Goal: Task Accomplishment & Management: Use online tool/utility

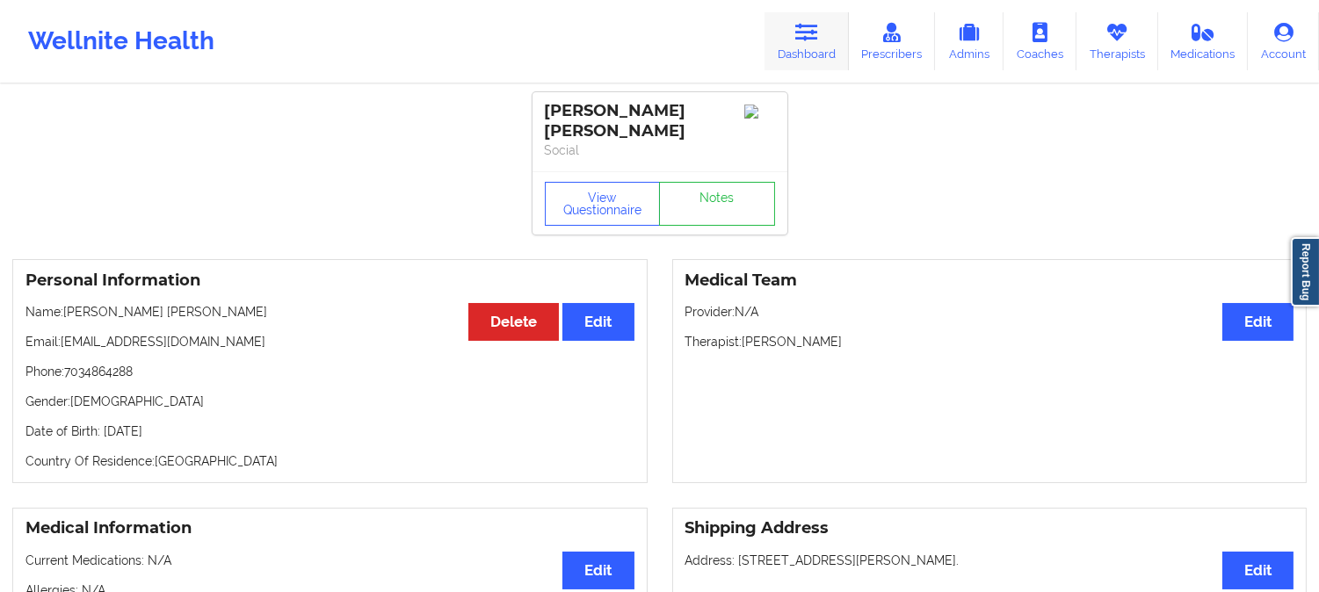
click at [831, 40] on link "Dashboard" at bounding box center [806, 41] width 84 height 58
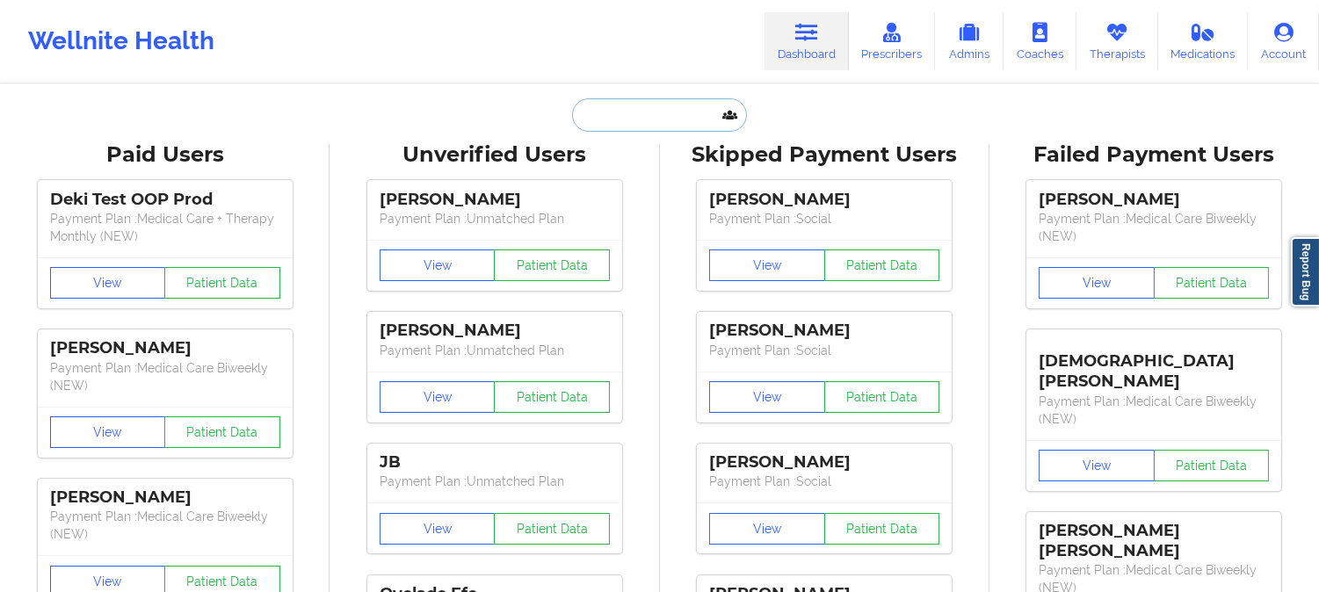
click at [662, 121] on input "text" at bounding box center [659, 114] width 174 height 33
paste input "lori.allen@useye.com"
type input "lori.allen@useye.com"
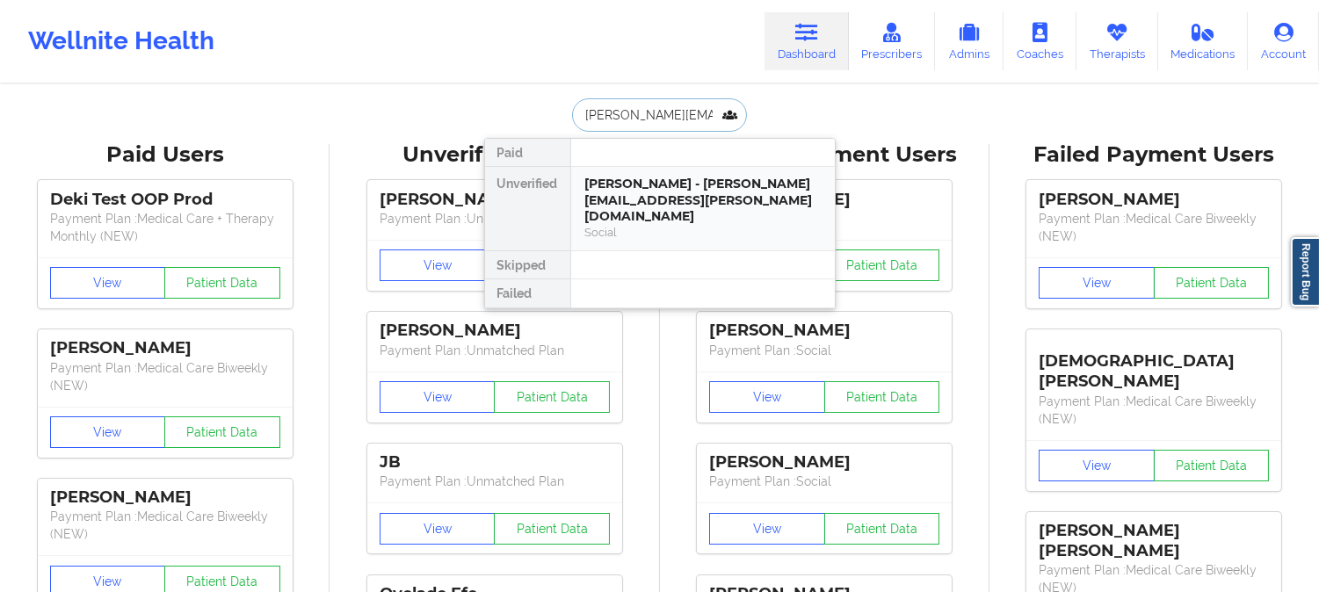
click at [634, 178] on div "Lori allen - lori.allen@useye.com" at bounding box center [702, 200] width 235 height 49
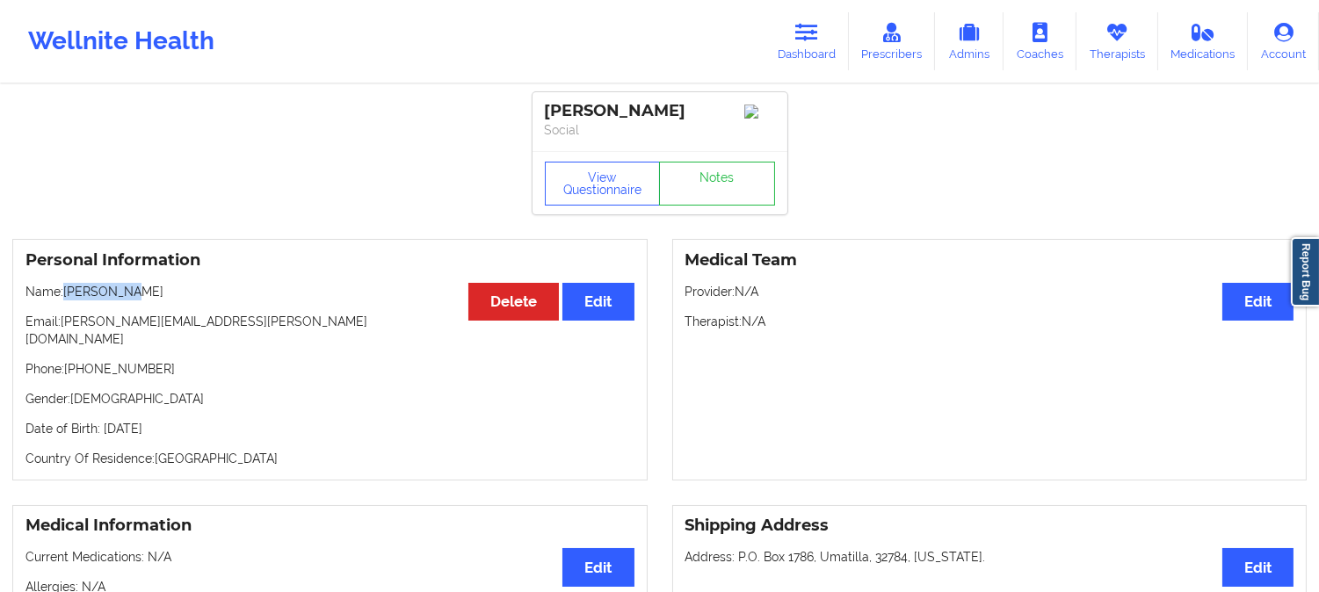
drag, startPoint x: 153, startPoint y: 300, endPoint x: 63, endPoint y: 299, distance: 89.6
click at [63, 299] on p "Name: Lori allen" at bounding box center [329, 292] width 609 height 18
drag, startPoint x: 127, startPoint y: 295, endPoint x: 81, endPoint y: 297, distance: 46.6
click at [76, 287] on p "Name: Lori allen" at bounding box center [329, 292] width 609 height 18
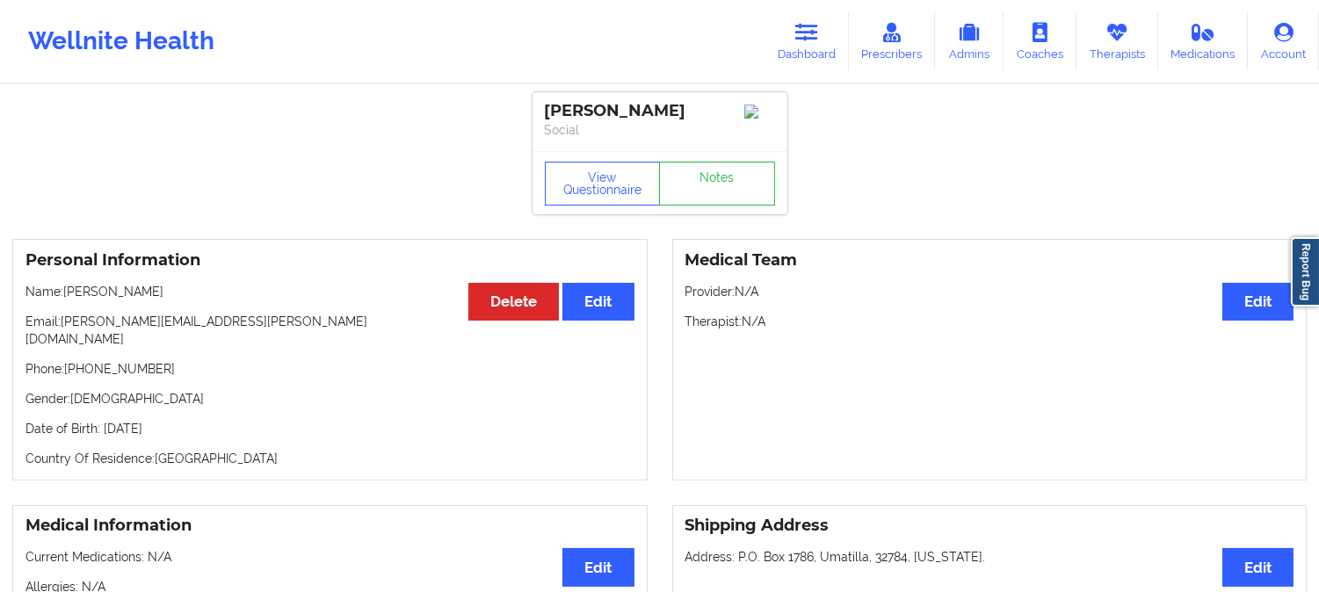
click at [127, 297] on p "Name: Lori allen" at bounding box center [329, 292] width 609 height 18
click at [76, 297] on p "Name: Lori allen" at bounding box center [329, 292] width 609 height 18
click at [91, 300] on p "Name: Lori allen" at bounding box center [329, 292] width 609 height 18
drag, startPoint x: 81, startPoint y: 297, endPoint x: 65, endPoint y: 297, distance: 15.8
click at [65, 297] on p "Name: Lori allen" at bounding box center [329, 292] width 609 height 18
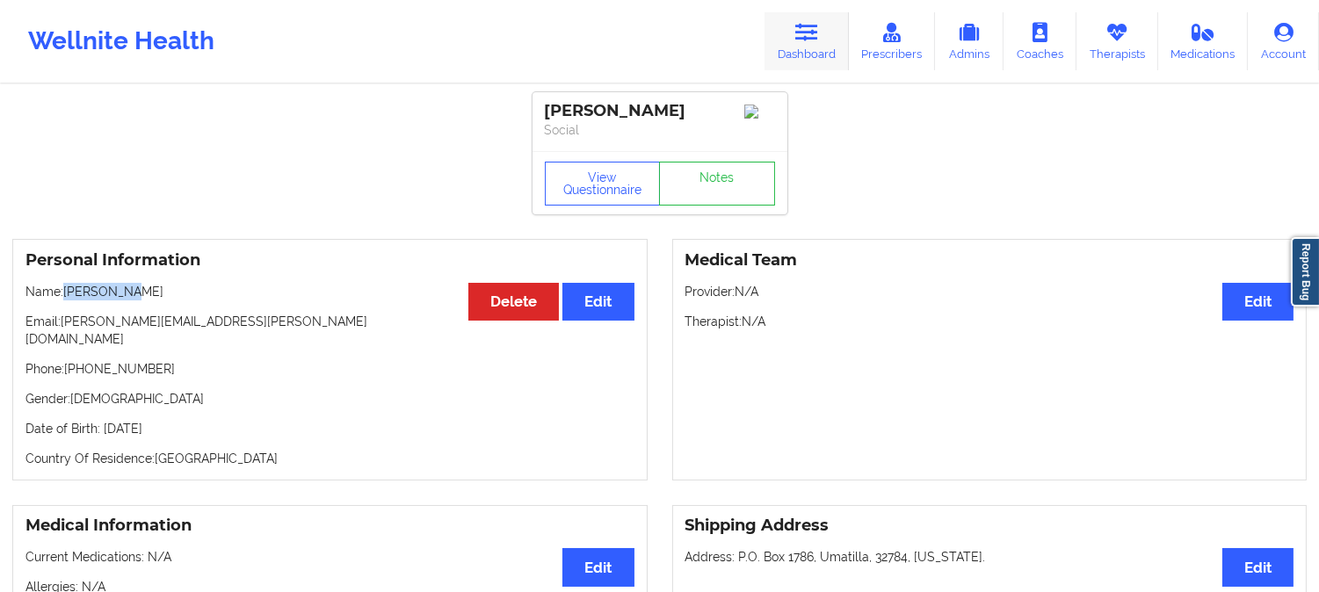
click at [821, 44] on link "Dashboard" at bounding box center [806, 41] width 84 height 58
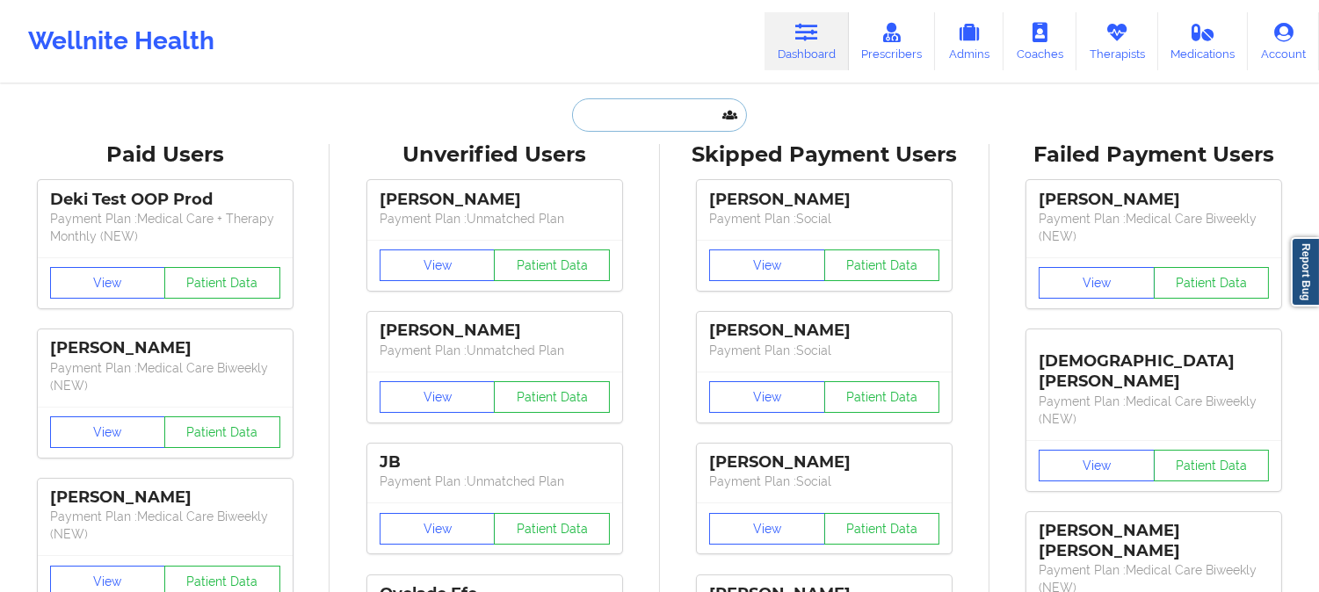
click at [678, 111] on input "text" at bounding box center [659, 114] width 174 height 33
paste input "JENNIFER"
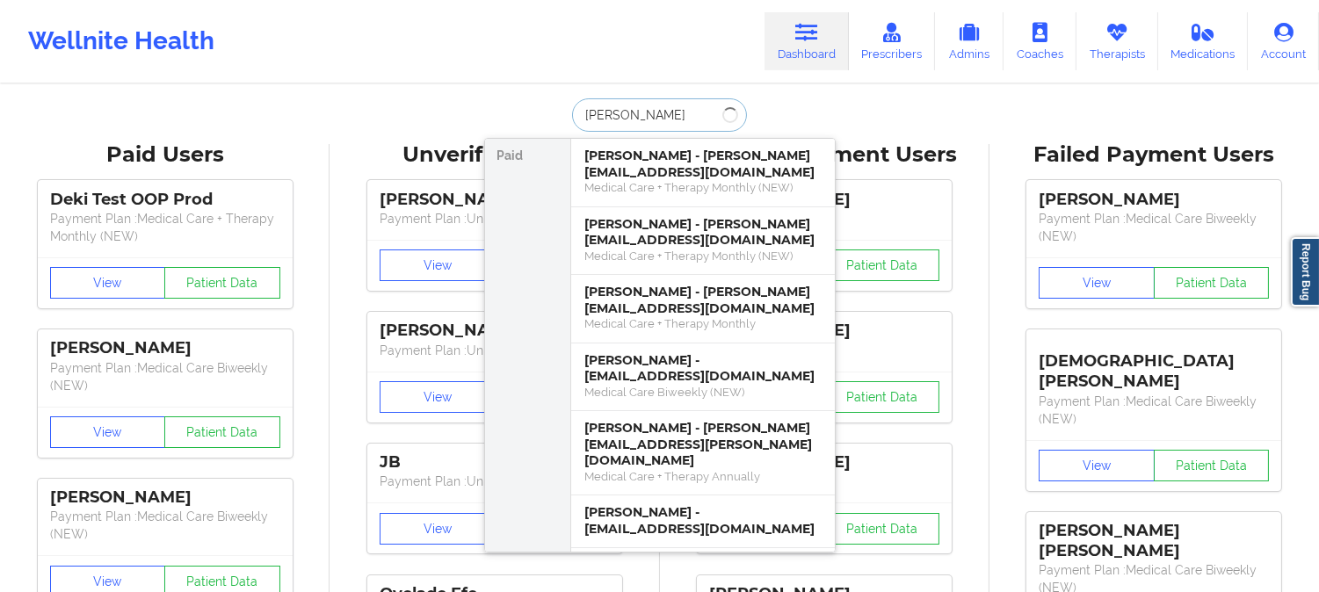
type input "JENNIFER zaw"
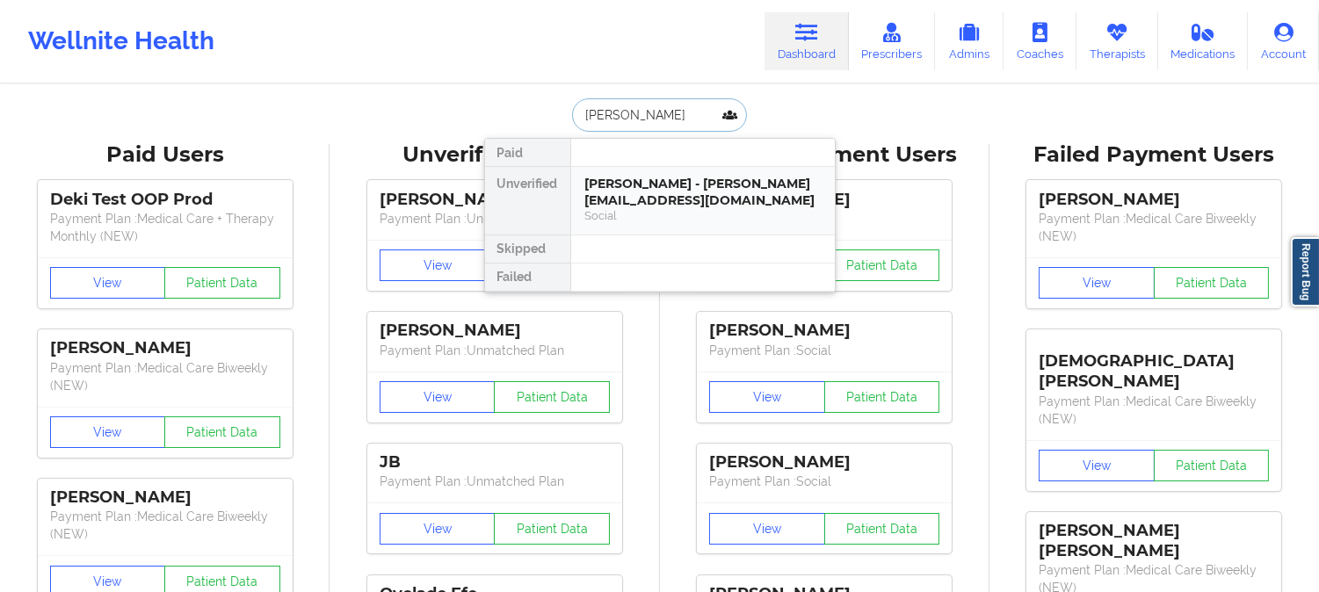
click at [678, 186] on div "Jennifer zawid - jenniferzawid@gmail.com" at bounding box center [702, 192] width 235 height 33
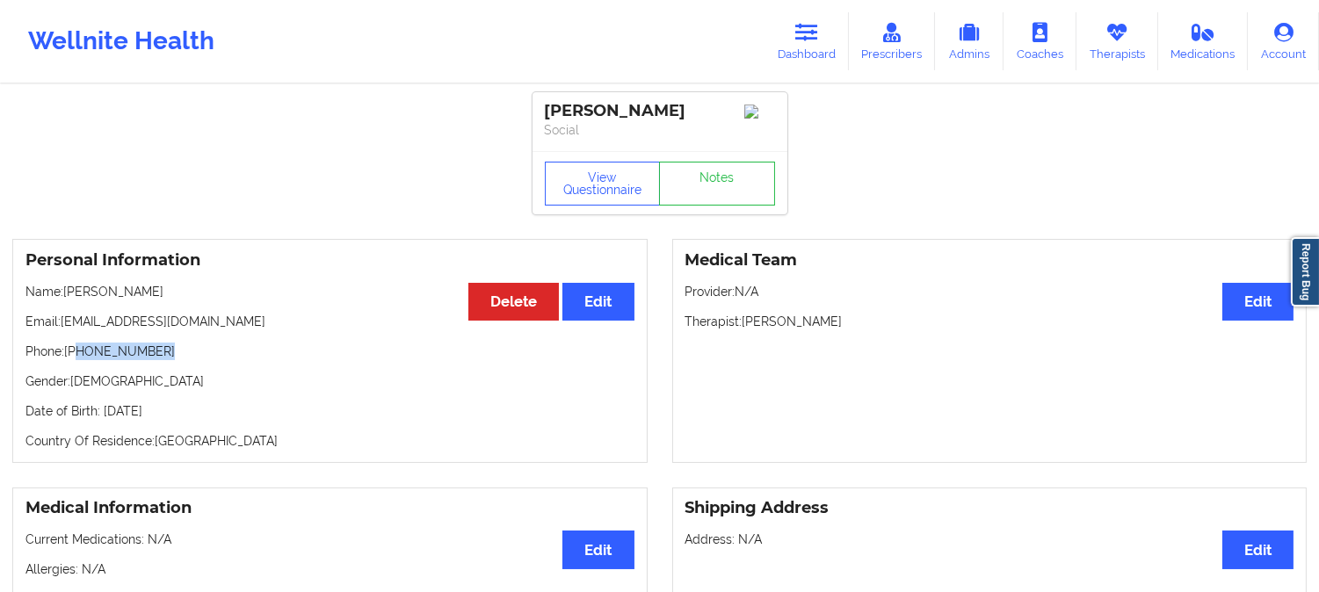
drag, startPoint x: 170, startPoint y: 354, endPoint x: 81, endPoint y: 350, distance: 89.7
click at [81, 350] on p "Phone: +1305-761-4624" at bounding box center [329, 352] width 609 height 18
copy p "305-761-4624"
click at [206, 330] on p "Email: jenniferzawid@gmail.com" at bounding box center [329, 322] width 609 height 18
drag, startPoint x: 213, startPoint y: 329, endPoint x: 58, endPoint y: 325, distance: 154.7
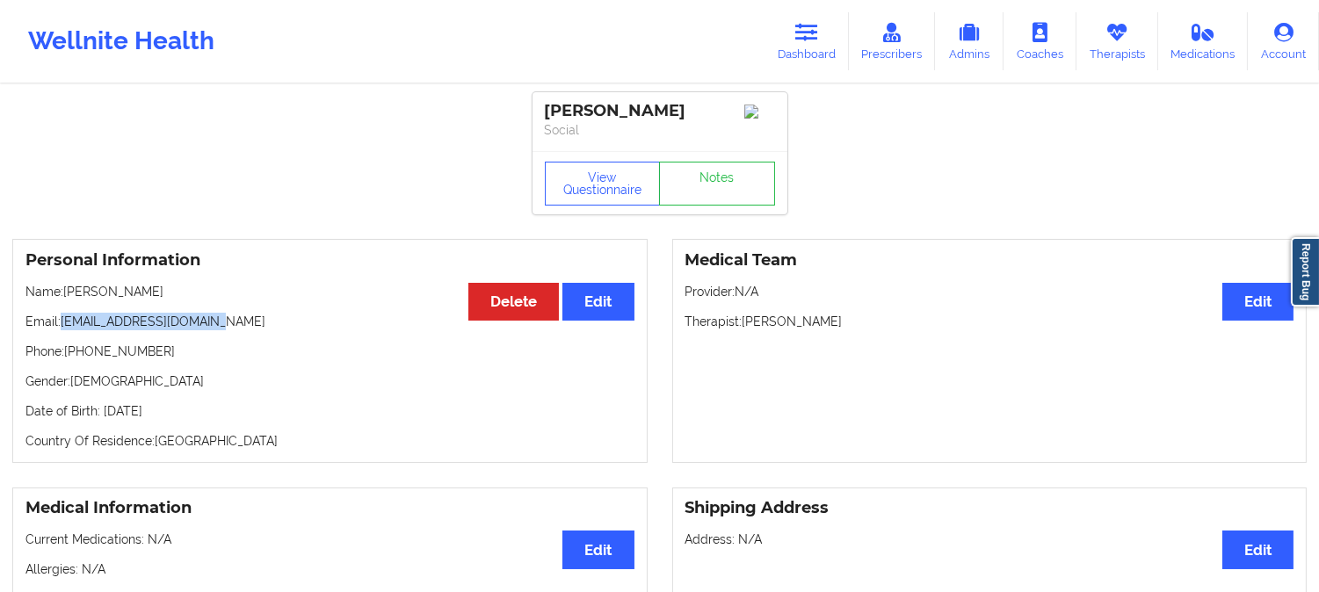
click at [58, 325] on p "Email: jenniferzawid@gmail.com" at bounding box center [329, 322] width 609 height 18
copy p "jenniferzawid@gmail.com"
drag, startPoint x: 158, startPoint y: 299, endPoint x: 67, endPoint y: 293, distance: 91.5
click at [67, 293] on p "Name: Jennifer zawid" at bounding box center [329, 292] width 609 height 18
click at [190, 360] on p "Phone: +1305-761-4624" at bounding box center [329, 352] width 609 height 18
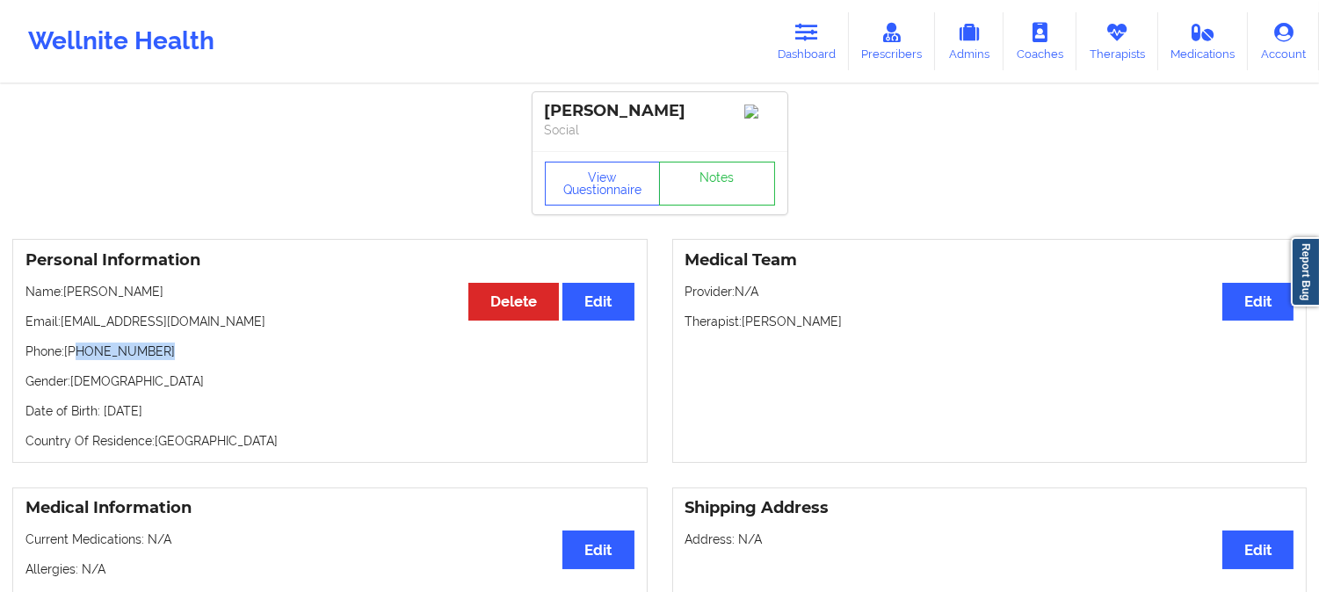
drag, startPoint x: 176, startPoint y: 361, endPoint x: 76, endPoint y: 354, distance: 99.5
click at [76, 354] on p "Phone: +1305-761-4624" at bounding box center [329, 352] width 609 height 18
copy p "305-761-4624"
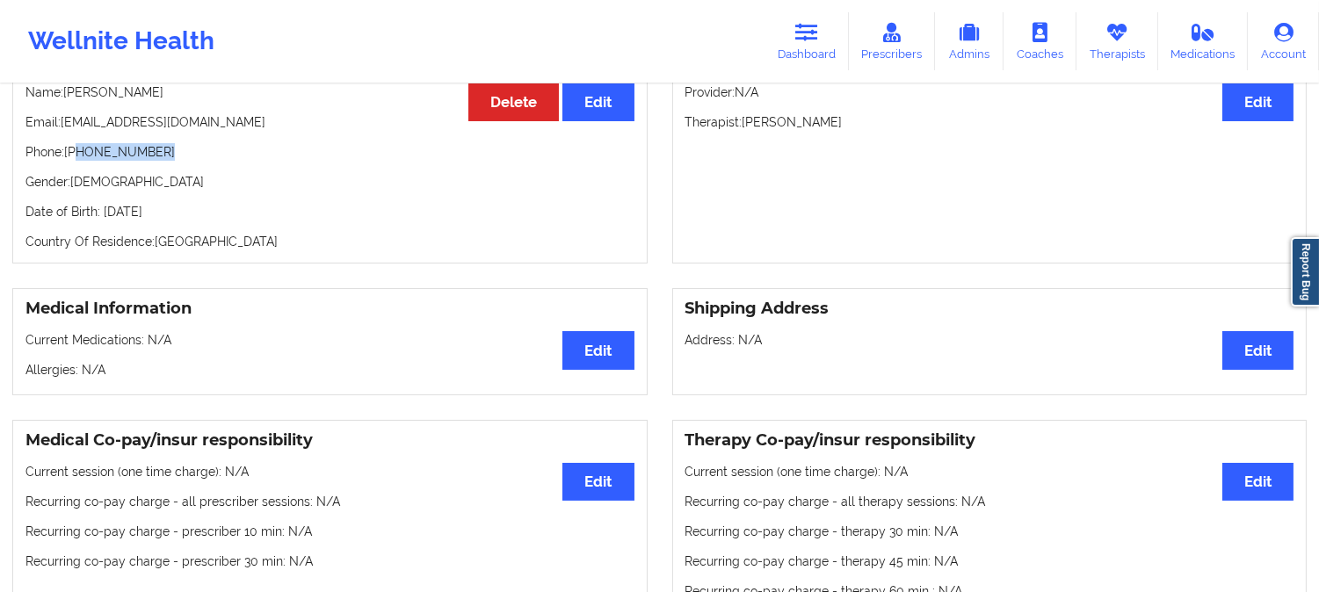
scroll to position [195, 0]
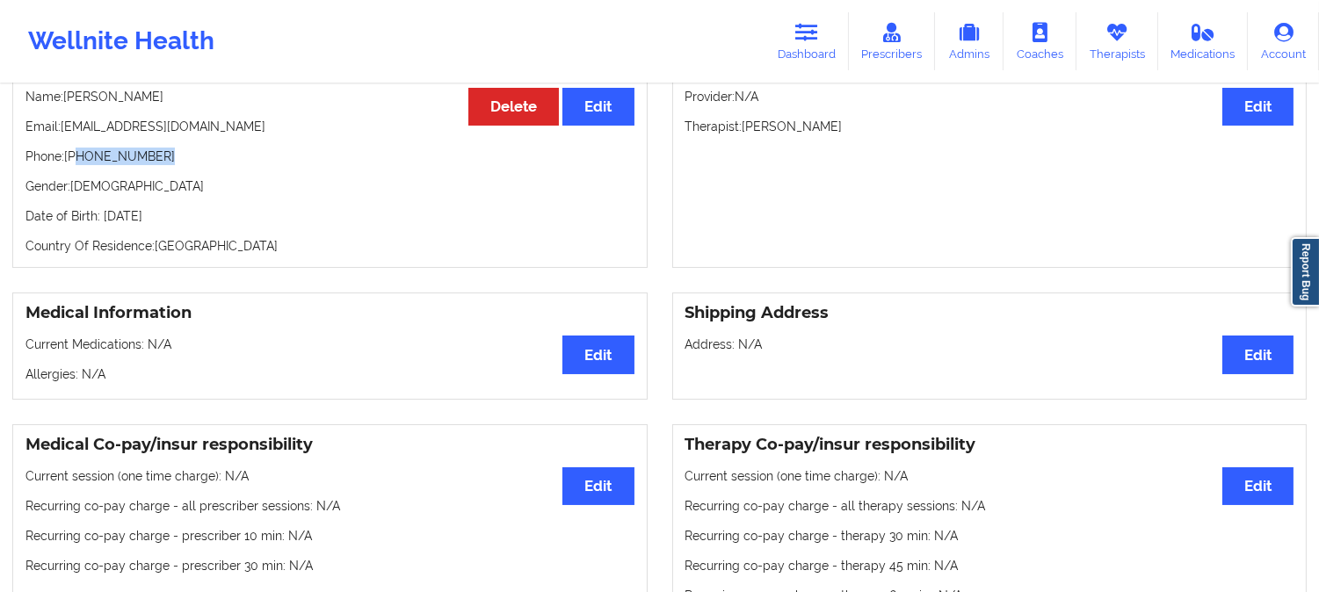
copy p "305-761-4624"
click at [814, 30] on icon at bounding box center [806, 32] width 23 height 19
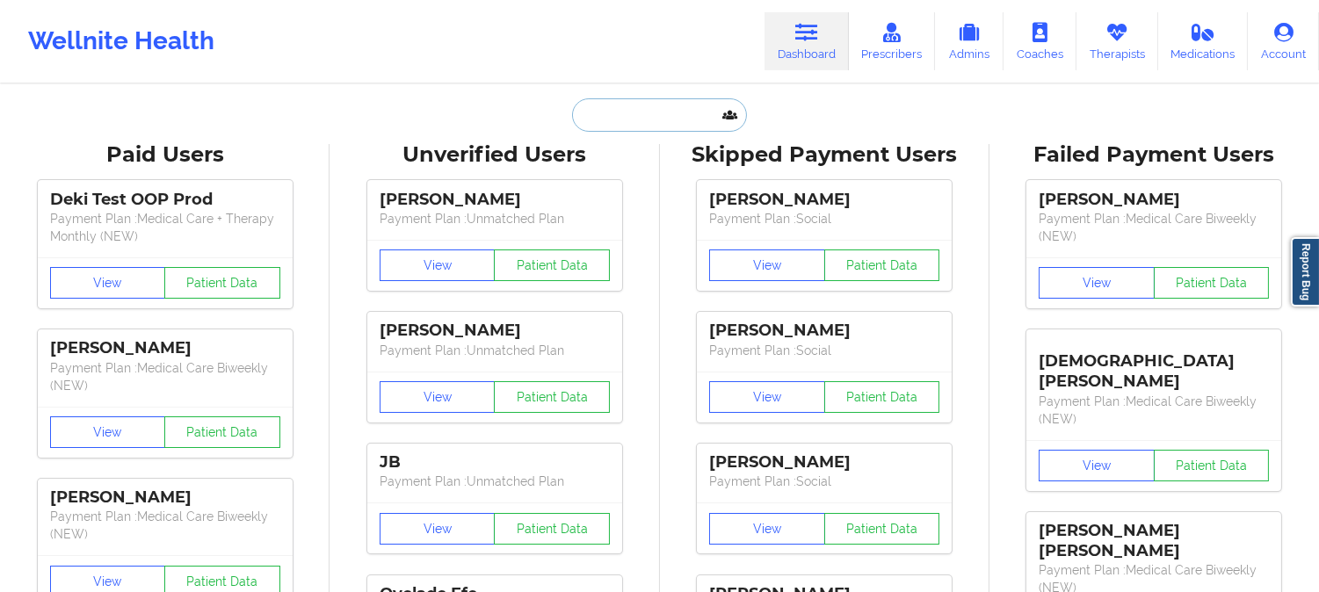
click at [657, 105] on input "text" at bounding box center [659, 114] width 174 height 33
paste input "MARIA A"
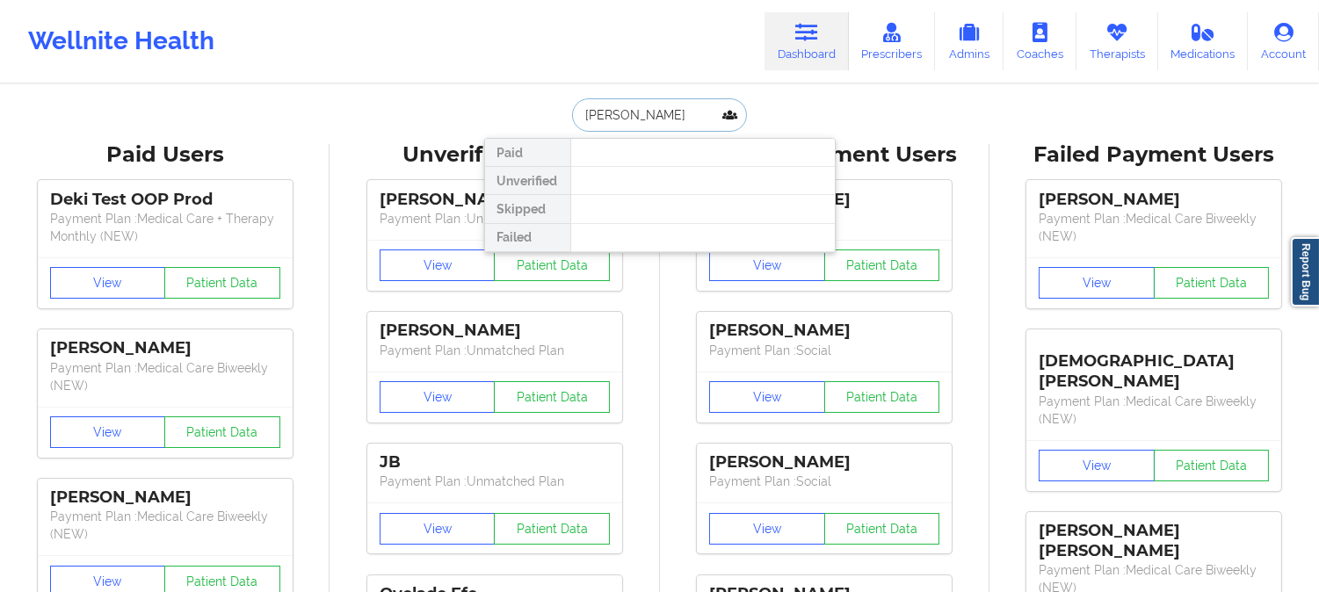
paste input "ZAMBRANO"
type input "MARIA ZAMBRANO"
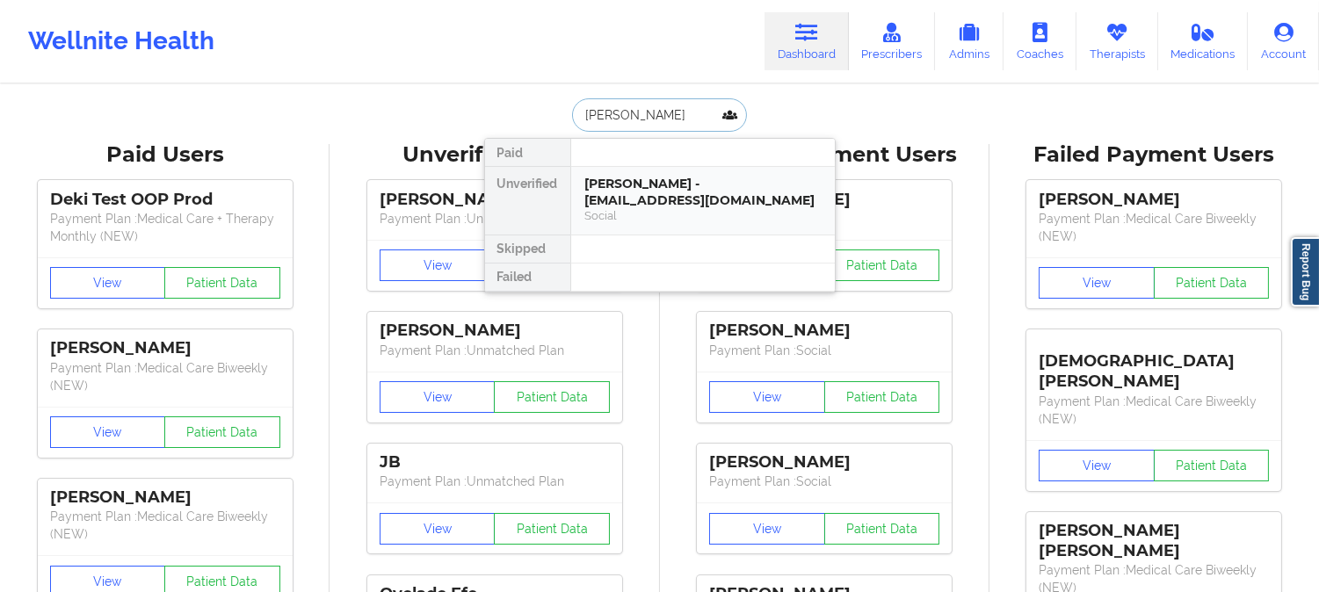
click at [671, 181] on div "Maria Zambrano - azgraterol@gmail.com" at bounding box center [702, 192] width 235 height 33
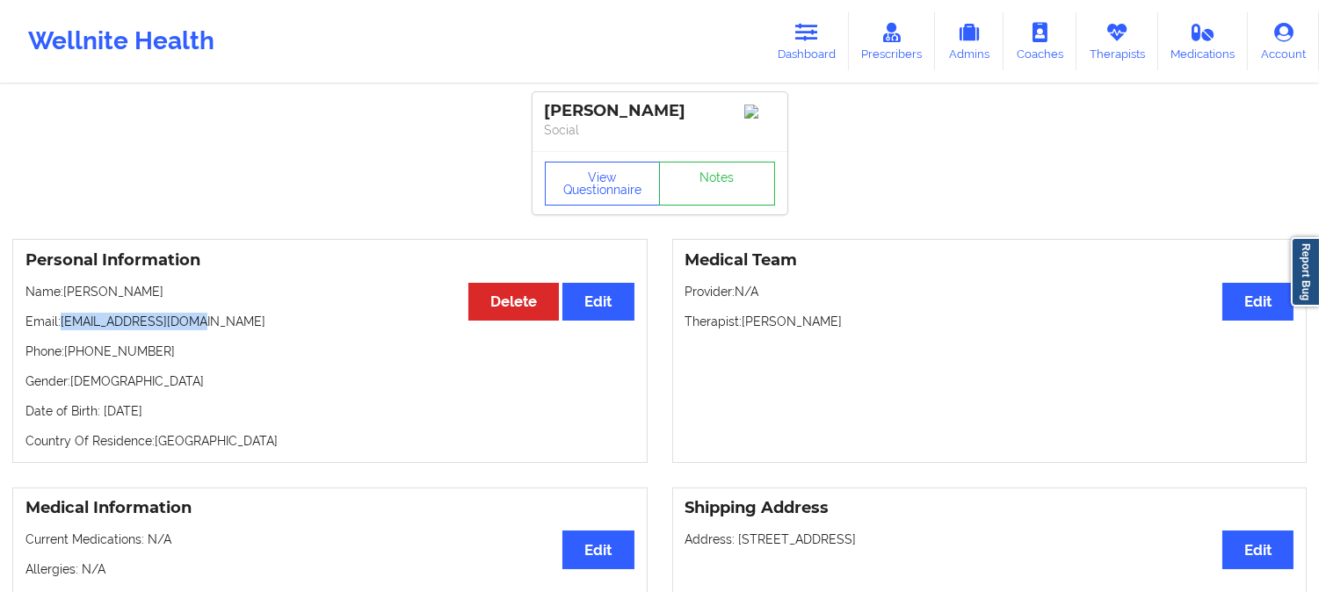
drag, startPoint x: 198, startPoint y: 326, endPoint x: 64, endPoint y: 329, distance: 133.6
click at [64, 329] on p "Email: azgraterol@gmail.com" at bounding box center [329, 322] width 609 height 18
copy p "azgraterol@gmail.com"
click at [177, 300] on p "Name: Maria Zambrano" at bounding box center [329, 292] width 609 height 18
drag, startPoint x: 173, startPoint y: 299, endPoint x: 68, endPoint y: 293, distance: 105.6
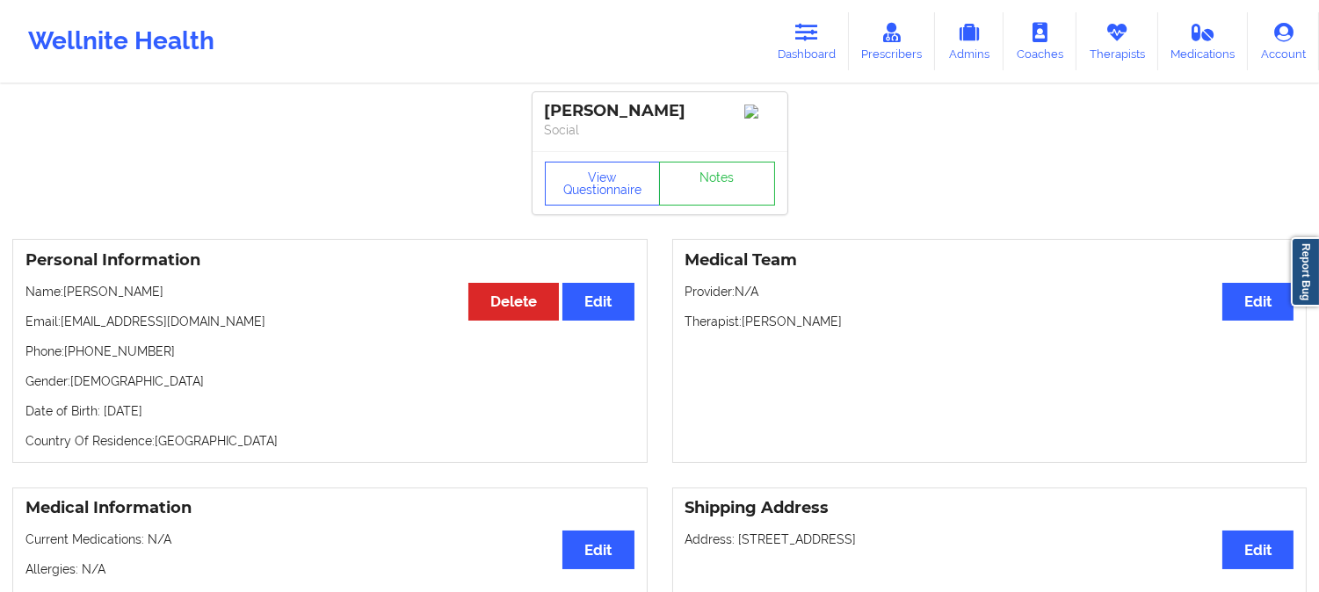
click at [68, 293] on p "Name: Maria Zambrano" at bounding box center [329, 292] width 609 height 18
copy p "Maria Zambrano"
click at [821, 35] on link "Dashboard" at bounding box center [806, 41] width 84 height 58
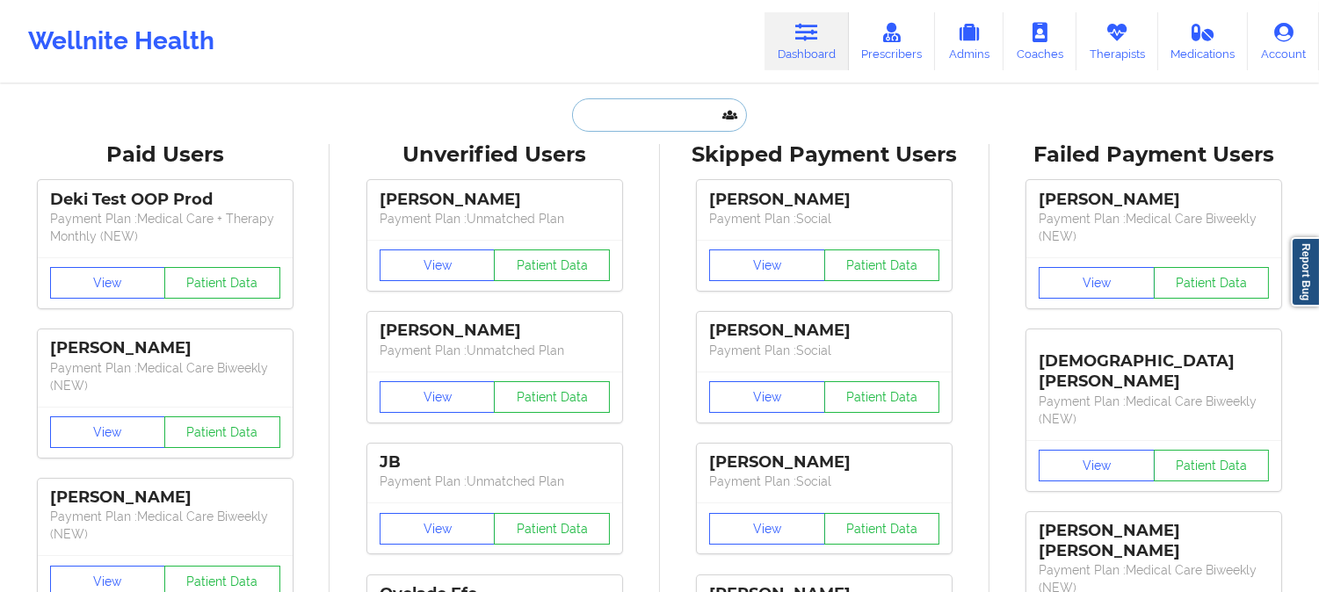
click at [647, 123] on input "text" at bounding box center [659, 114] width 174 height 33
paste input "CHELSEA"
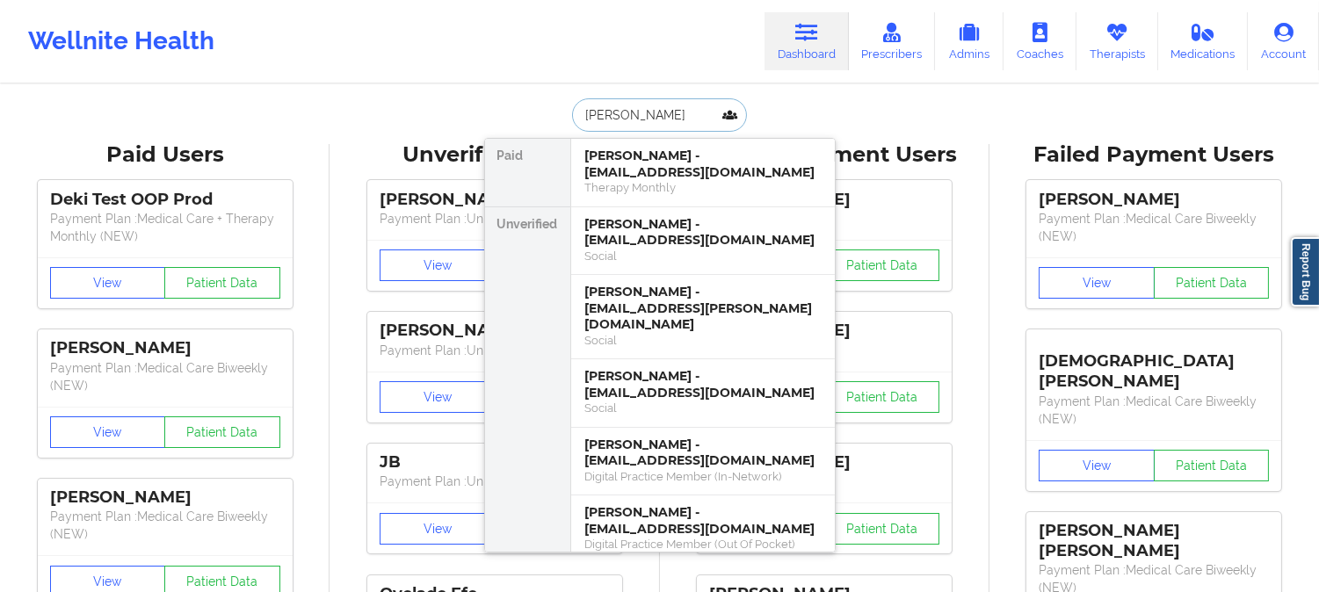
paste input "BACON"
type input "CHELSEA BACON"
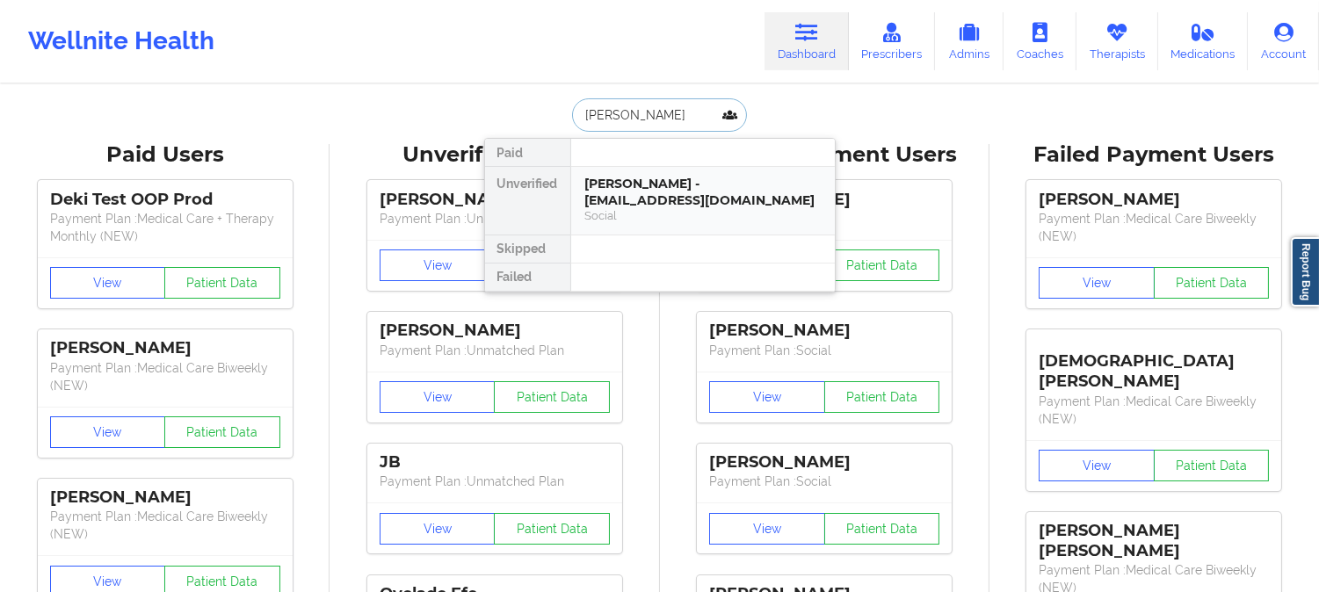
click at [665, 193] on div "Chelsea Bacon - chelseab282@gmail.com" at bounding box center [702, 192] width 235 height 33
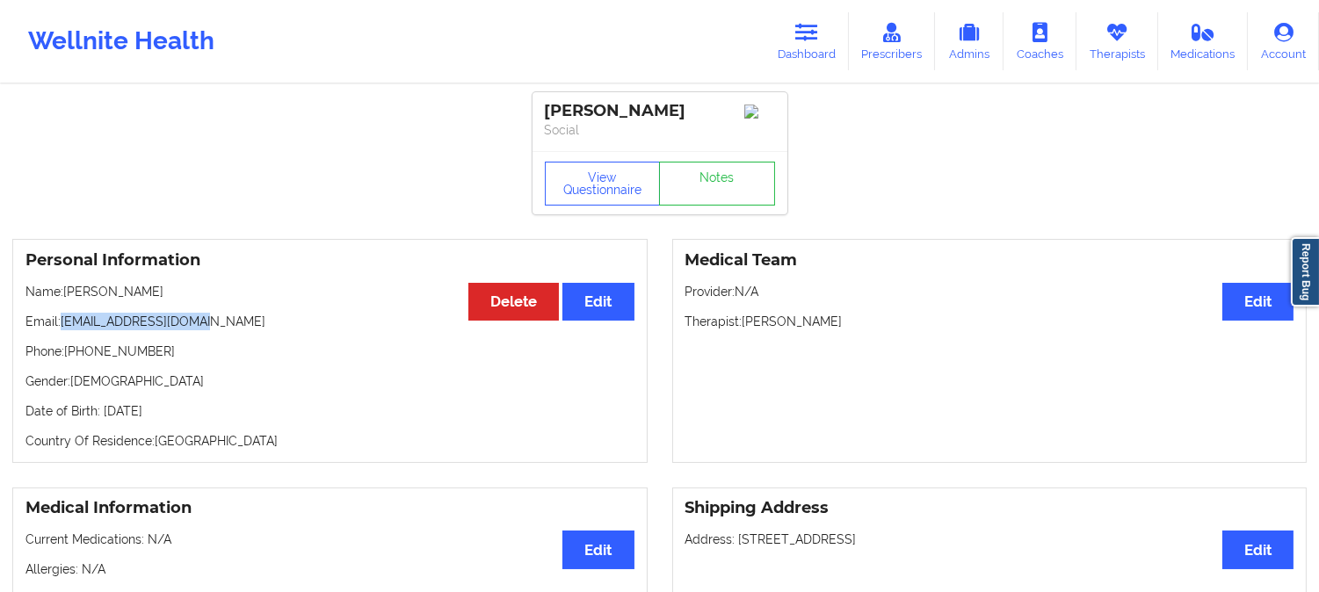
drag, startPoint x: 213, startPoint y: 329, endPoint x: 64, endPoint y: 322, distance: 149.5
click at [64, 322] on p "Email: chelseab282@gmail.com" at bounding box center [329, 322] width 609 height 18
copy p "chelseab282@gmail.com"
drag, startPoint x: 162, startPoint y: 302, endPoint x: 67, endPoint y: 292, distance: 95.5
click at [67, 292] on p "Name: Chelsea Bacon" at bounding box center [329, 292] width 609 height 18
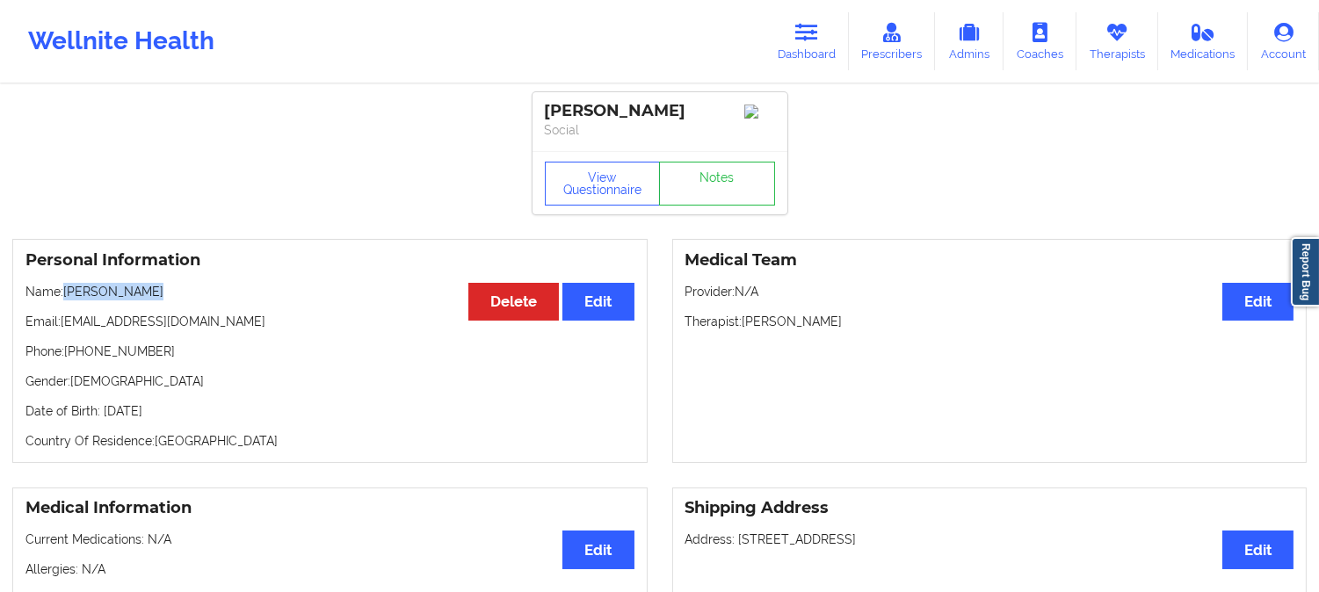
copy p "Chelsea Bacon"
click at [821, 28] on link "Dashboard" at bounding box center [806, 41] width 84 height 58
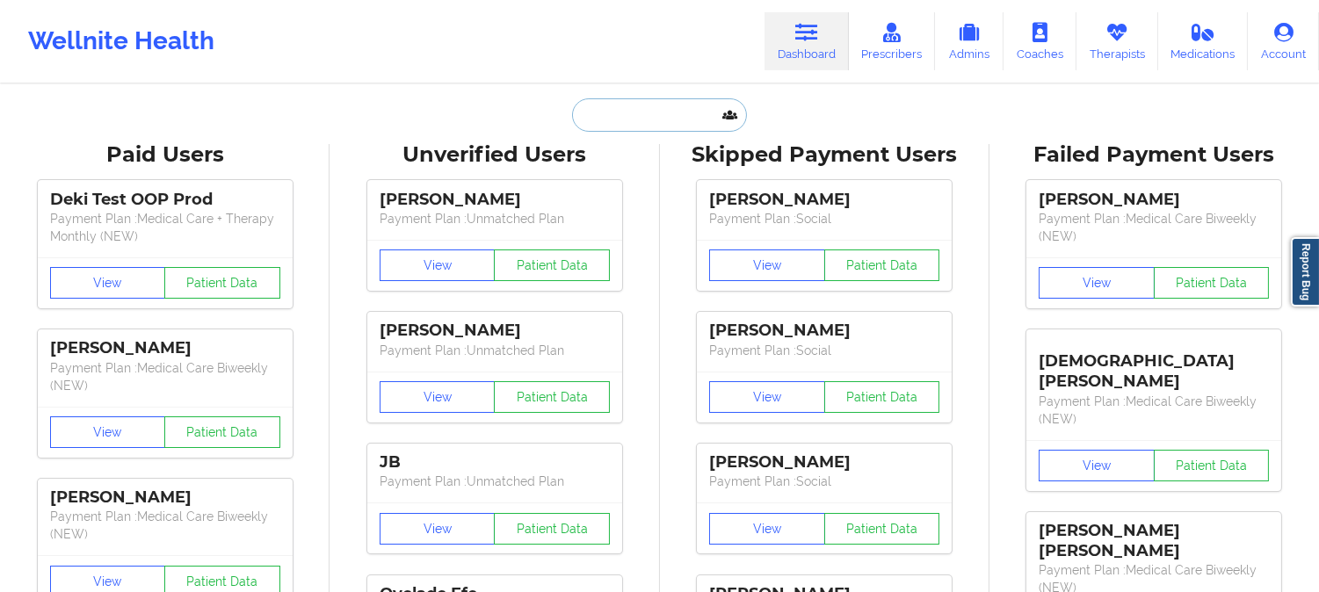
click at [663, 119] on input "text" at bounding box center [659, 114] width 174 height 33
paste input "CAROL"
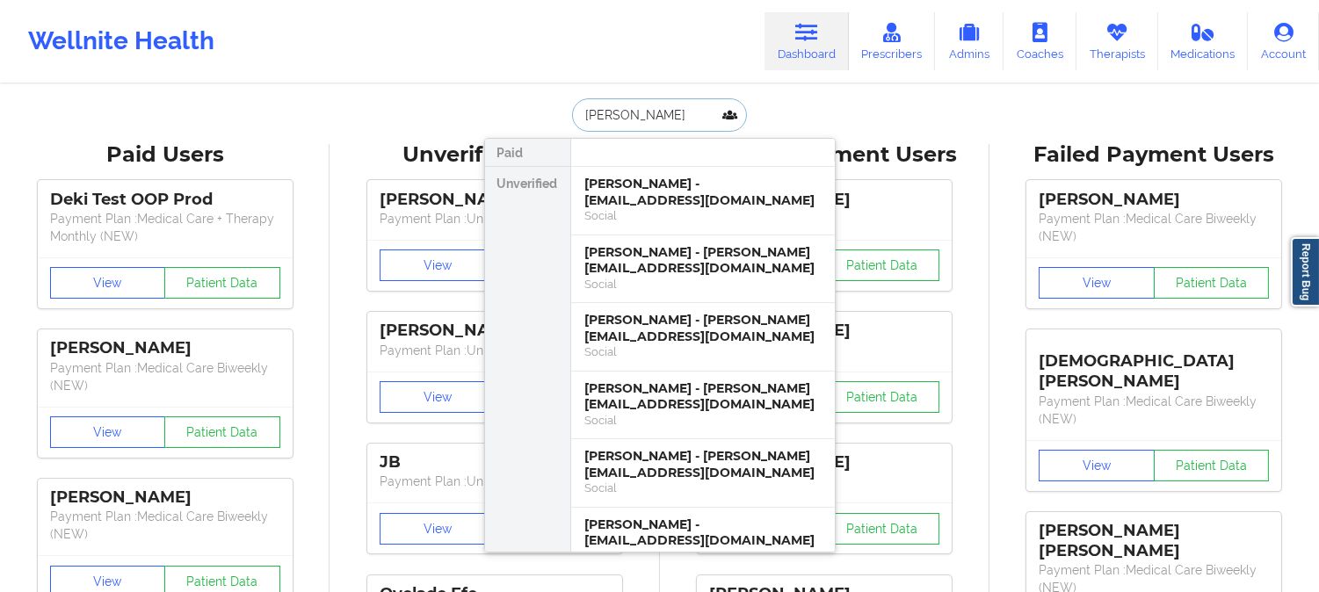
paste input "GUTIERREZ"
type input "CAROL GUTIERREZ"
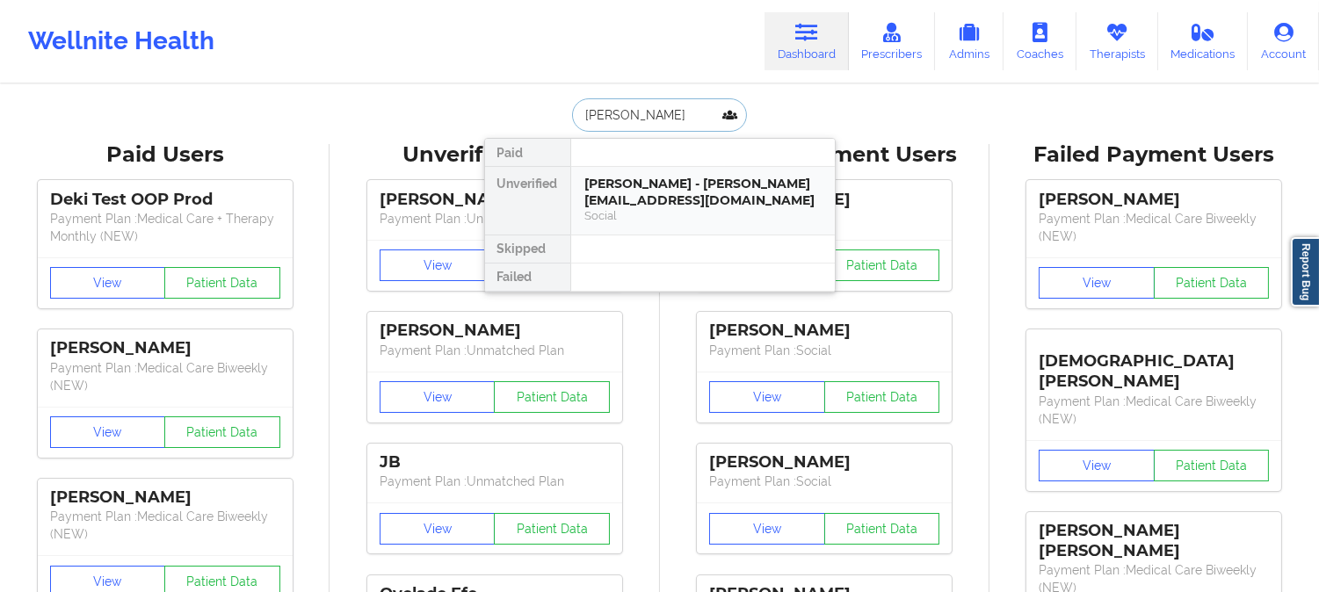
click at [718, 187] on div "Carol Gutierrez - carolvgutierrez@gmail.com" at bounding box center [702, 192] width 235 height 33
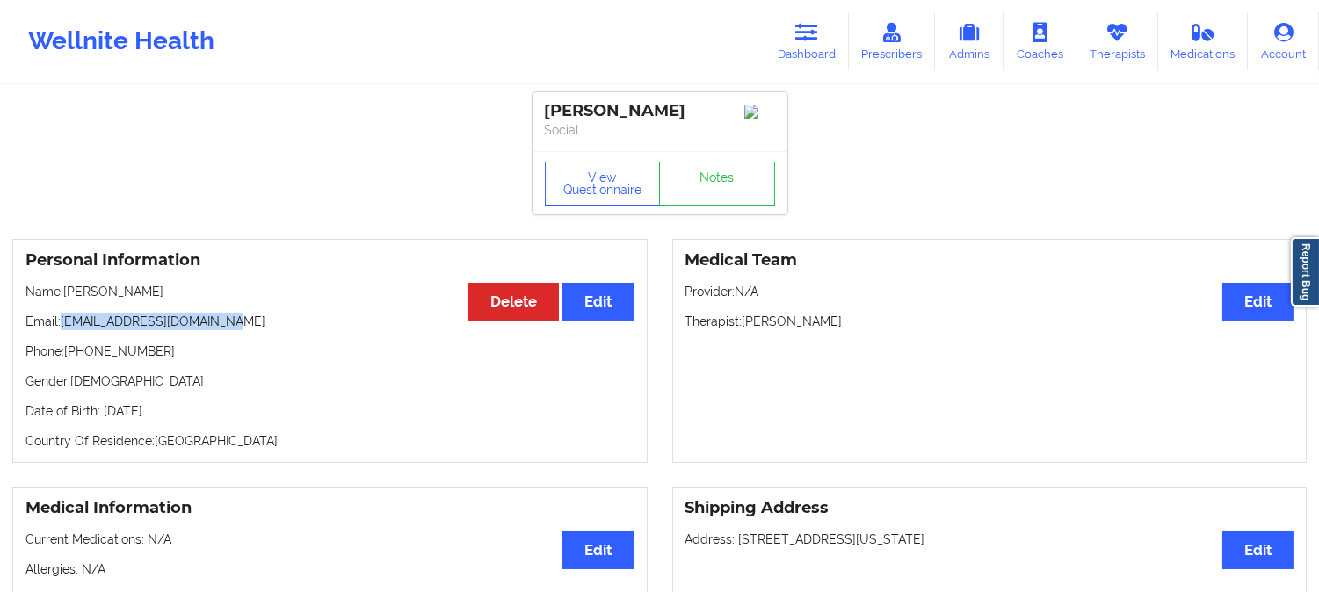
drag, startPoint x: 221, startPoint y: 327, endPoint x: 63, endPoint y: 322, distance: 158.2
click at [63, 322] on p "Email: carolvgutierrez@gmail.com" at bounding box center [329, 322] width 609 height 18
copy p "carolvgutierrez@gmail.com"
click at [167, 287] on p "Name: Carol Gutierrez" at bounding box center [329, 292] width 609 height 18
drag, startPoint x: 152, startPoint y: 300, endPoint x: 68, endPoint y: 299, distance: 84.3
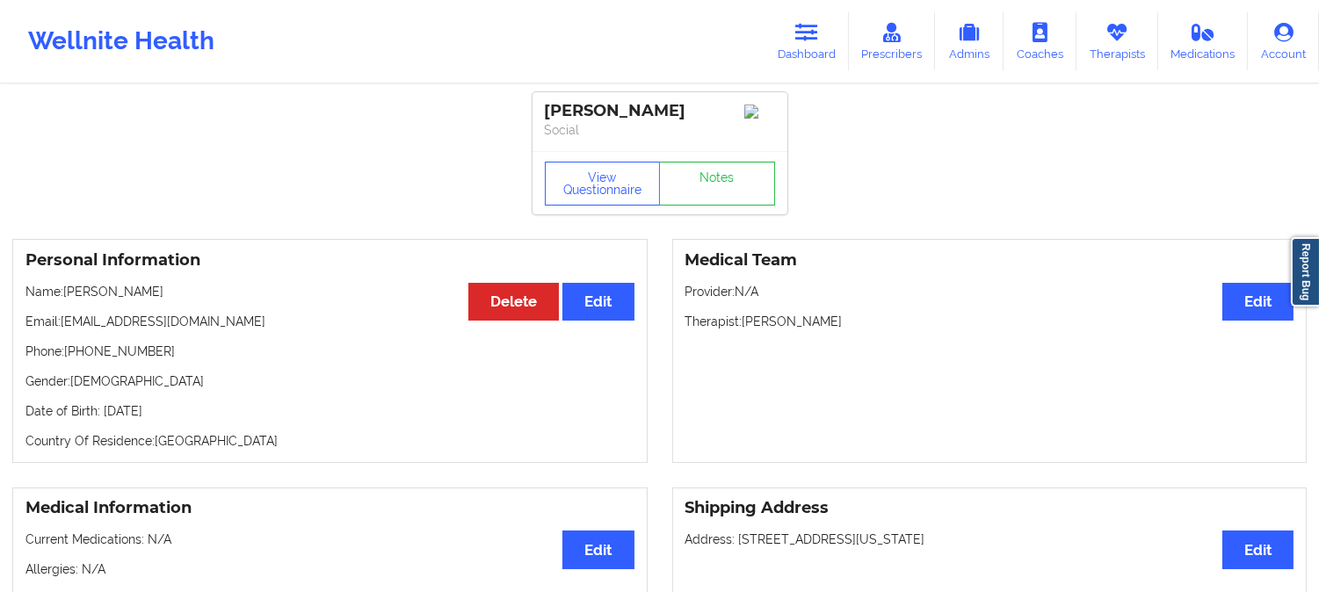
click at [68, 299] on p "Name: Carol Gutierrez" at bounding box center [329, 292] width 609 height 18
copy p "Carol Gutierrez"
click at [828, 40] on link "Dashboard" at bounding box center [806, 41] width 84 height 58
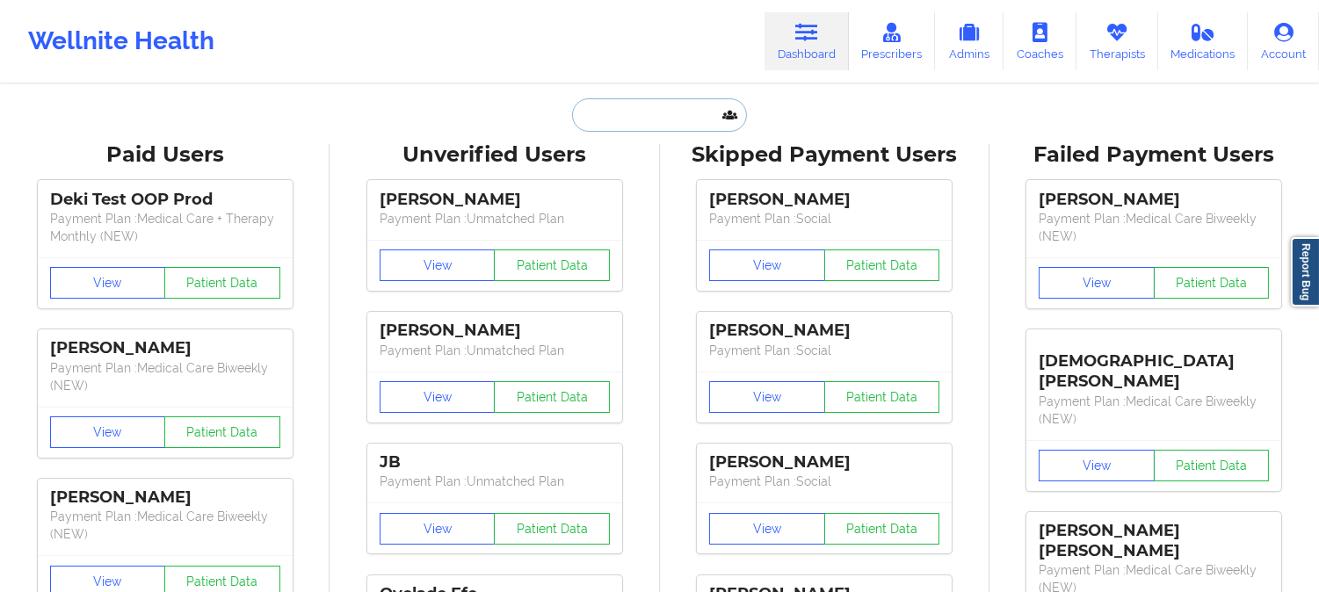
click at [635, 111] on input "text" at bounding box center [659, 114] width 174 height 33
paste input "Jennifer Zawood"
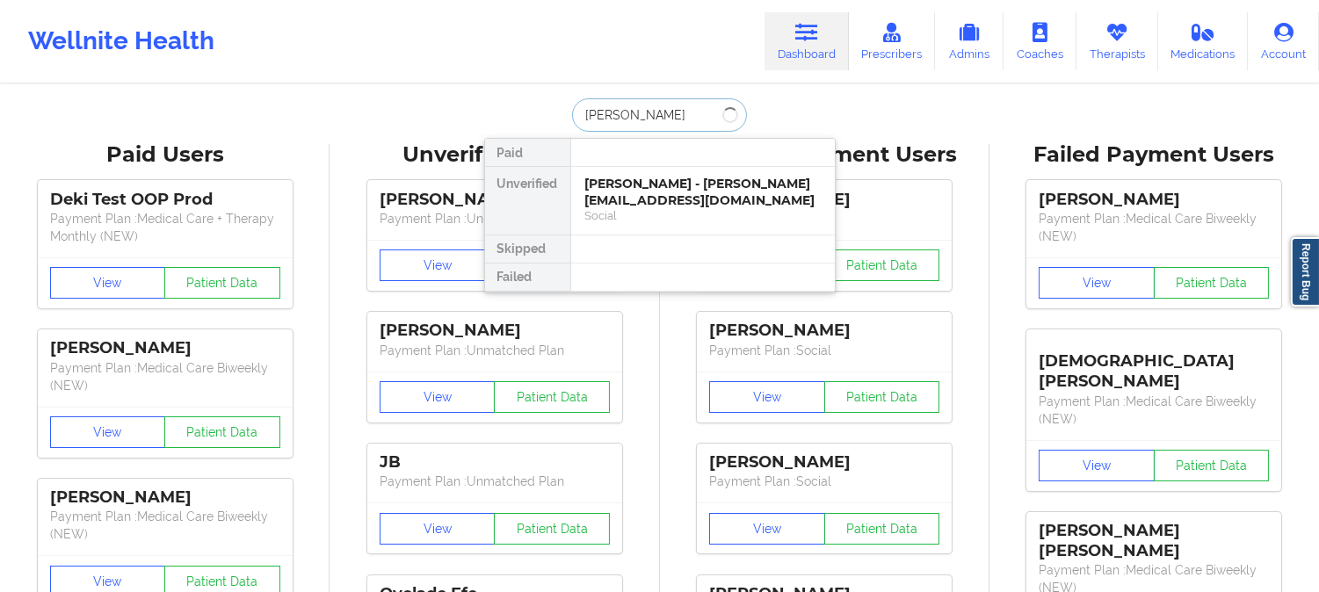
type input "Jennifer Zaw"
click at [714, 204] on div "Jennifer zawid - jenniferzawid@gmail.com" at bounding box center [702, 192] width 235 height 33
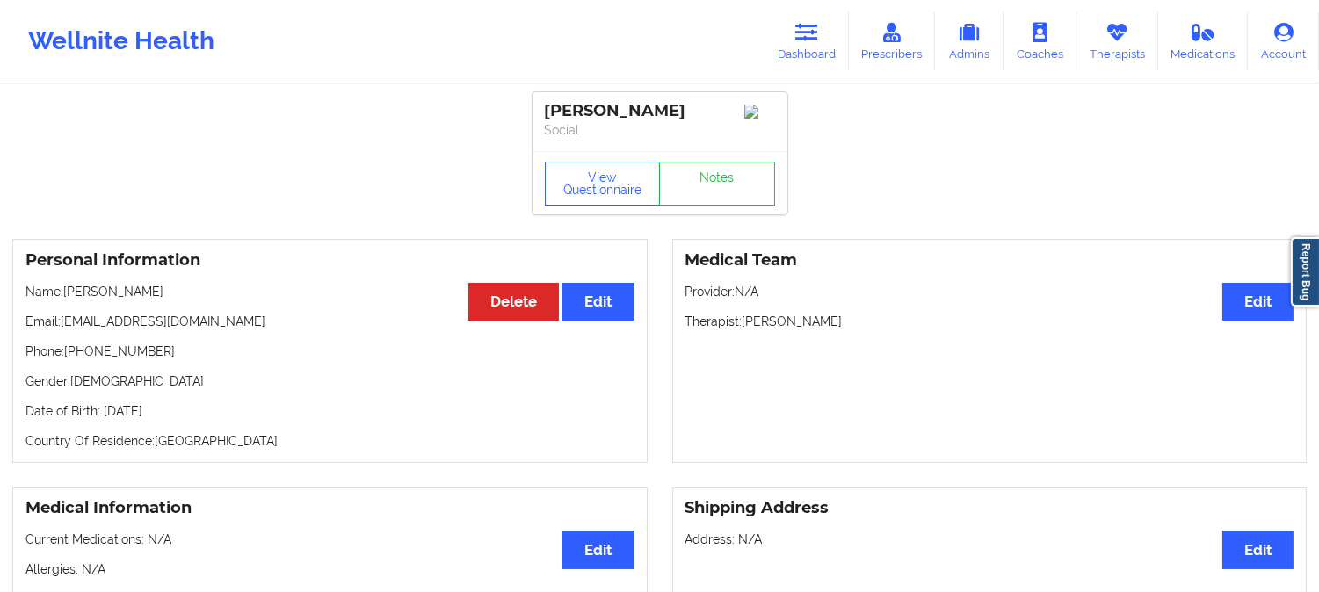
drag, startPoint x: 161, startPoint y: 293, endPoint x: 66, endPoint y: 293, distance: 94.9
click at [66, 293] on p "Name: Jennifer zawid" at bounding box center [329, 292] width 609 height 18
click at [221, 322] on p "Email: jenniferzawid@gmail.com" at bounding box center [329, 322] width 609 height 18
drag, startPoint x: 216, startPoint y: 329, endPoint x: 61, endPoint y: 325, distance: 154.7
click at [61, 325] on p "Email: jenniferzawid@gmail.com" at bounding box center [329, 322] width 609 height 18
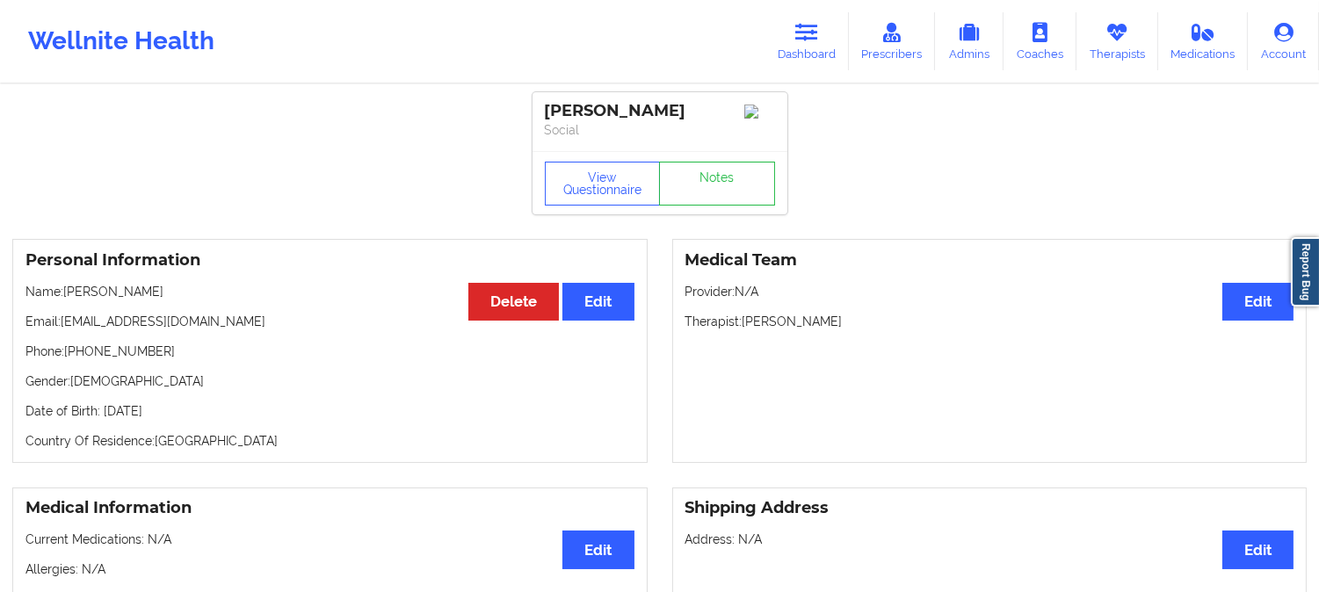
drag, startPoint x: 168, startPoint y: 293, endPoint x: 66, endPoint y: 282, distance: 102.5
click at [66, 282] on div "Personal Information Edit Delete Name: Jennifer zawid Email: jenniferzawid@gmai…" at bounding box center [329, 351] width 635 height 224
click at [798, 45] on link "Dashboard" at bounding box center [806, 41] width 84 height 58
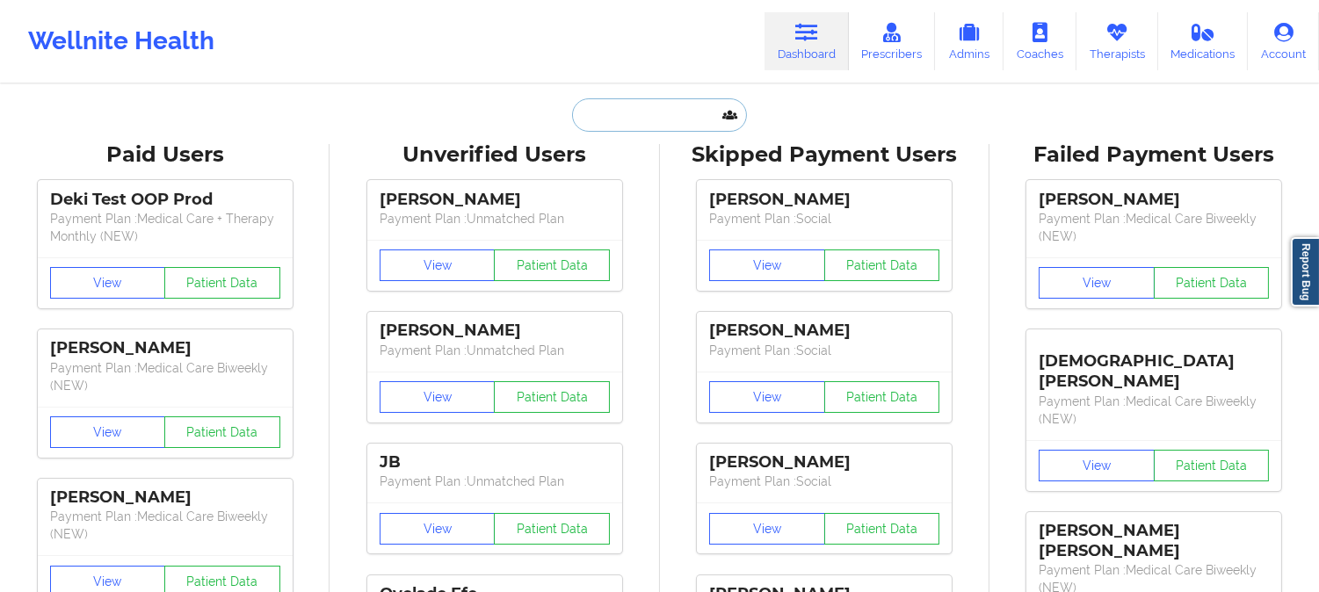
click at [663, 116] on input "text" at bounding box center [659, 114] width 174 height 33
paste input "patiencelittlefield@gmail.com"
type input "patiencelittlefield@gmail.com"
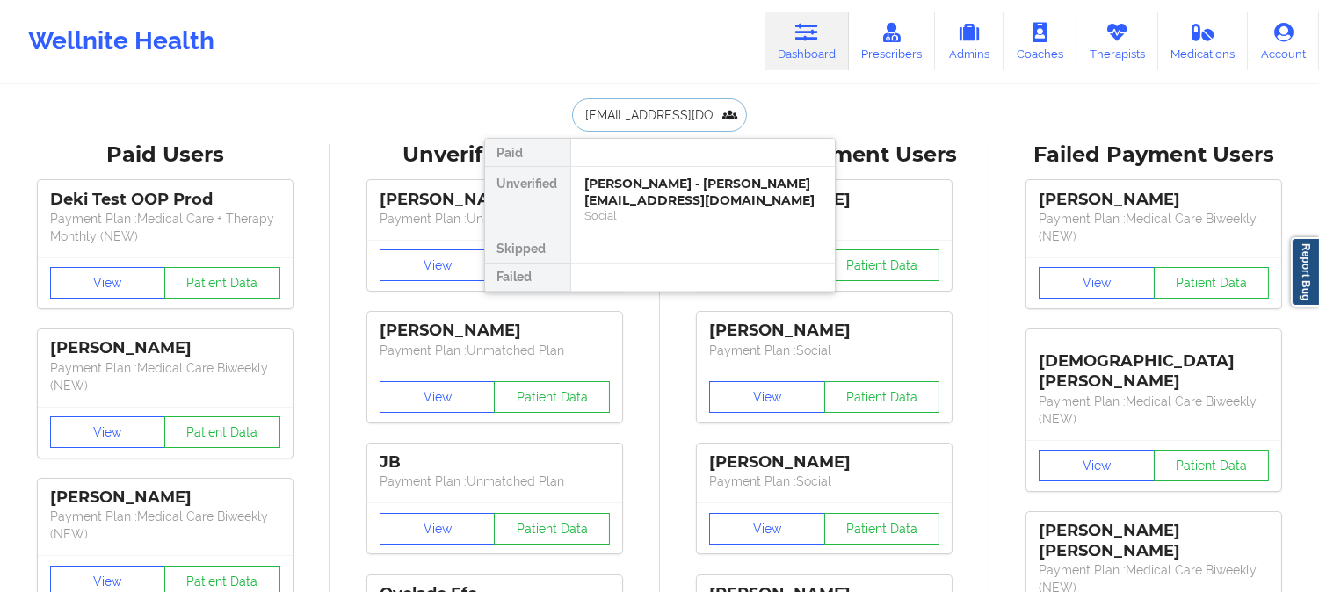
scroll to position [0, 31]
click at [643, 198] on div "Patience Littlefield - patiencelittlefield@gmail.com" at bounding box center [702, 192] width 235 height 33
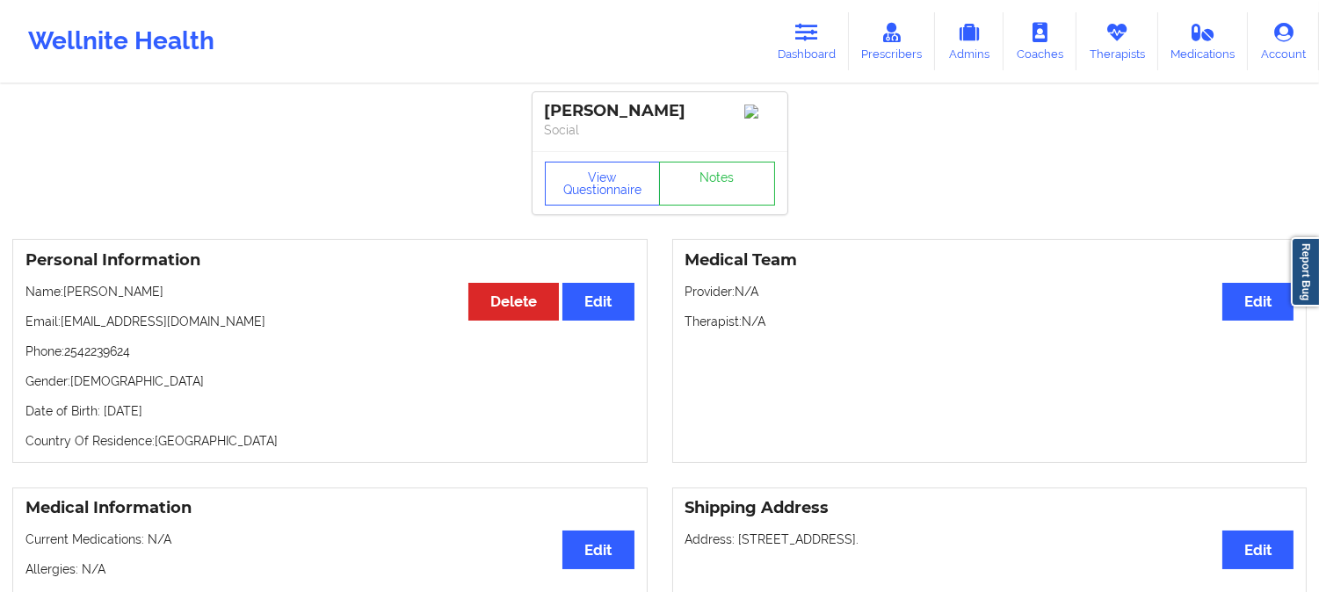
drag, startPoint x: 189, startPoint y: 300, endPoint x: 69, endPoint y: 293, distance: 120.6
click at [69, 293] on p "Name: Patience Littlefield" at bounding box center [329, 292] width 609 height 18
click at [817, 36] on icon at bounding box center [806, 32] width 23 height 19
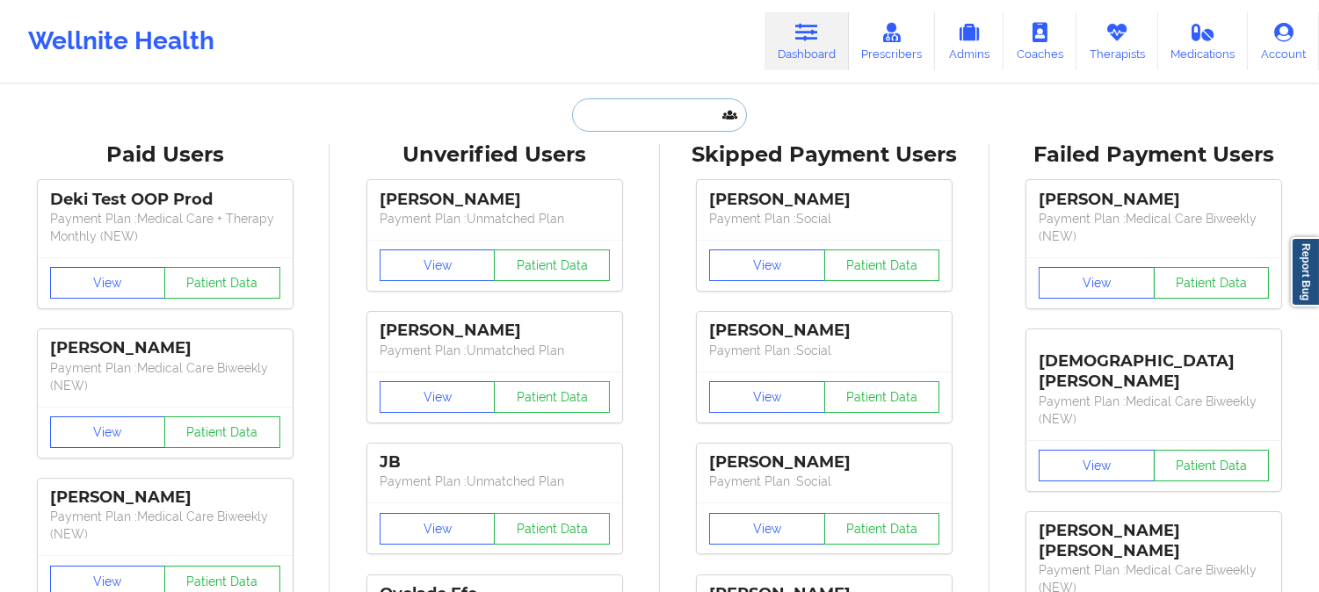
click at [633, 101] on input "text" at bounding box center [659, 114] width 174 height 33
paste input "RONNIQUA WEBB"
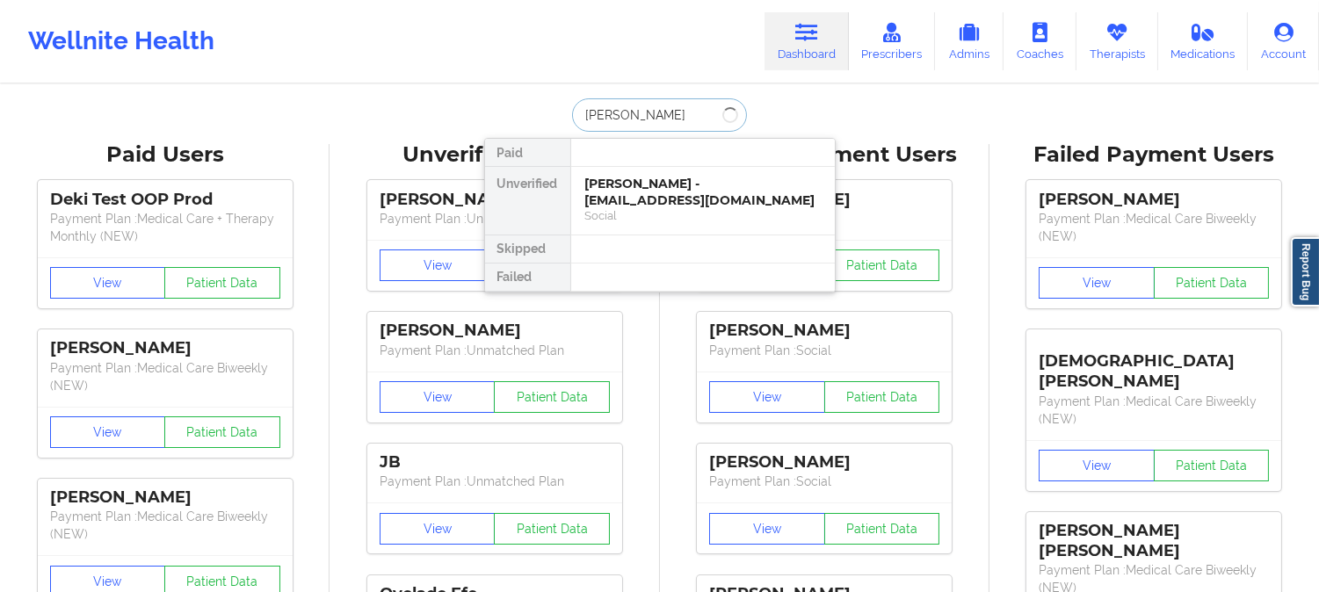
type input "RONNIQUA WEBB"
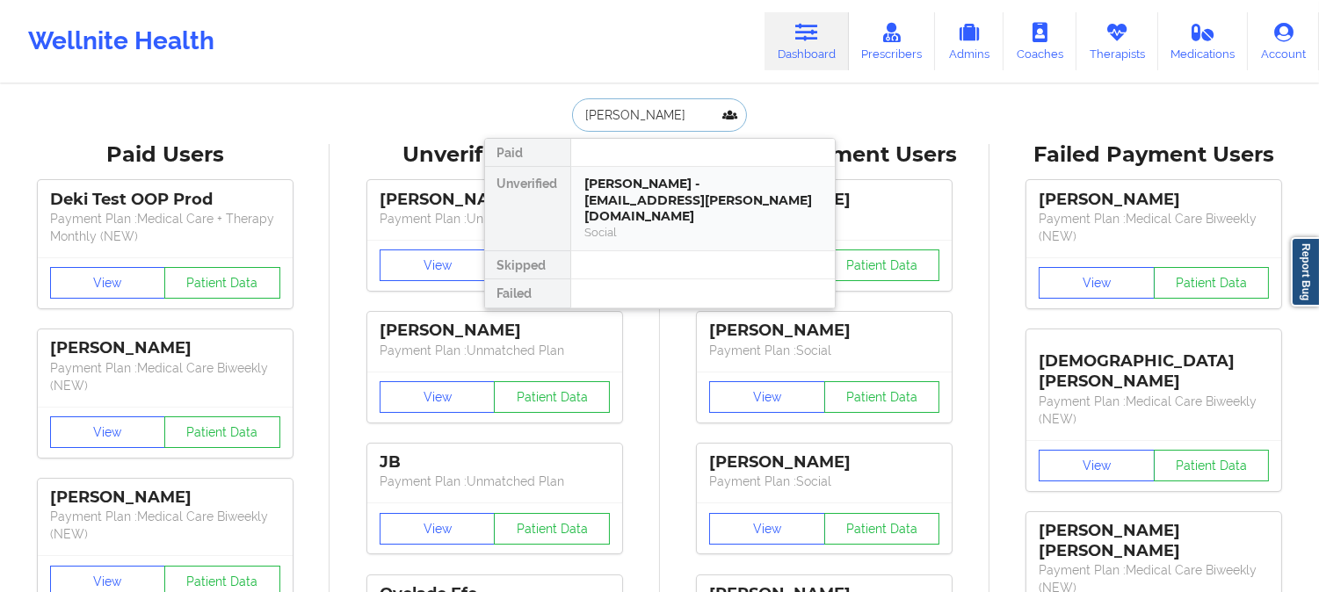
click at [662, 206] on div "RONNIQUA WEBB - ronniqua.webb@gmail.com" at bounding box center [702, 200] width 235 height 49
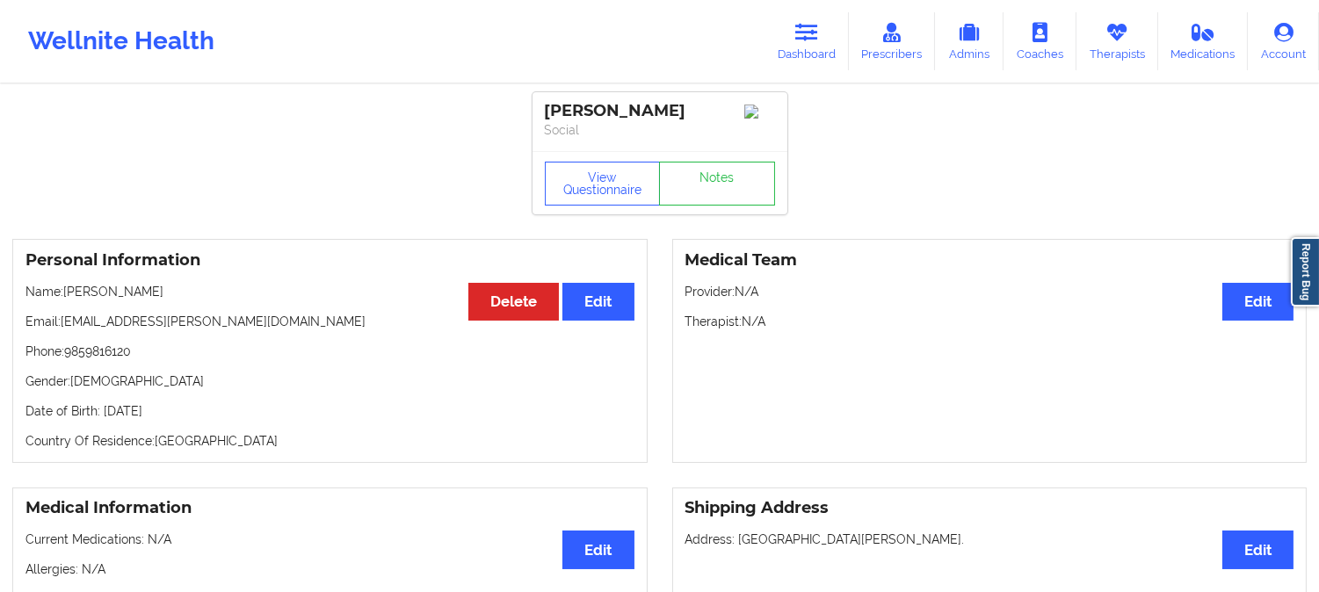
click at [812, 30] on icon at bounding box center [806, 32] width 23 height 19
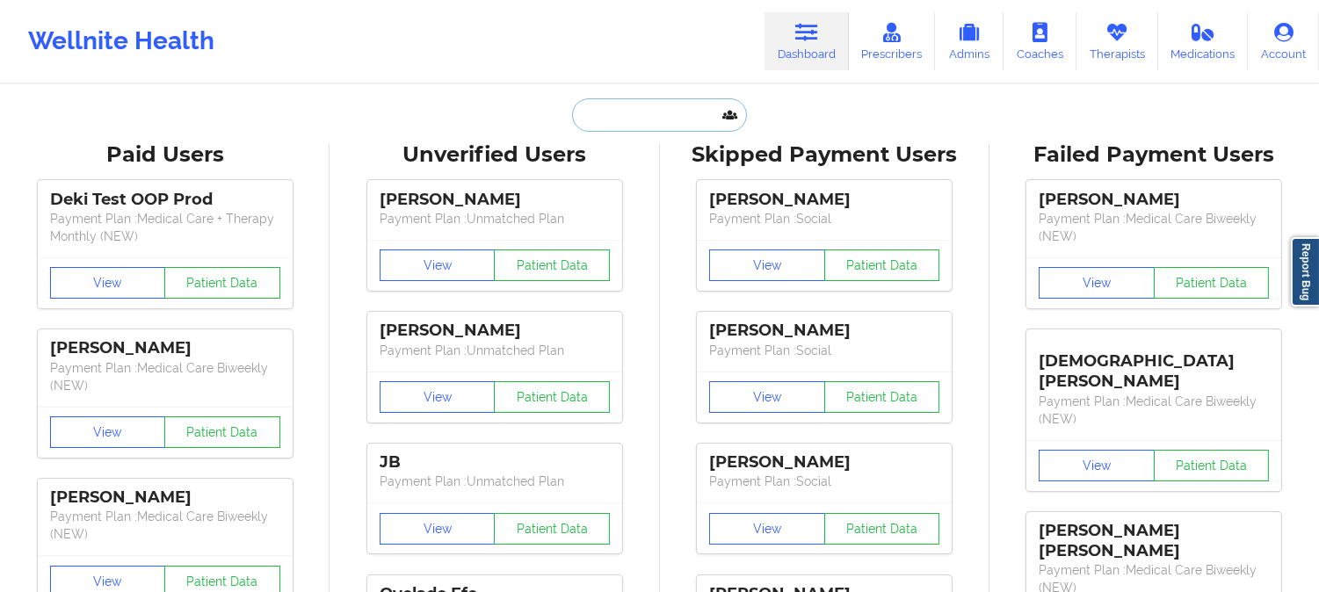
click at [629, 112] on input "text" at bounding box center [659, 114] width 174 height 33
paste input "Edward Marine"
type input "Edward Marine"
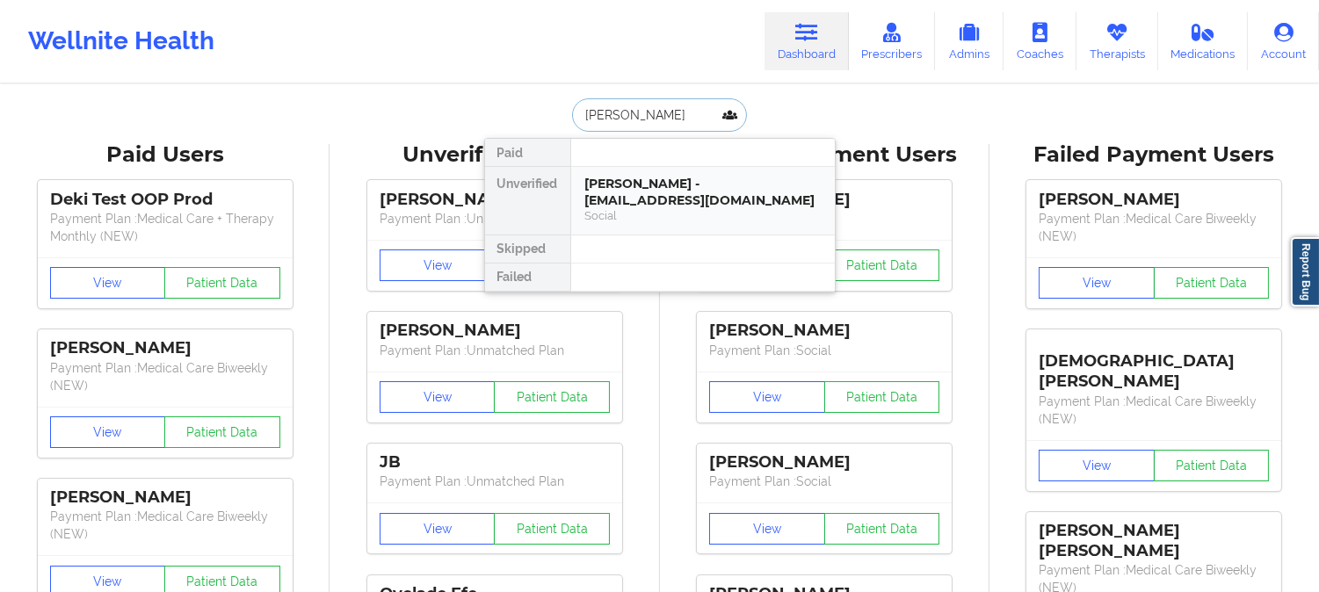
click at [705, 230] on div "EDWARD MARINE - ecmarine76@hotmail.com Social" at bounding box center [703, 201] width 264 height 68
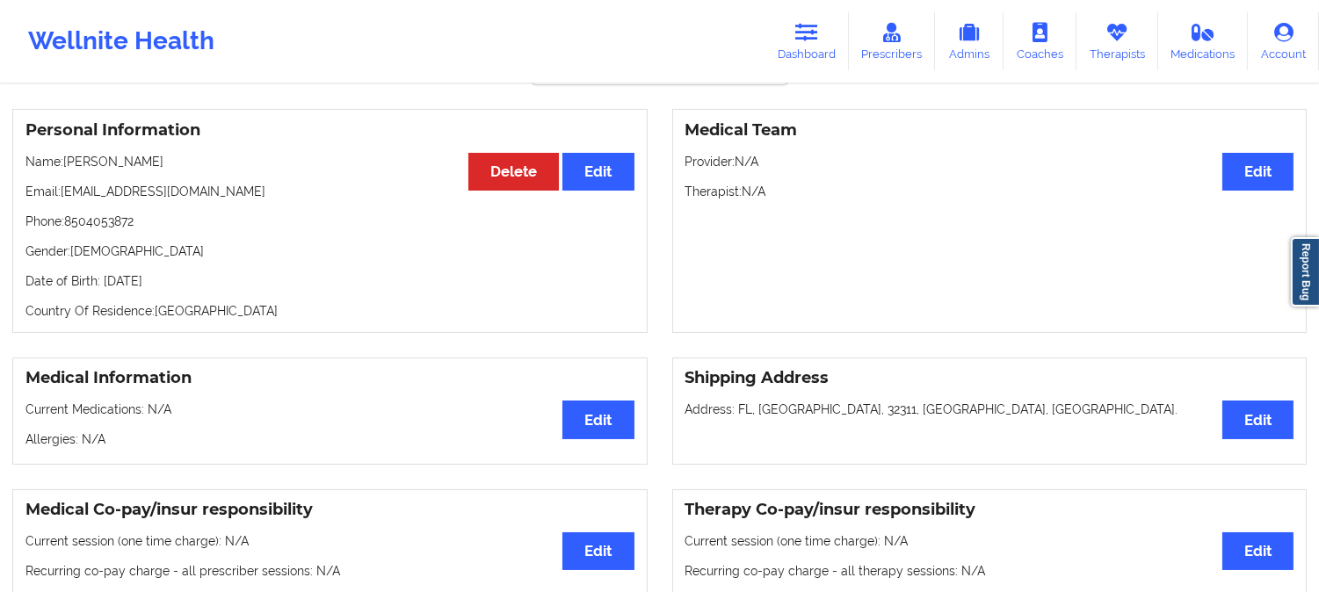
scroll to position [32, 0]
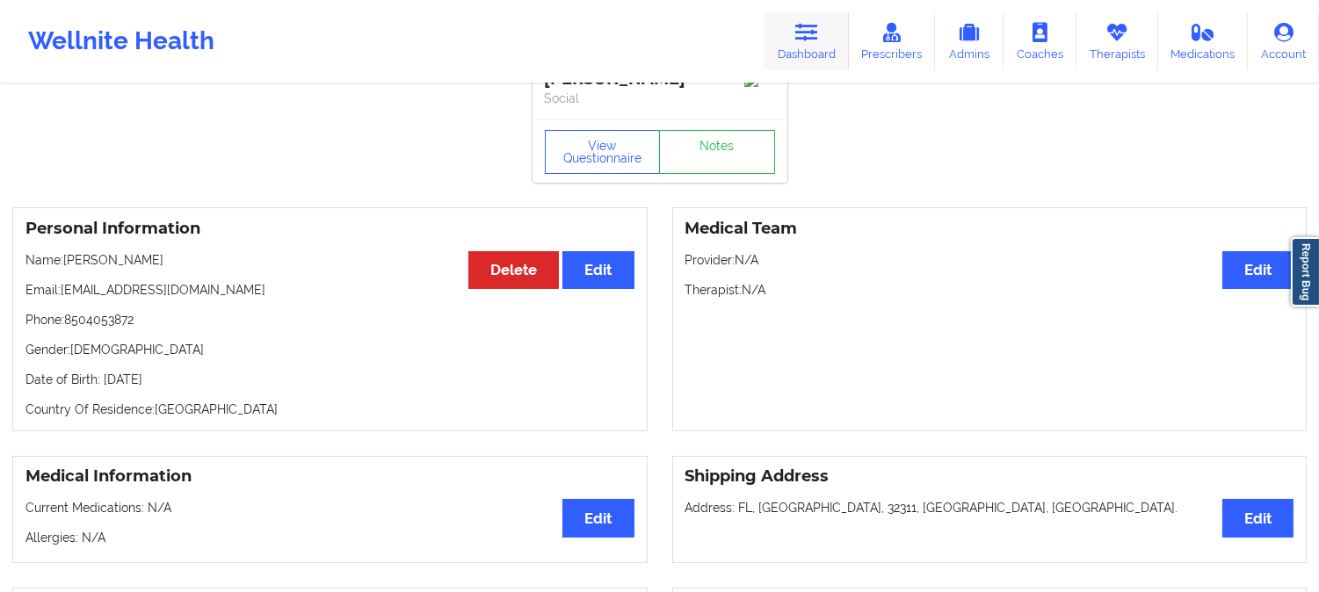
click at [818, 41] on icon at bounding box center [806, 32] width 23 height 19
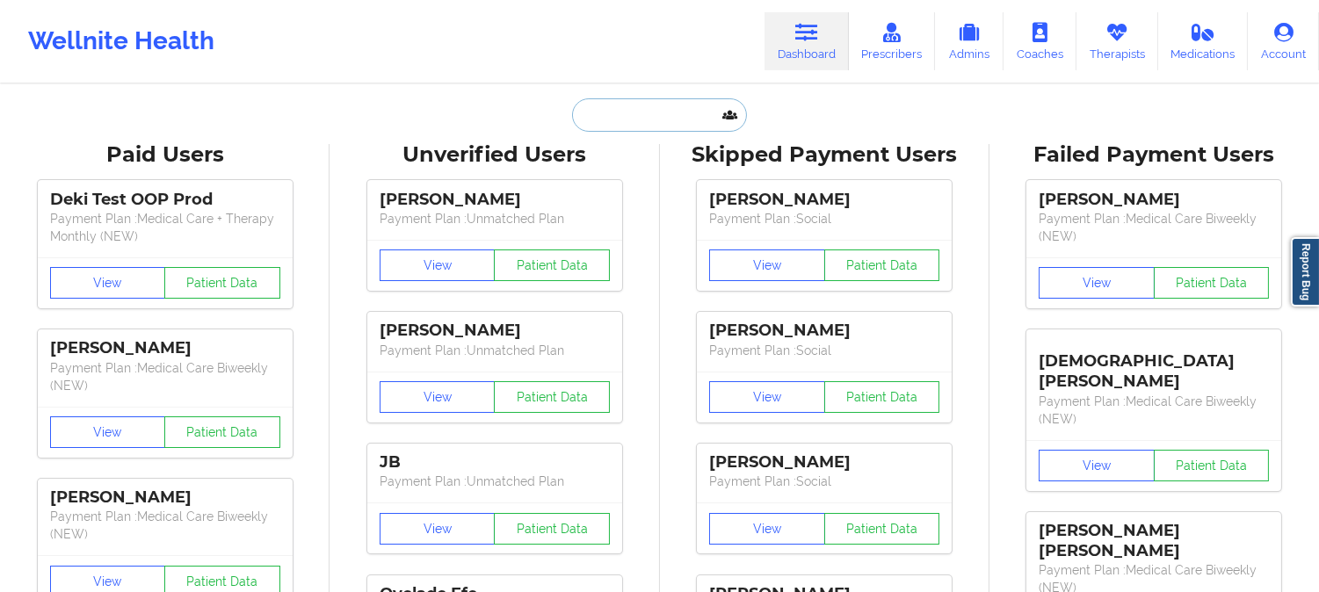
click at [665, 123] on input "text" at bounding box center [659, 114] width 174 height 33
paste input "jon.cunningham01@gmail.com"
type input "jon.cunningham01@gmail.com"
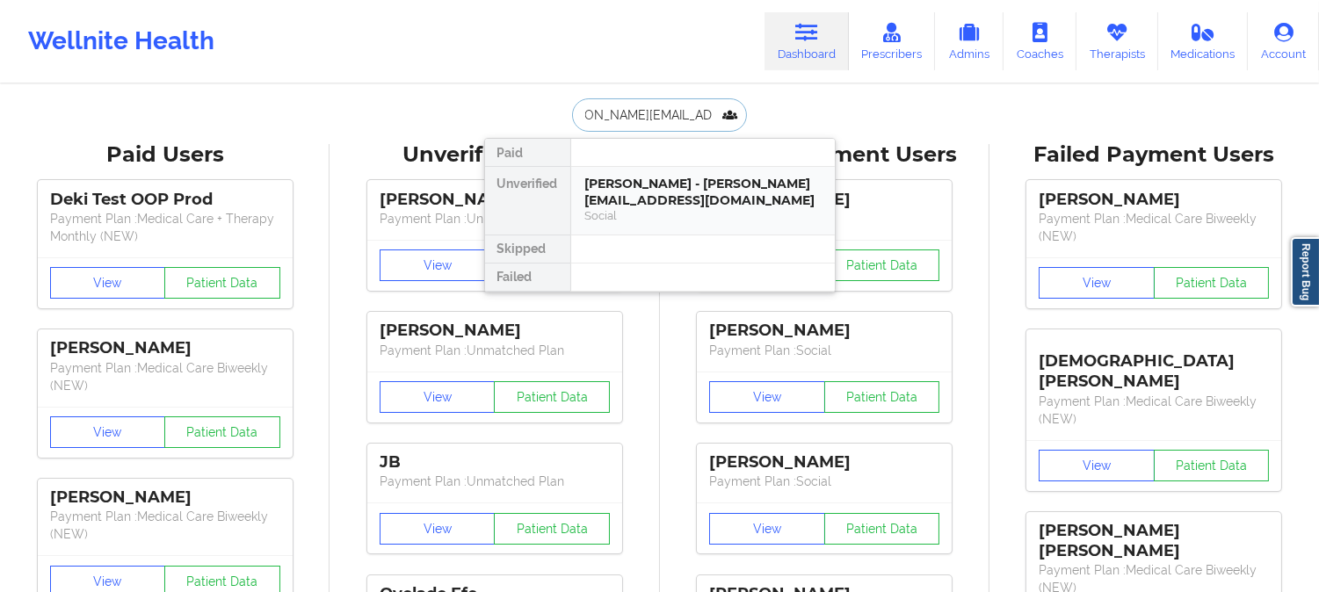
click at [668, 198] on div "JONATHON CUNNINGHAM - jon.cunningham01@gmail.com" at bounding box center [702, 192] width 235 height 33
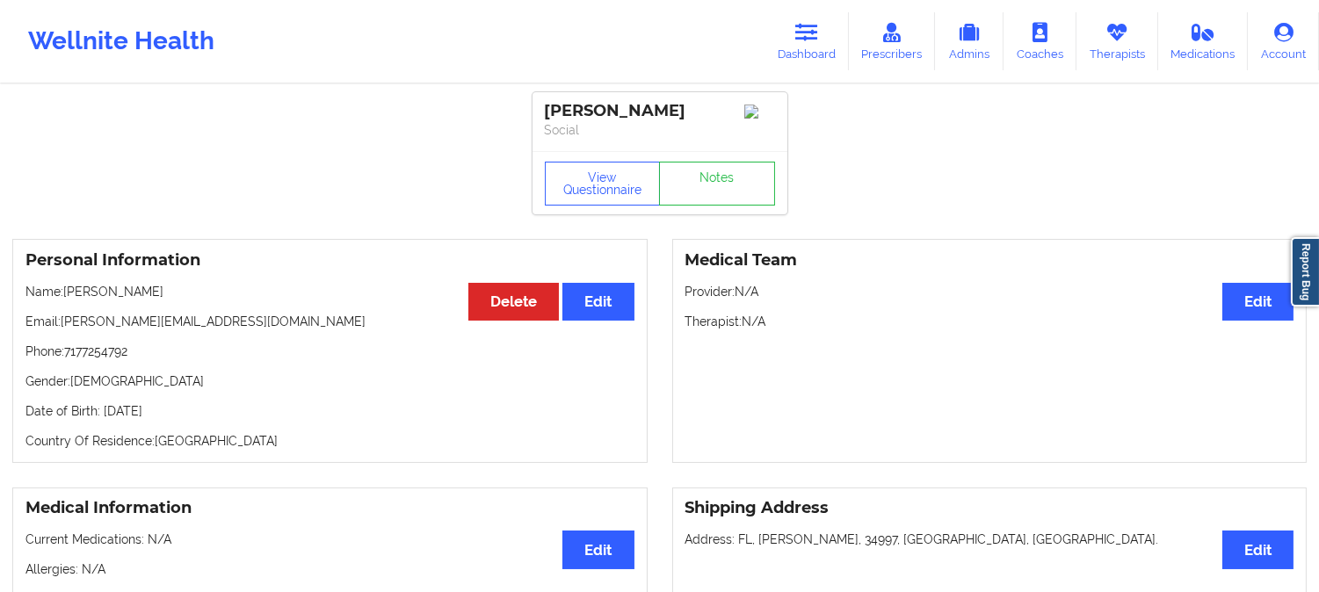
drag, startPoint x: 242, startPoint y: 311, endPoint x: 65, endPoint y: 306, distance: 176.7
click at [65, 300] on p "Name: JONATHON CUNNINGHAM" at bounding box center [329, 292] width 609 height 18
drag, startPoint x: 229, startPoint y: 313, endPoint x: 65, endPoint y: 308, distance: 164.3
click at [65, 300] on p "Name: JONATHON CUNNINGHAM" at bounding box center [329, 292] width 609 height 18
click at [823, 27] on link "Dashboard" at bounding box center [806, 41] width 84 height 58
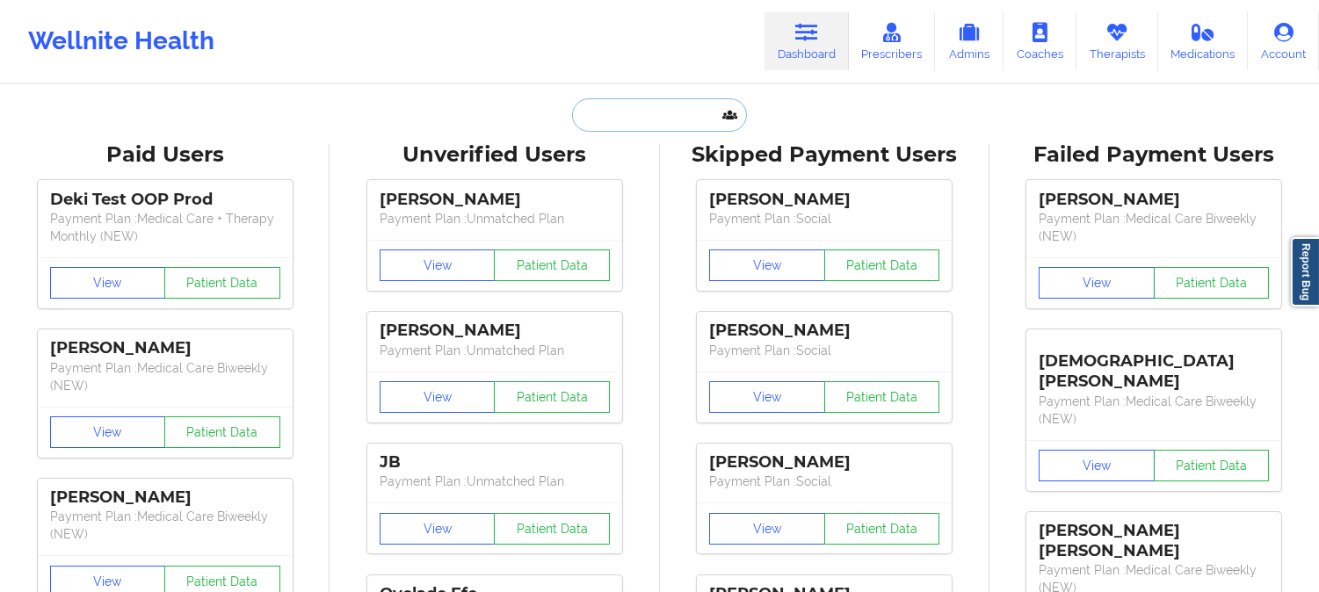
click at [612, 118] on input "text" at bounding box center [659, 114] width 174 height 33
paste input "NICOLE CLARKE"
type input "NICOLE CLARKE"
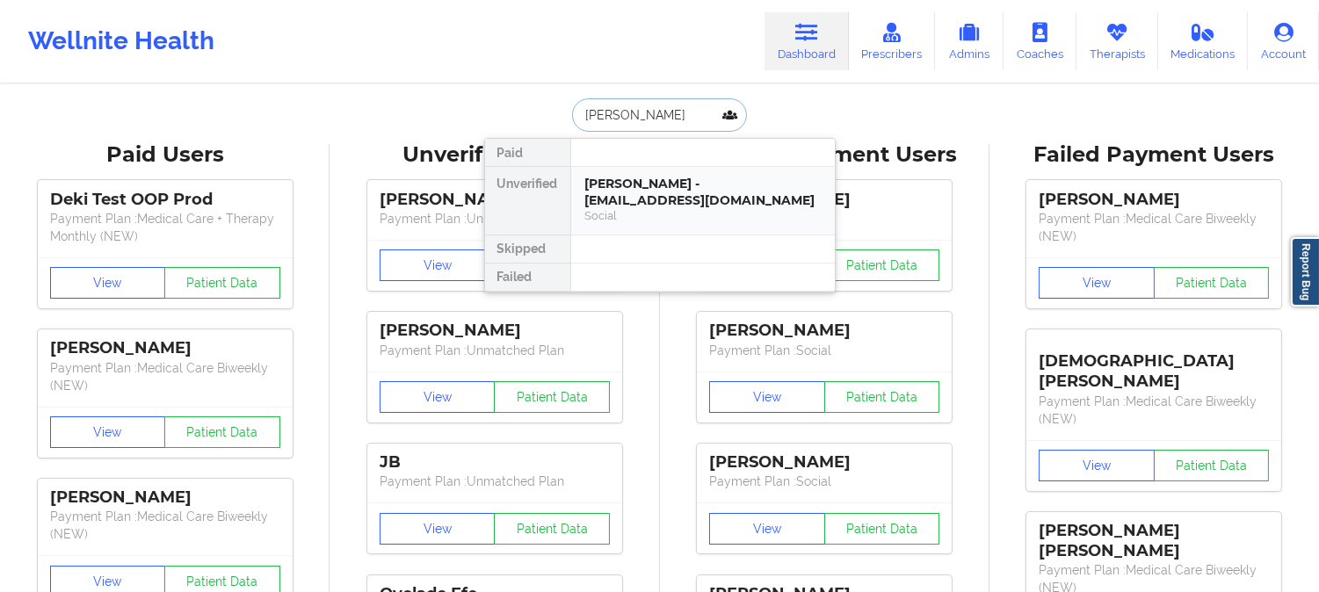
click at [622, 196] on div "Nicole Clarke - nicolepsy22@yahoo.com" at bounding box center [702, 192] width 235 height 33
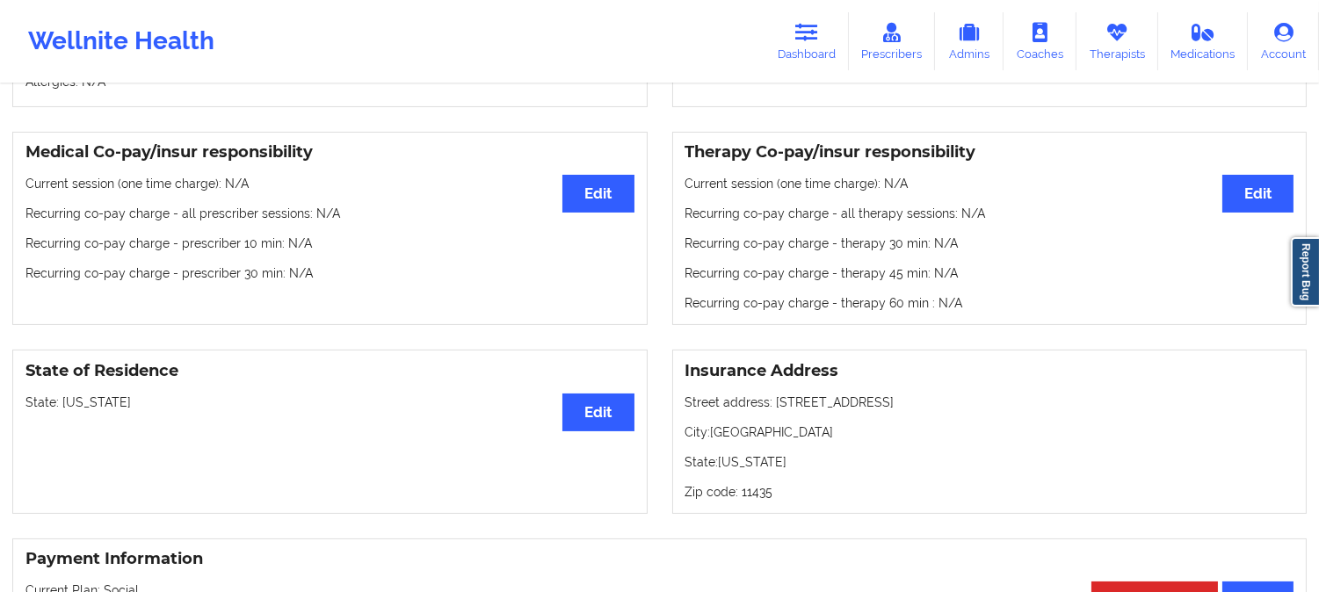
scroll to position [98, 0]
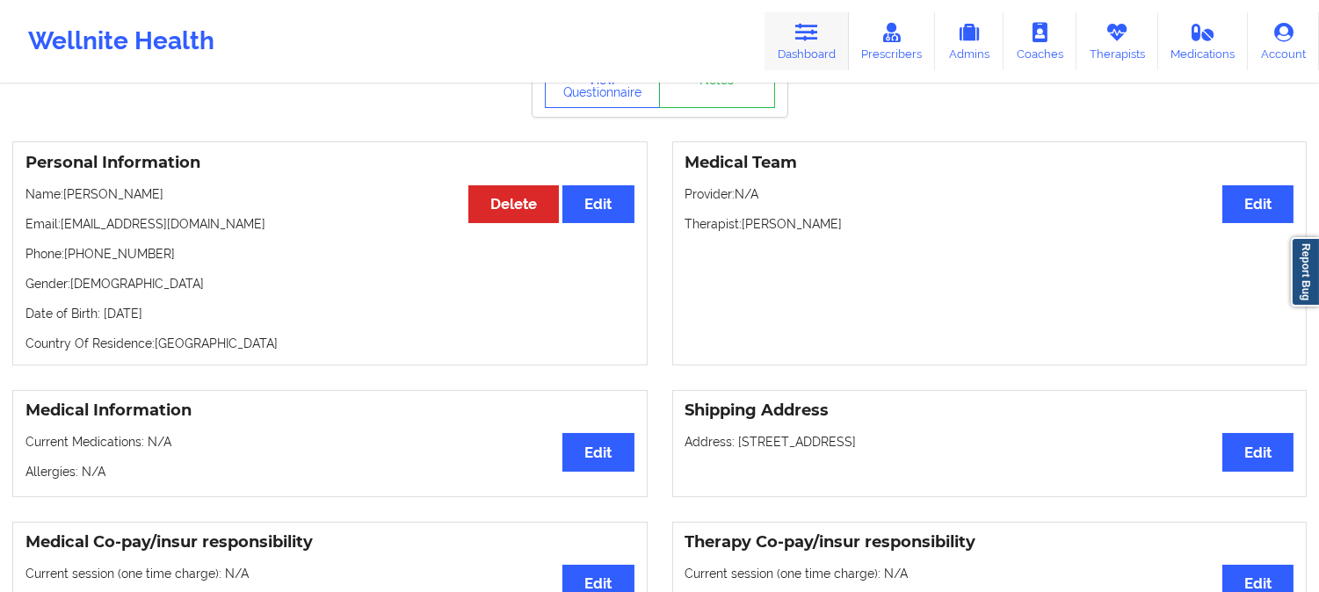
click at [810, 33] on icon at bounding box center [806, 32] width 23 height 19
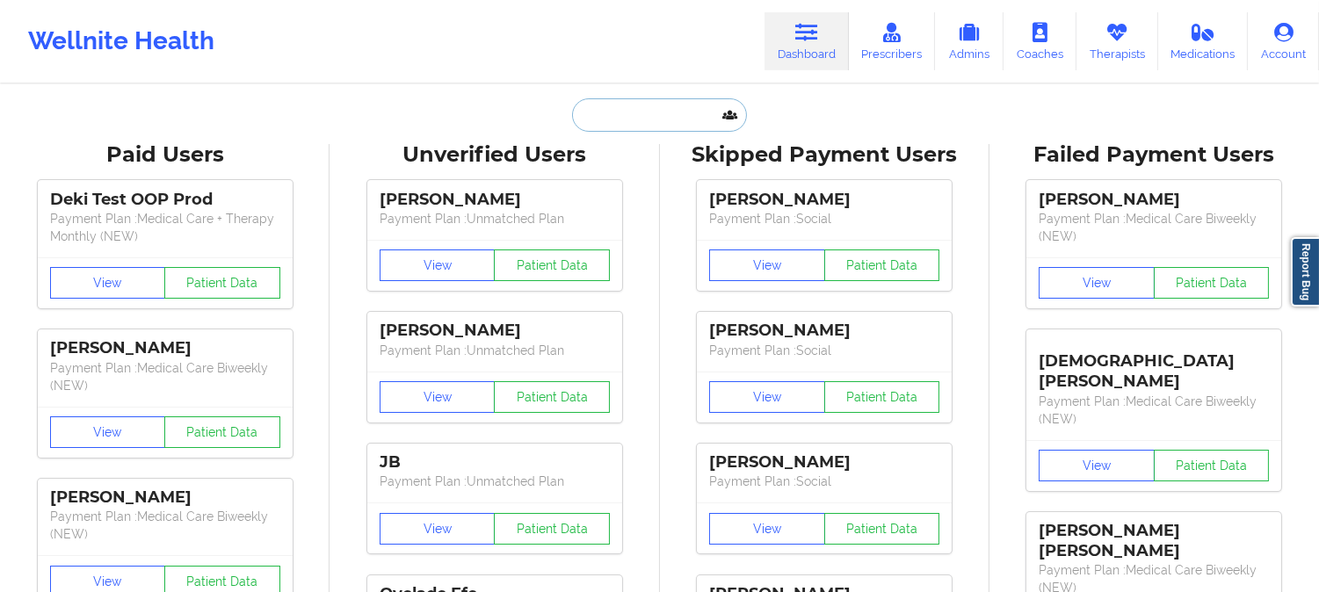
click at [652, 115] on input "text" at bounding box center [659, 114] width 174 height 33
paste input "Edward Marine"
type input "Edward Marine"
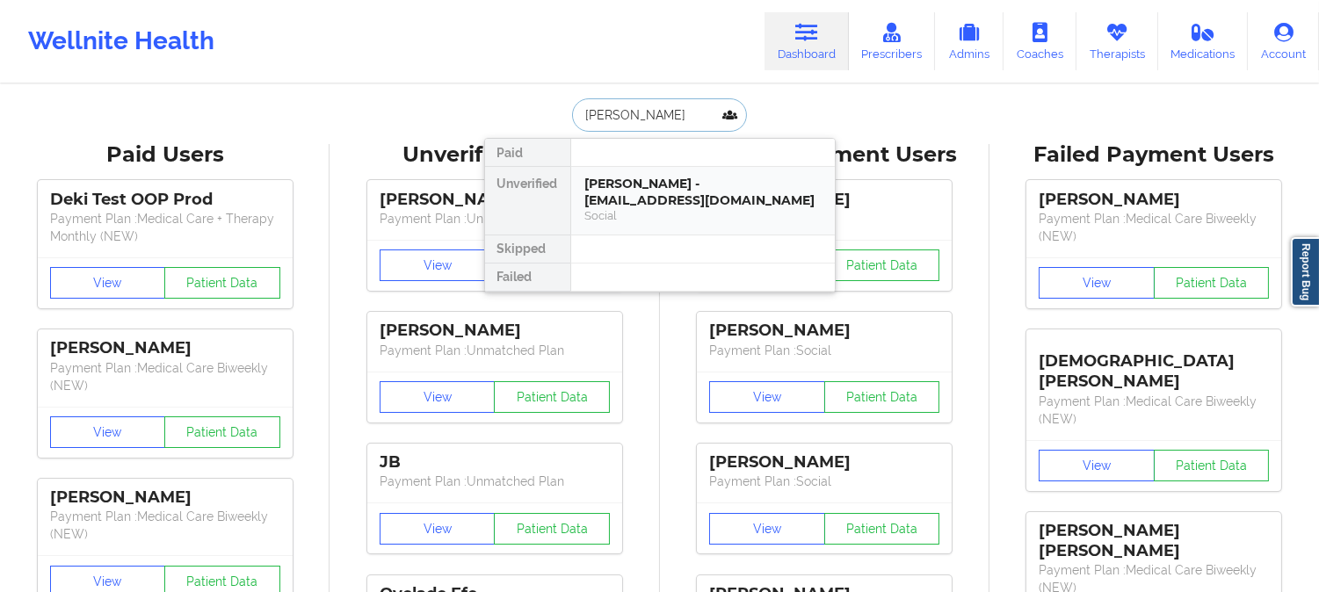
click at [664, 202] on div "EDWARD MARINE - ecmarine76@hotmail.com" at bounding box center [702, 192] width 235 height 33
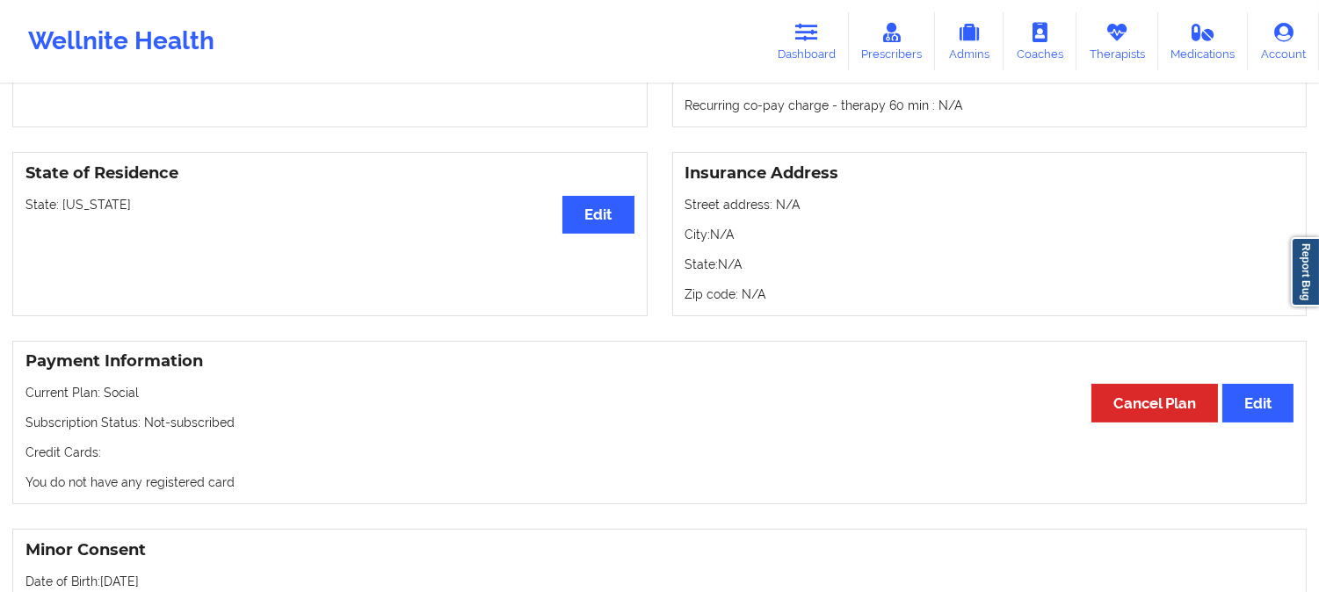
scroll to position [879, 0]
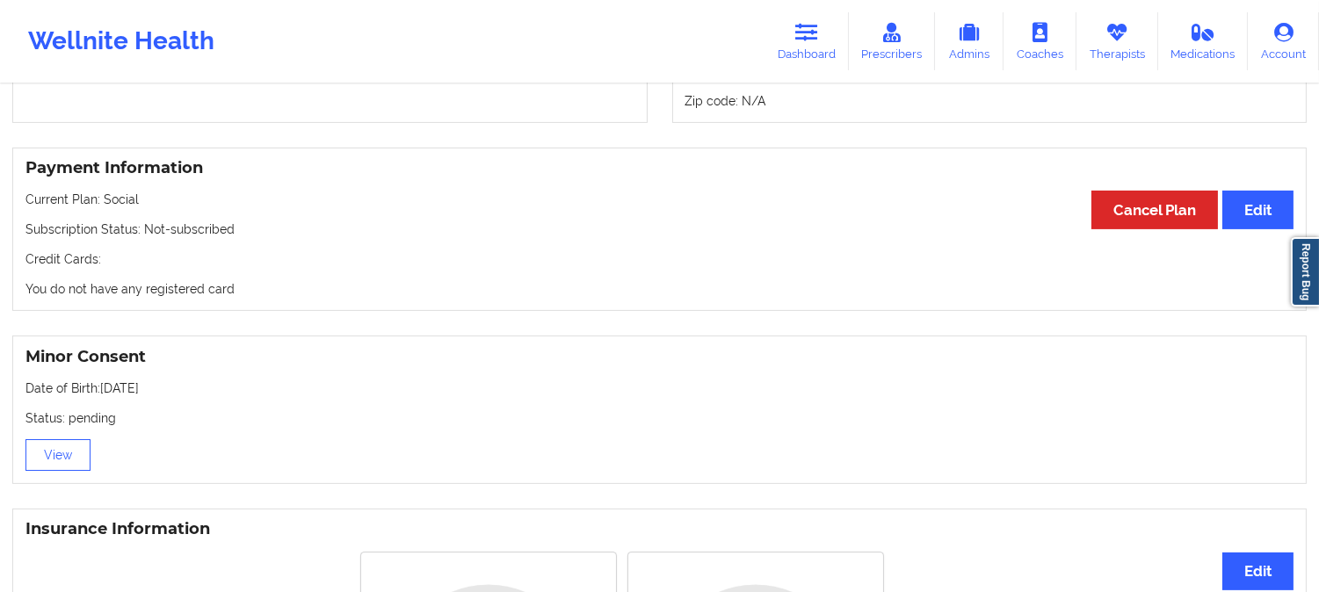
drag, startPoint x: 631, startPoint y: 471, endPoint x: 654, endPoint y: 374, distance: 99.3
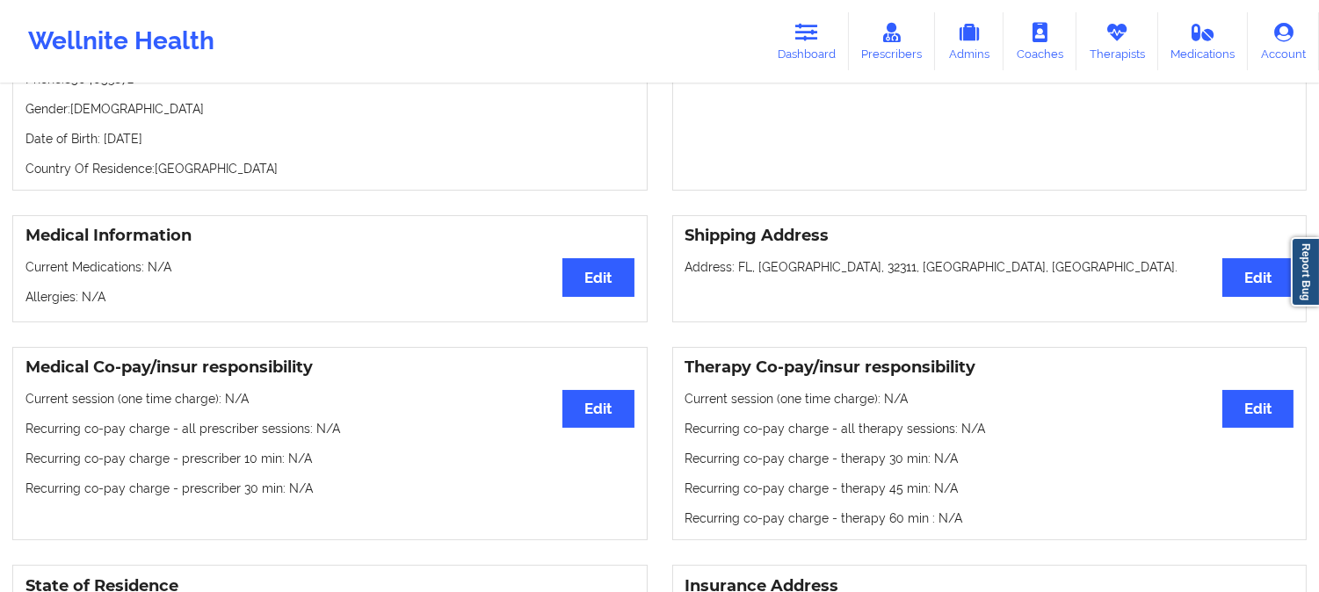
scroll to position [0, 0]
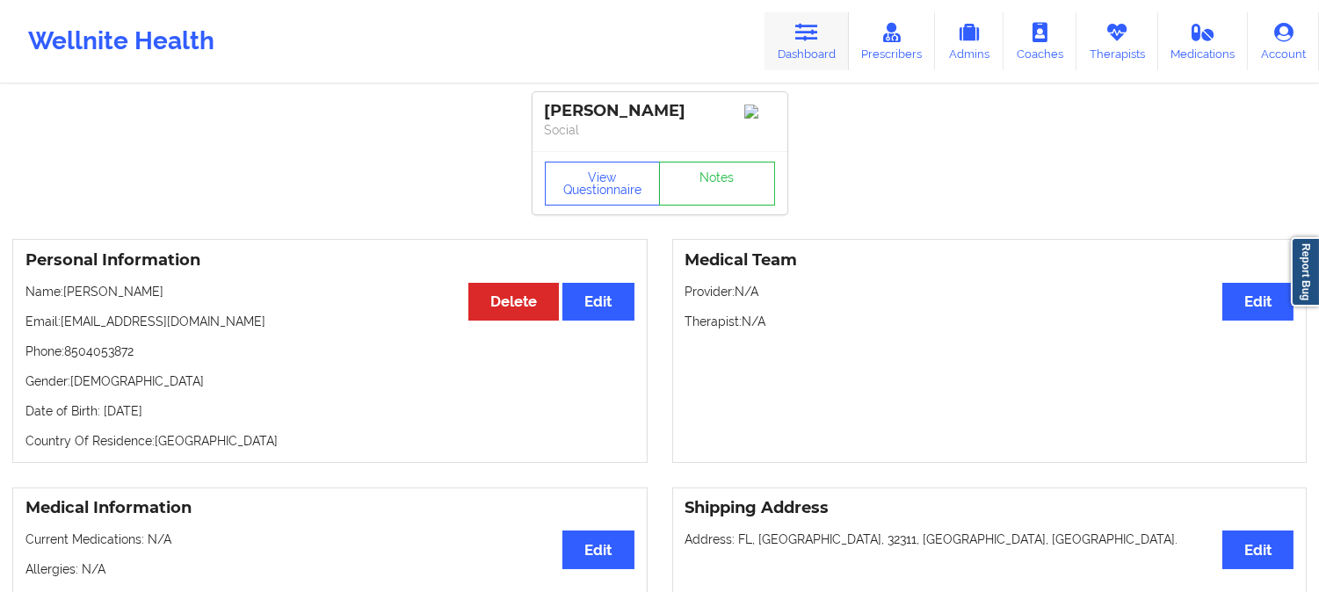
click at [808, 30] on icon at bounding box center [806, 32] width 23 height 19
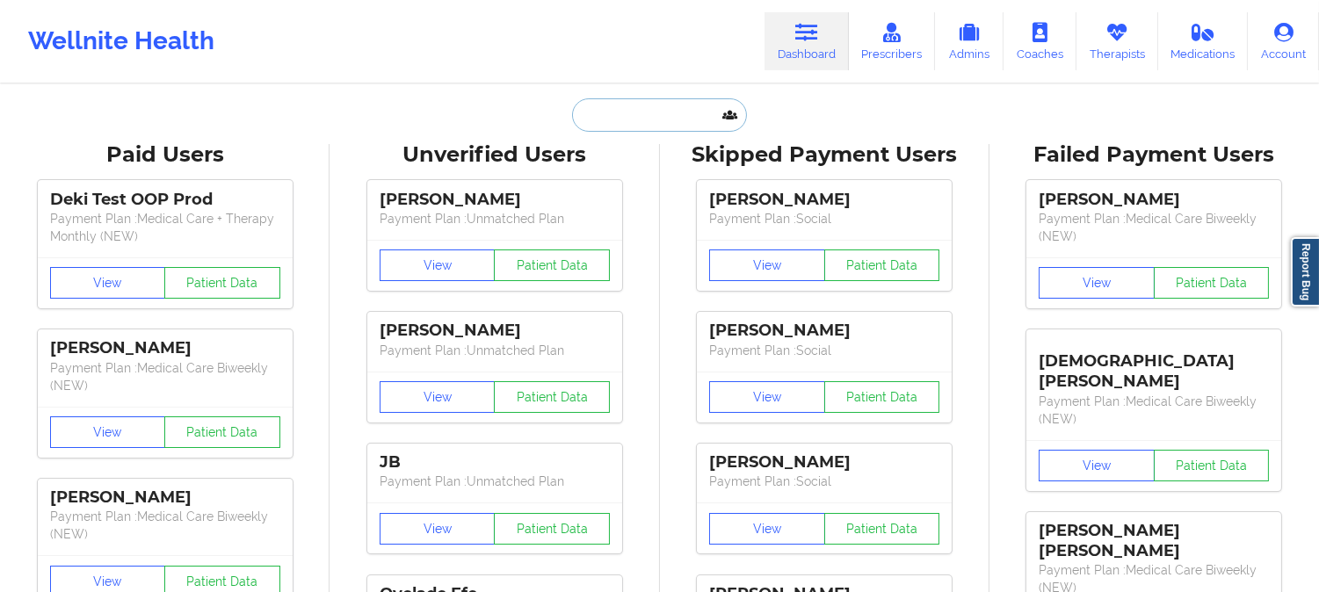
click at [636, 105] on input "text" at bounding box center [659, 114] width 174 height 33
paste input "ESTEBAN GOMEZ"
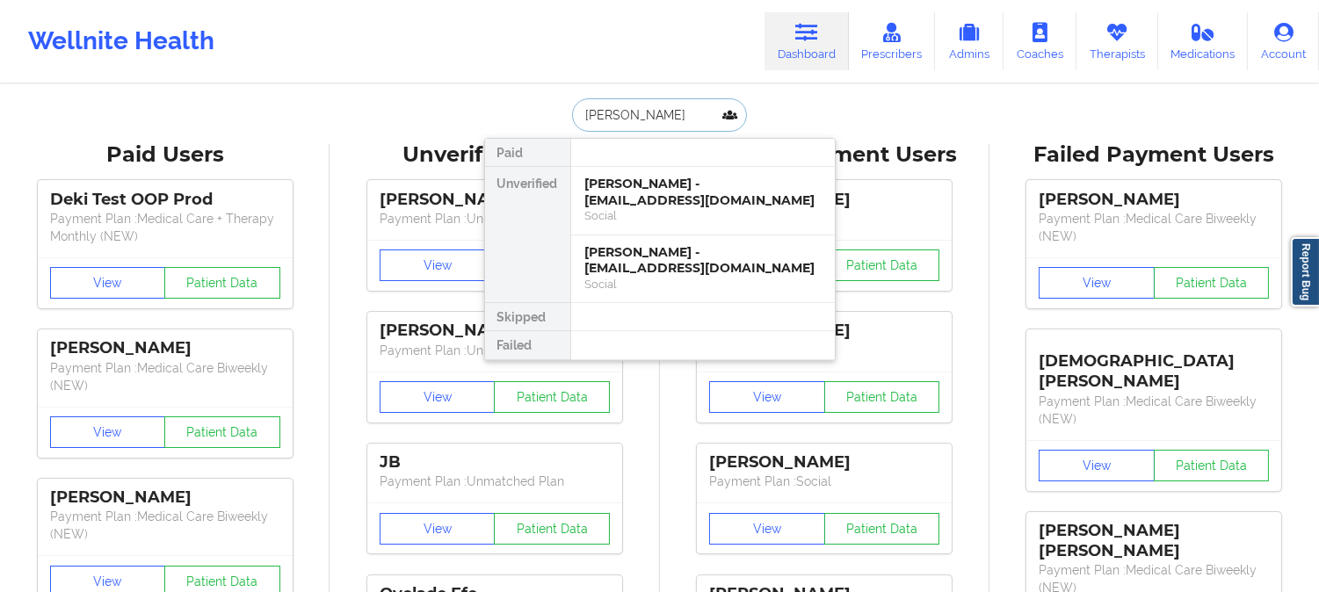
type input "ESTEBAN GOMEZ"
click at [698, 264] on div "ESTEBAN GOMEZ - lpu214@gmail.com" at bounding box center [702, 260] width 235 height 33
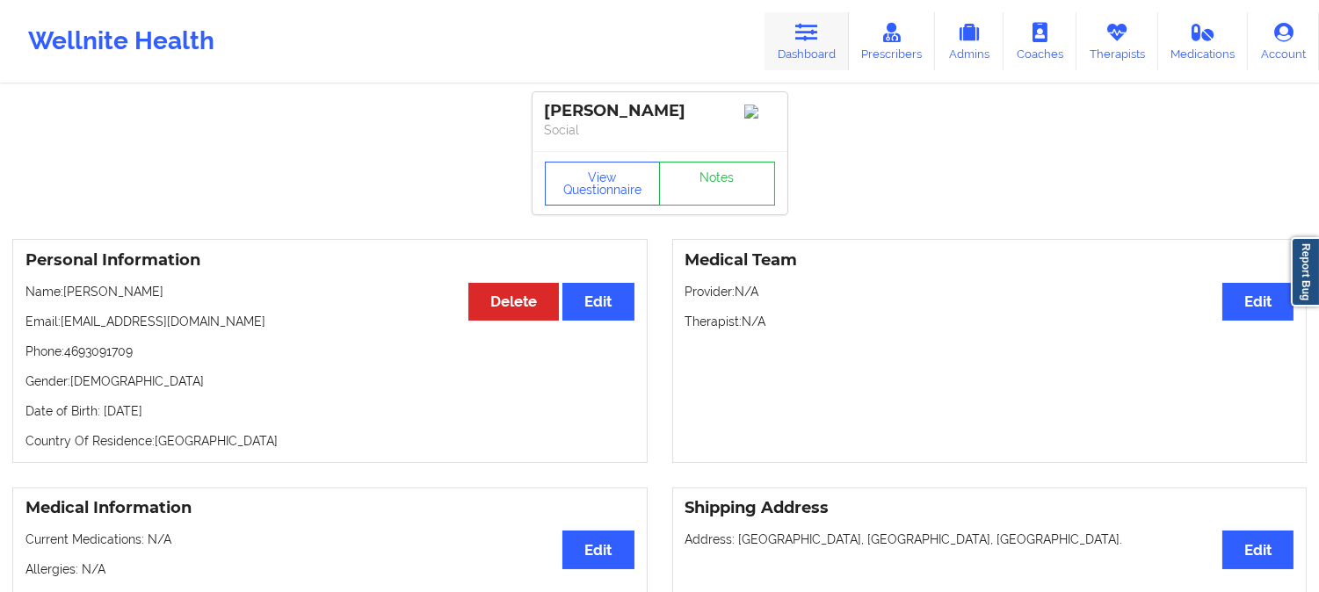
click at [836, 14] on link "Dashboard" at bounding box center [806, 41] width 84 height 58
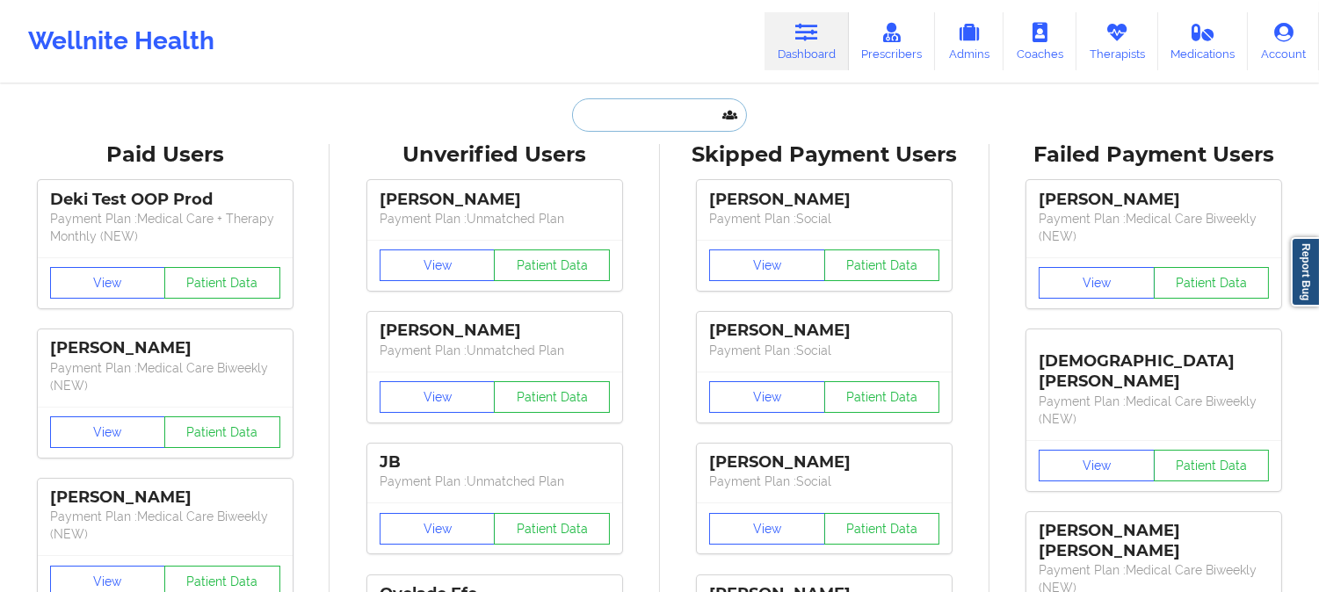
click at [682, 109] on input "text" at bounding box center [659, 114] width 174 height 33
paste input "BLANCA ROMAN"
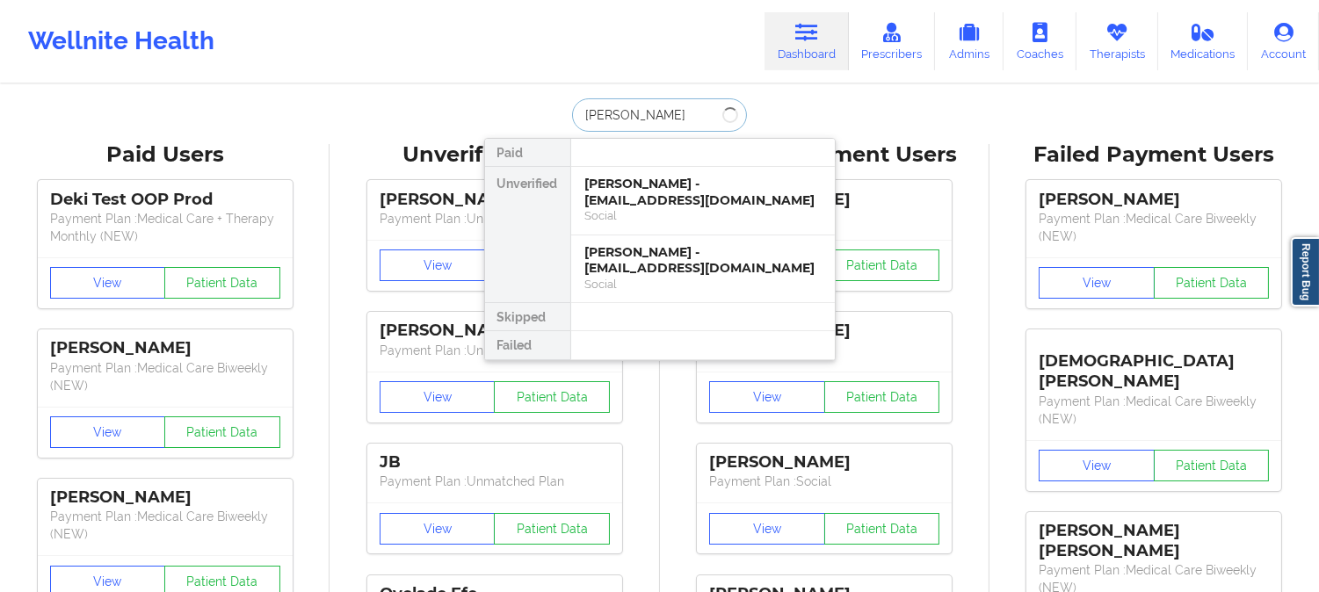
type input "BLANCA ROMAN"
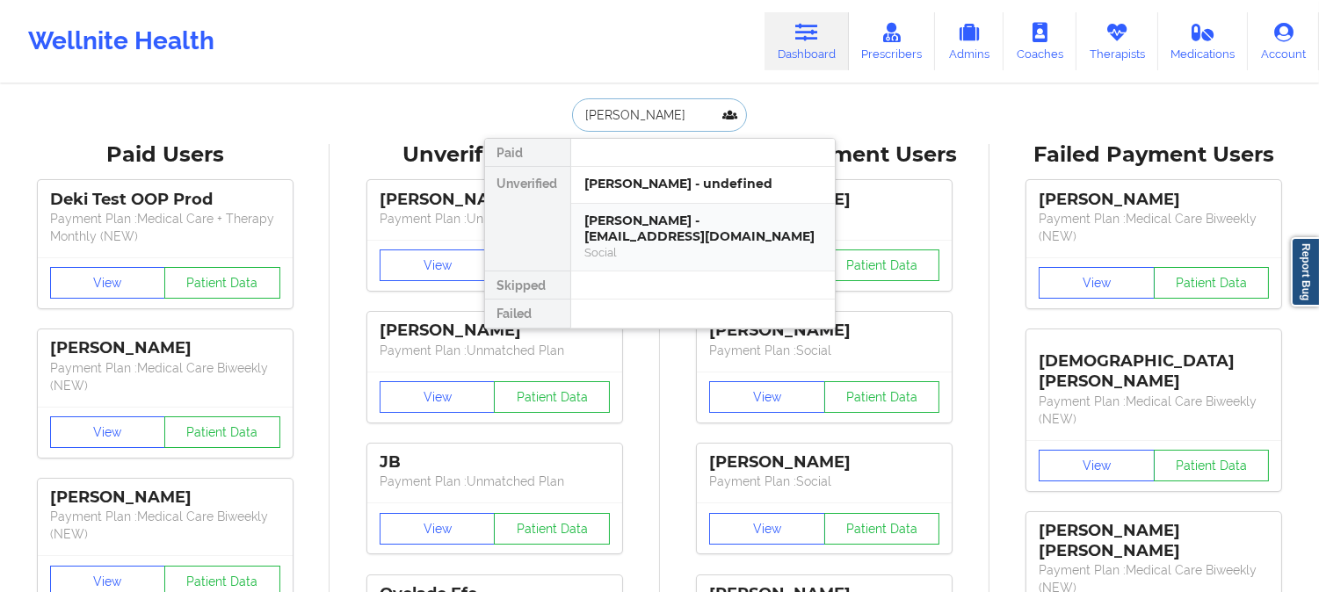
click at [643, 216] on div "BLANCA ROMAN - blancaroman119@gmail.com" at bounding box center [702, 229] width 235 height 33
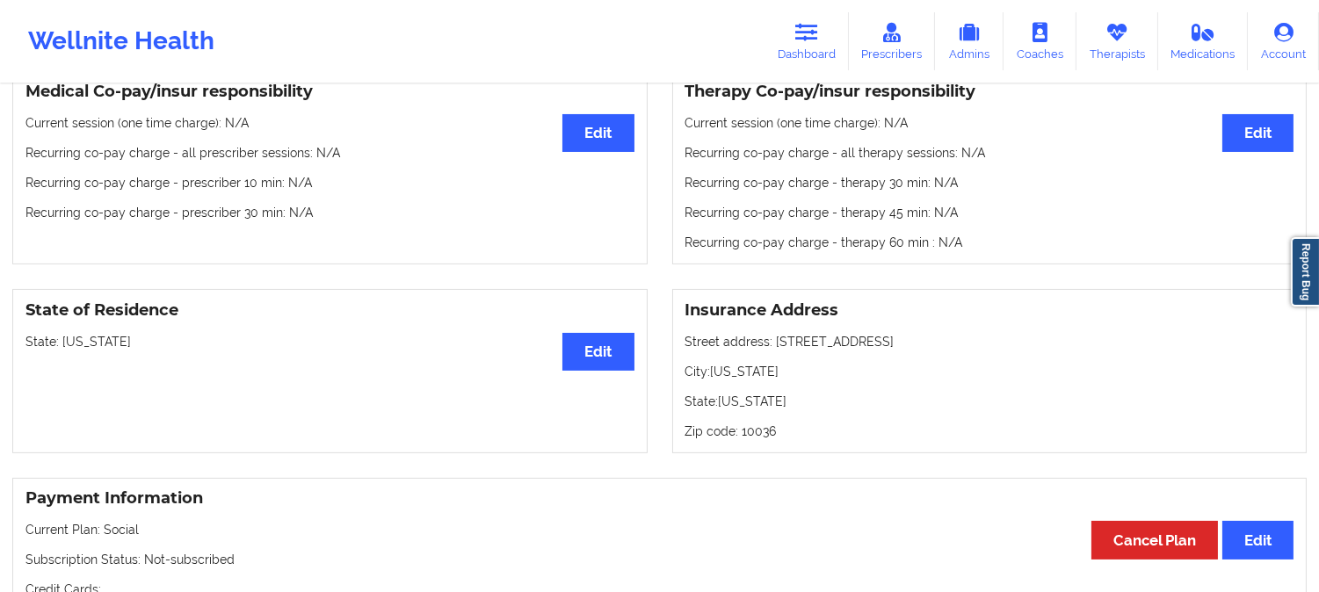
scroll to position [585, 0]
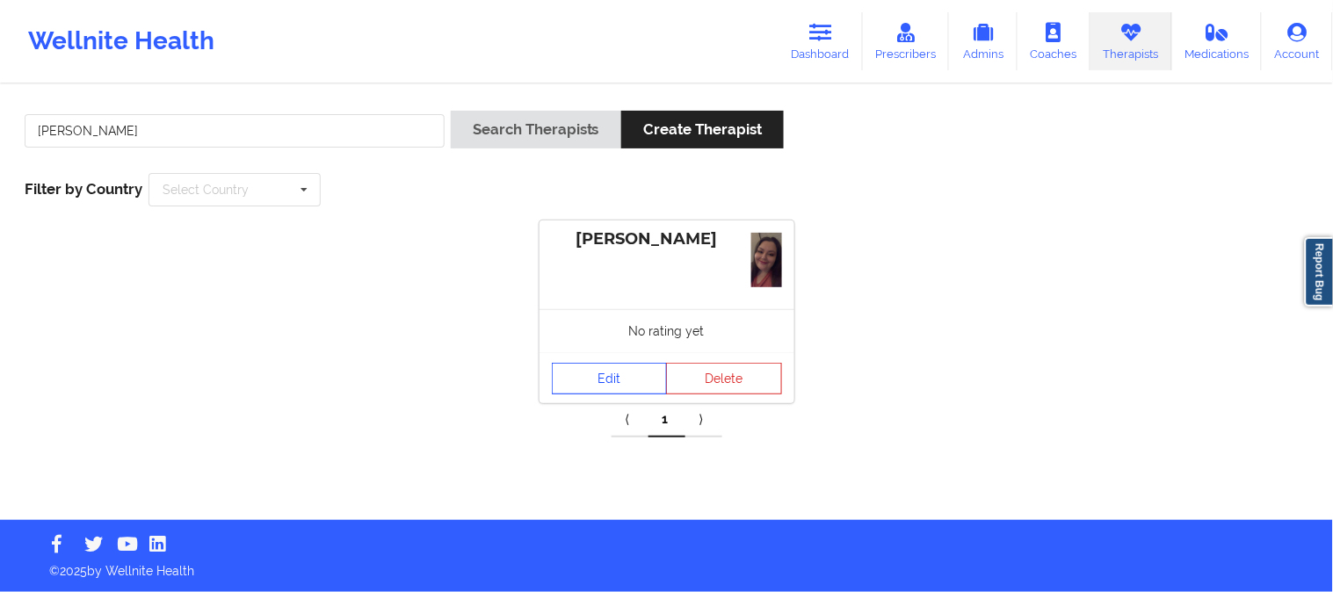
click at [593, 367] on link "Edit" at bounding box center [610, 379] width 116 height 32
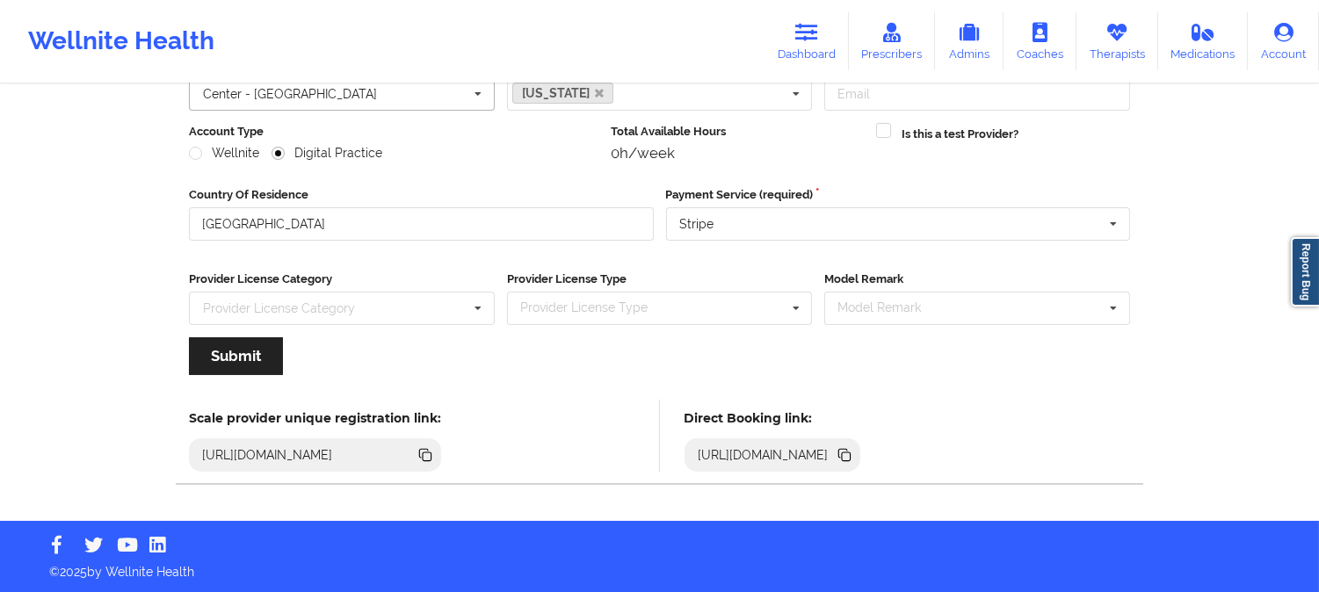
scroll to position [196, 0]
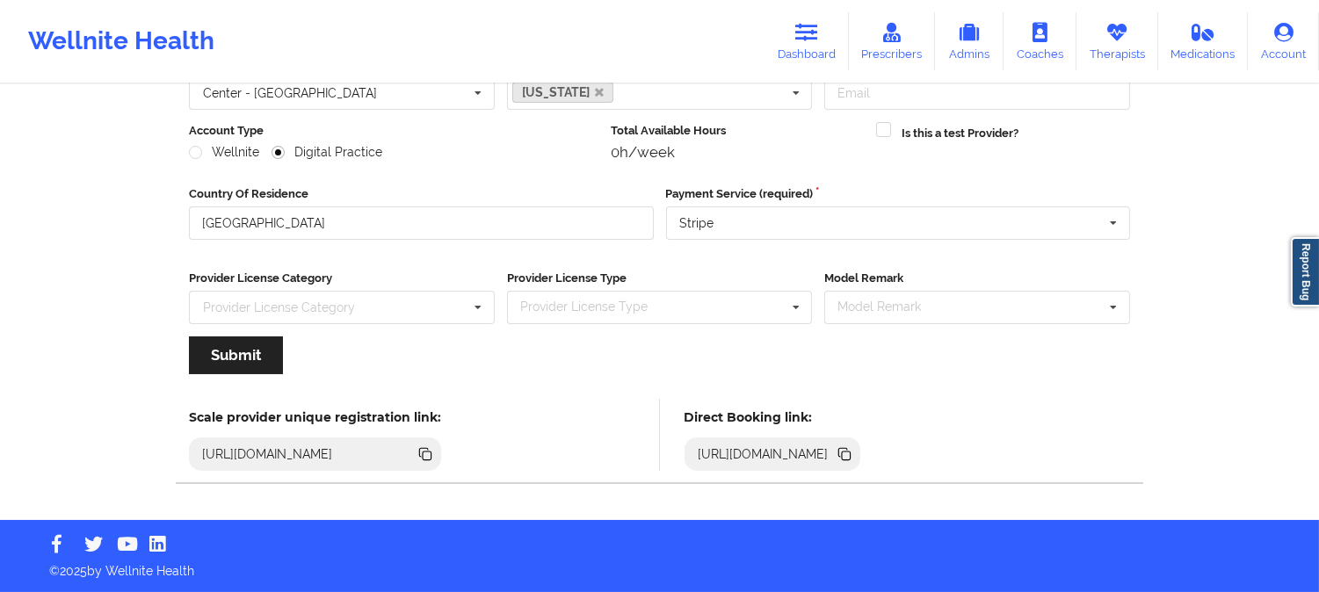
click at [850, 454] on icon at bounding box center [846, 456] width 9 height 9
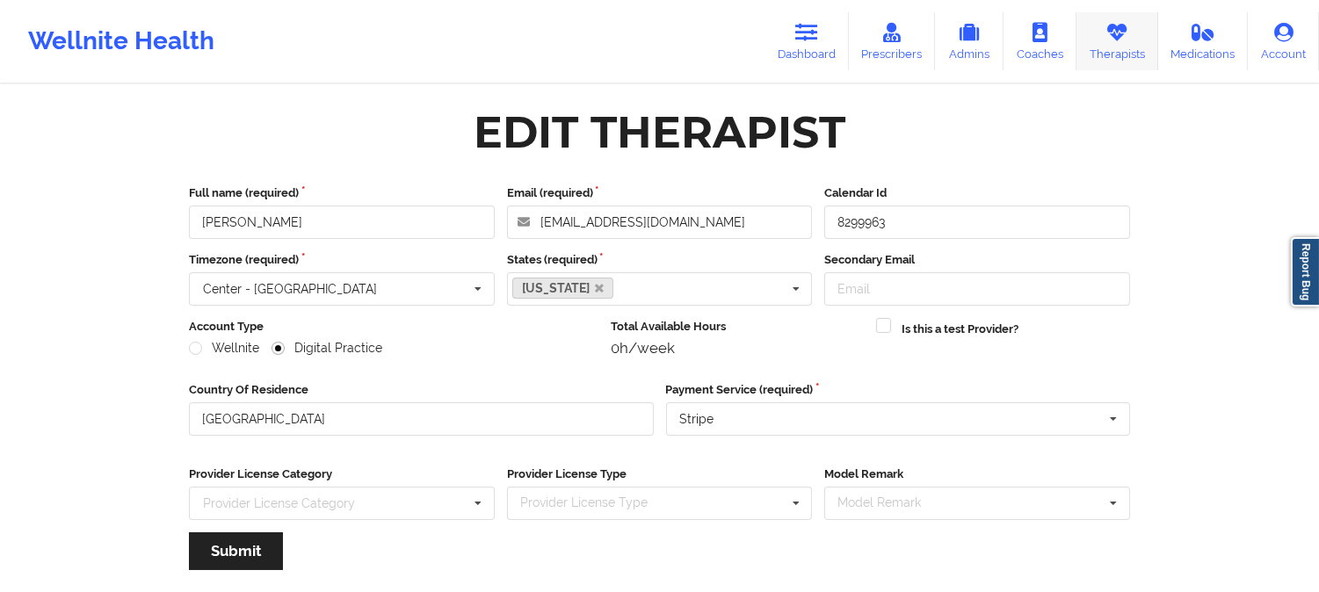
click at [1105, 37] on icon at bounding box center [1116, 32] width 23 height 19
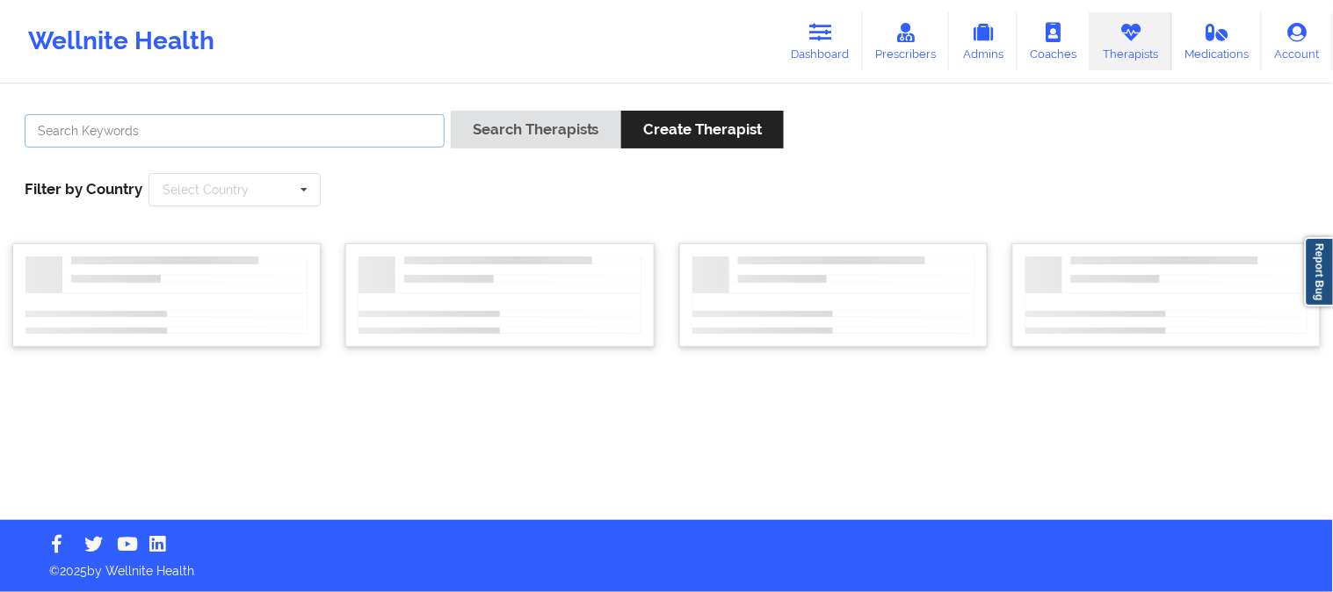
click at [308, 146] on input "text" at bounding box center [235, 130] width 420 height 33
paste input "Nicole Thweatt"
type input "Nicole Thweatt"
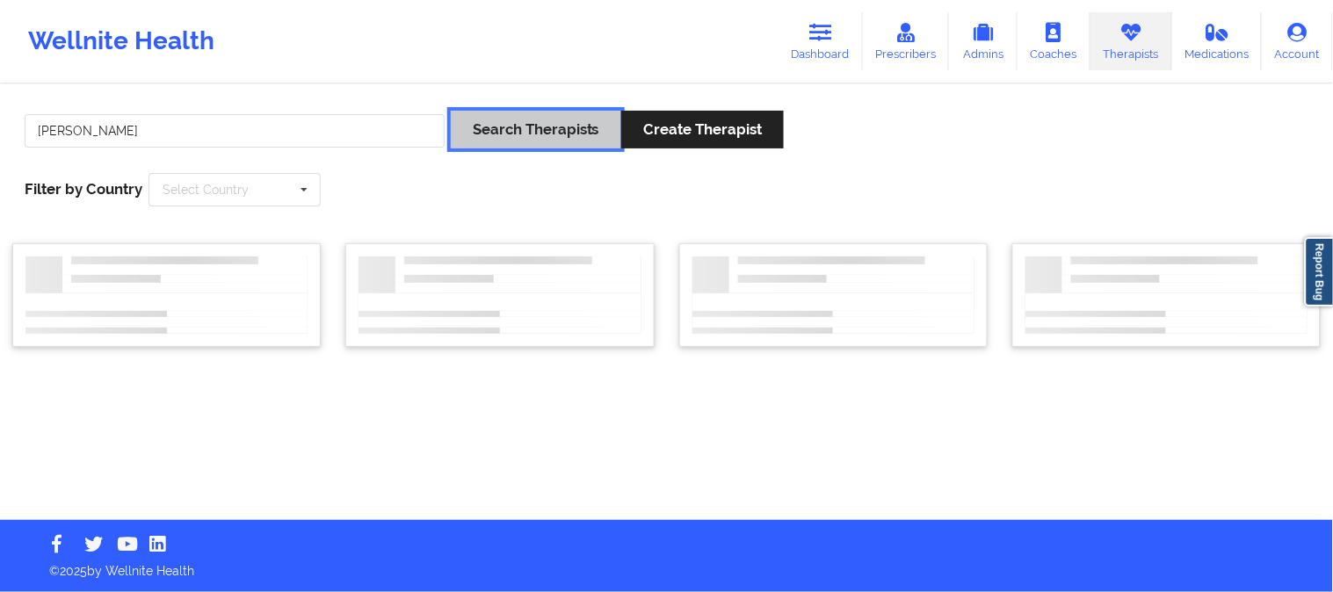
click at [505, 125] on button "Search Therapists" at bounding box center [536, 130] width 170 height 38
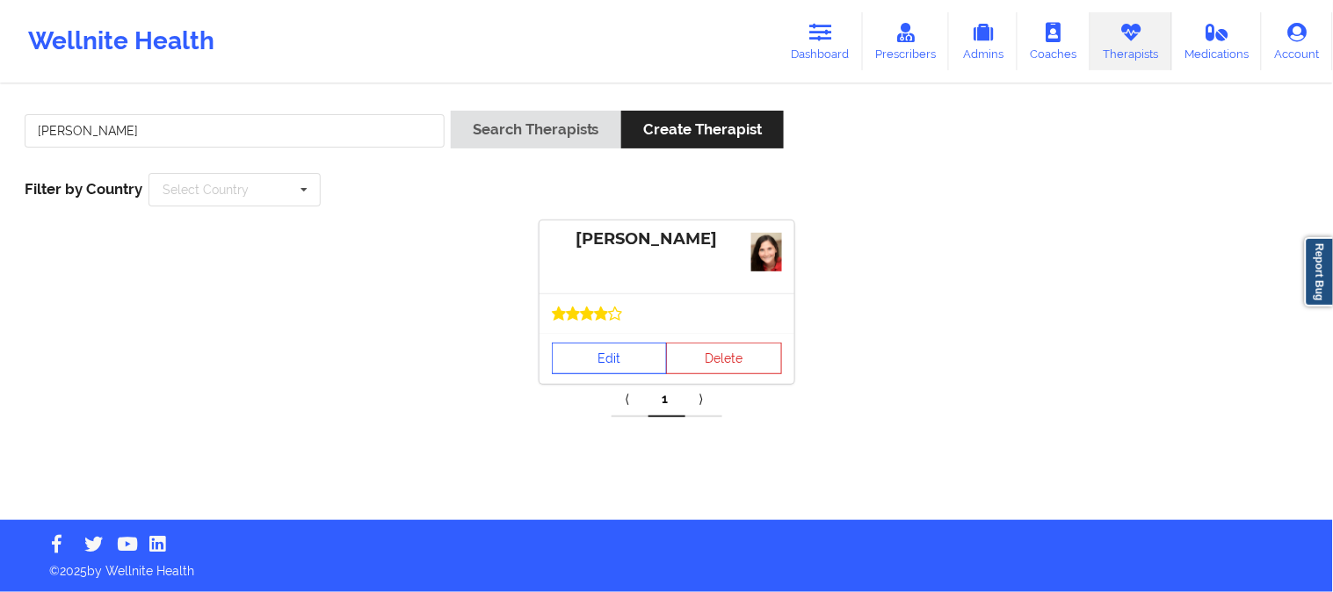
click at [613, 361] on link "Edit" at bounding box center [610, 359] width 116 height 32
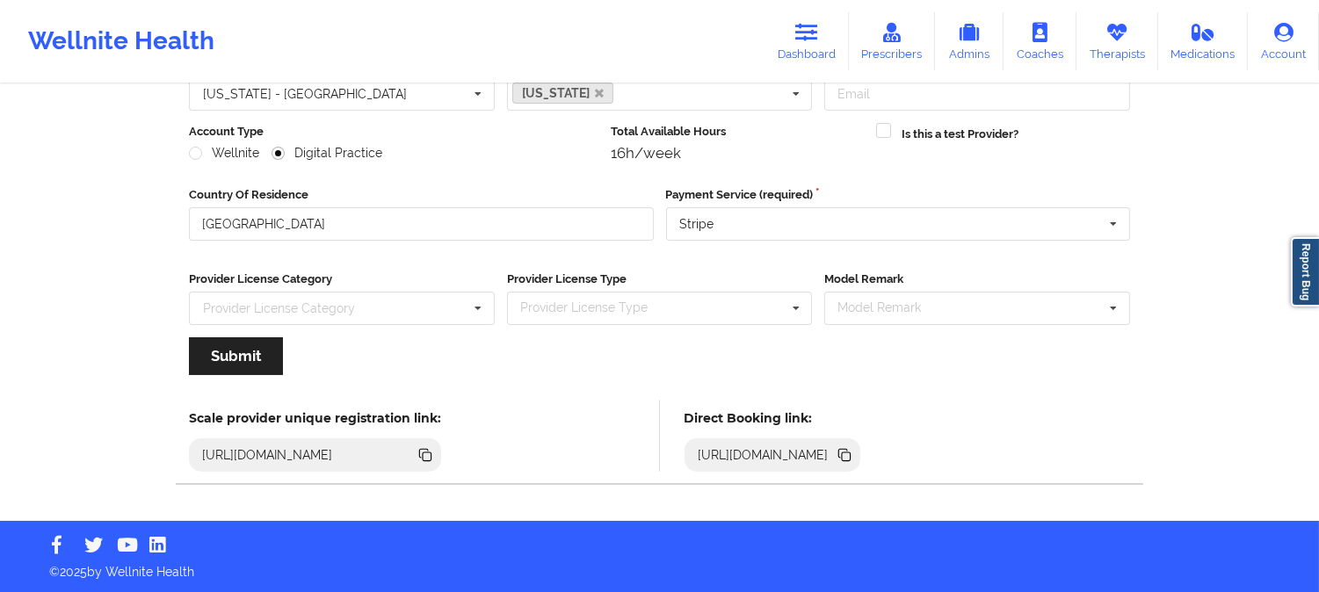
scroll to position [196, 0]
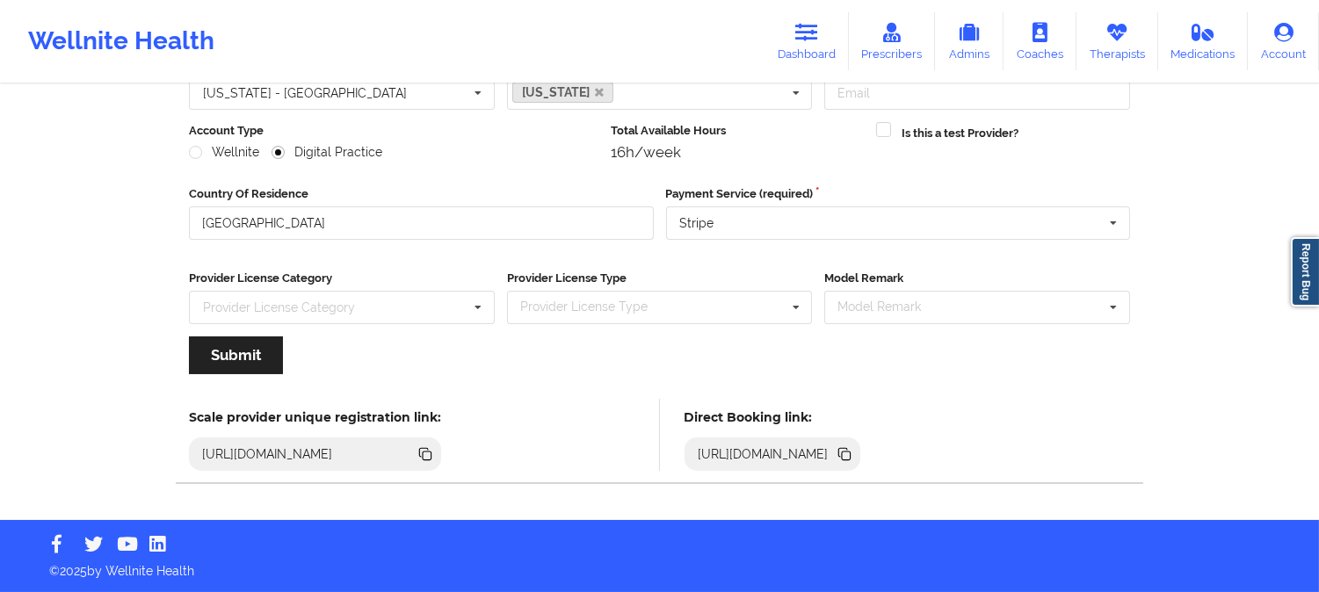
click at [848, 452] on icon at bounding box center [843, 452] width 9 height 9
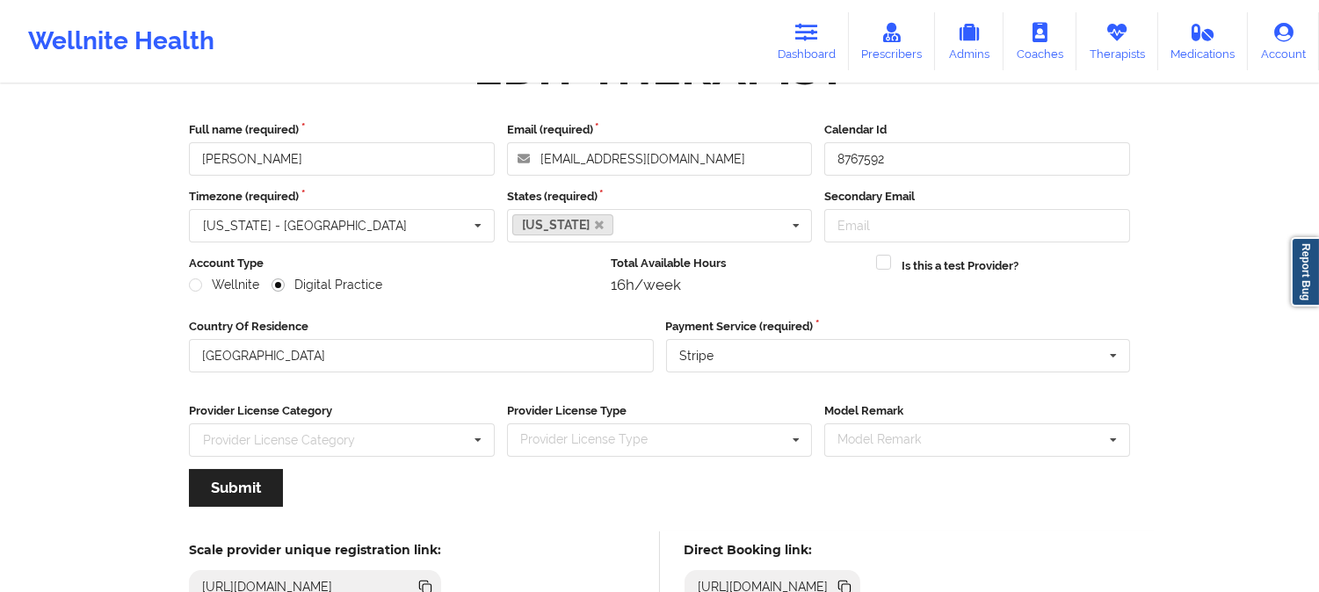
scroll to position [0, 0]
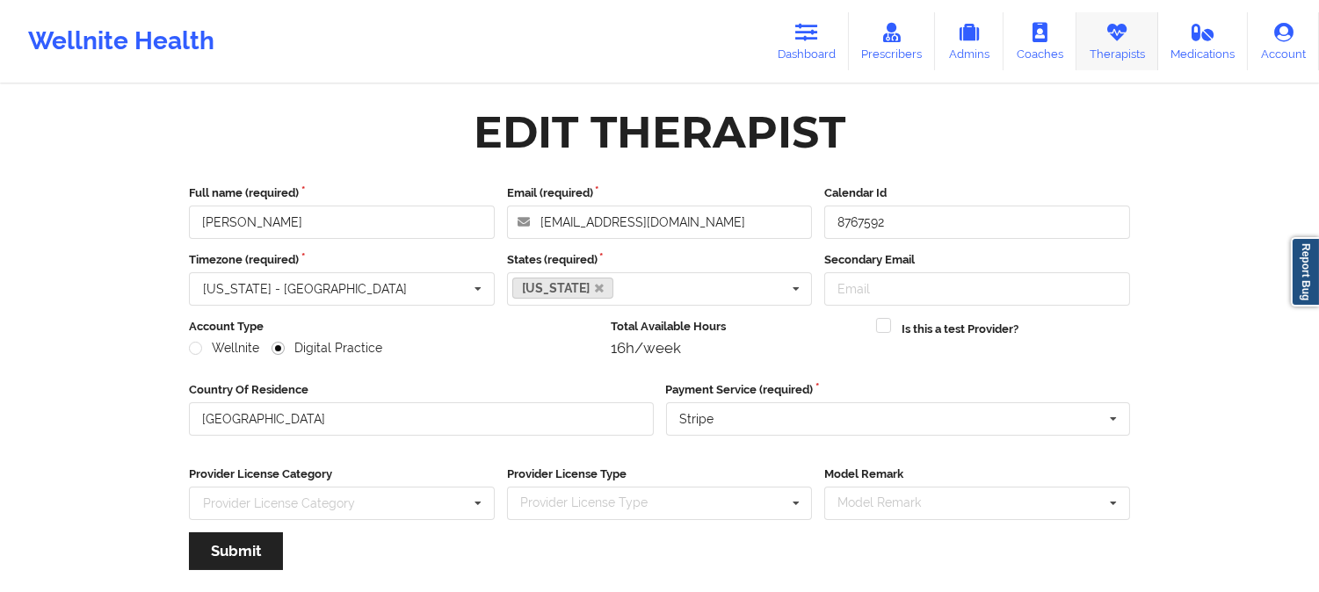
click at [1110, 41] on icon at bounding box center [1116, 32] width 23 height 19
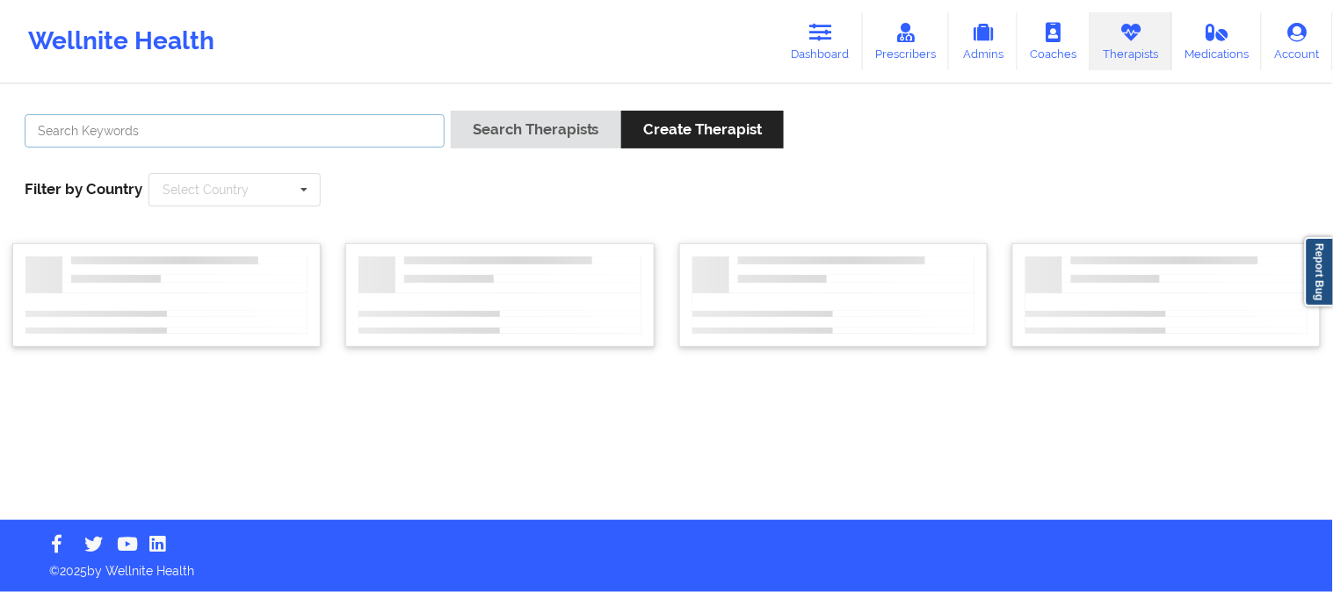
click at [272, 134] on input "text" at bounding box center [235, 130] width 420 height 33
paste input "Aquarius Cox"
type input "Aquarius Cox"
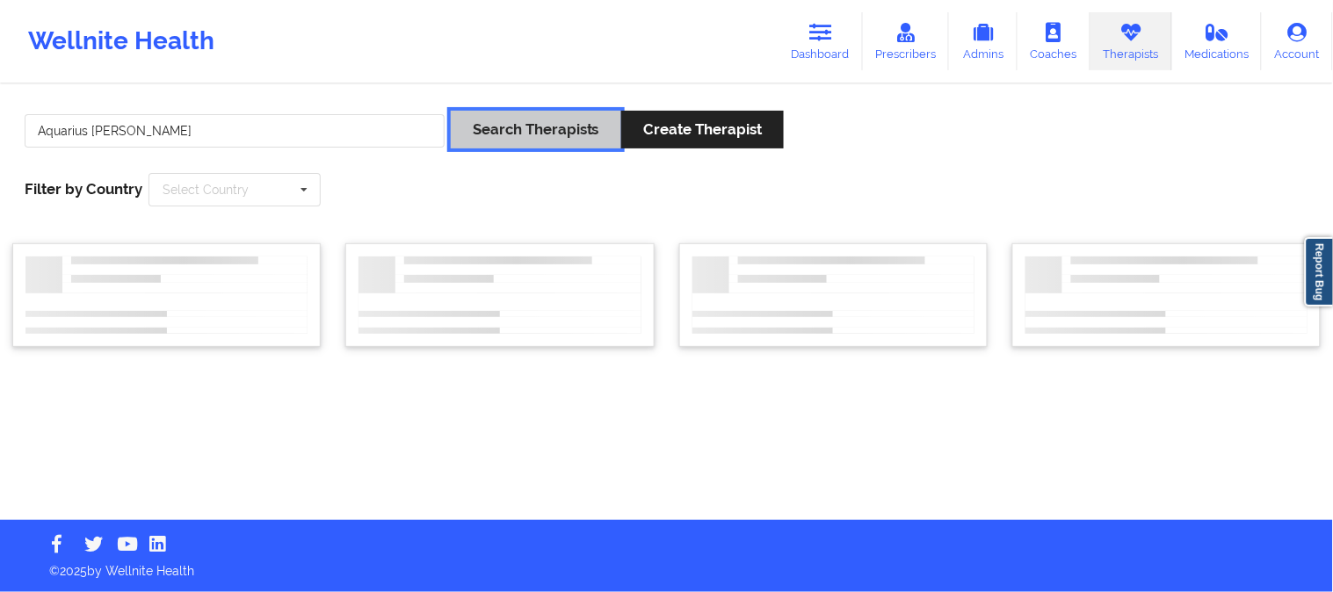
click at [514, 118] on button "Search Therapists" at bounding box center [536, 130] width 170 height 38
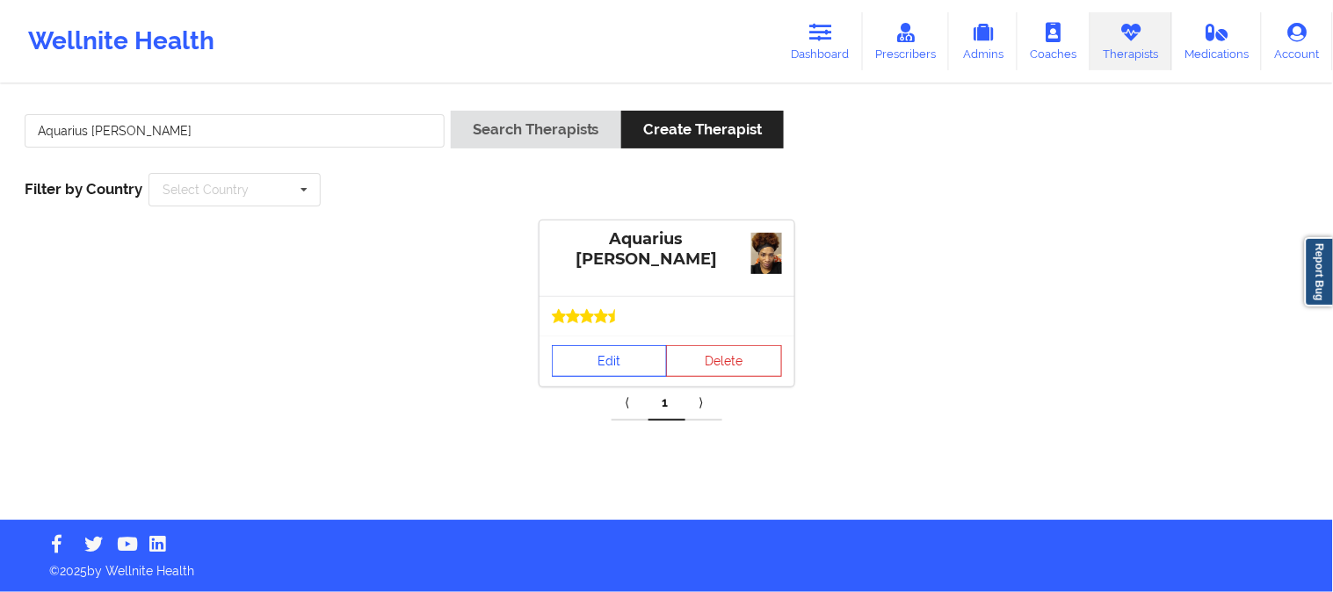
click at [620, 365] on link "Edit" at bounding box center [610, 361] width 116 height 32
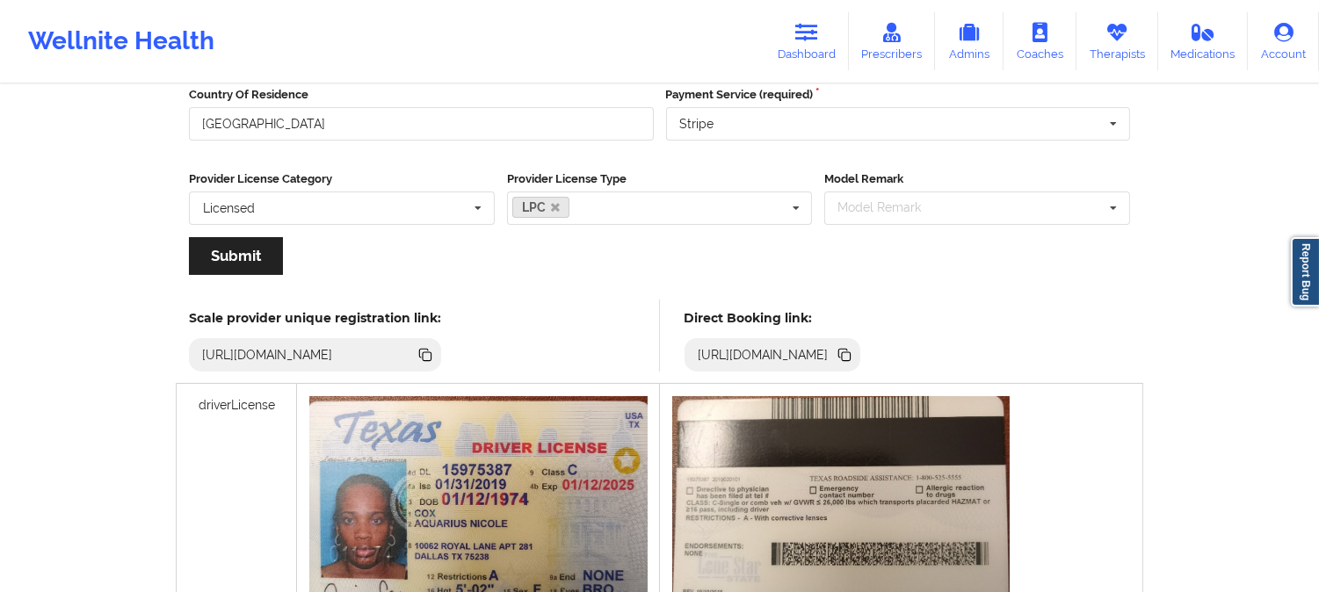
scroll to position [293, 0]
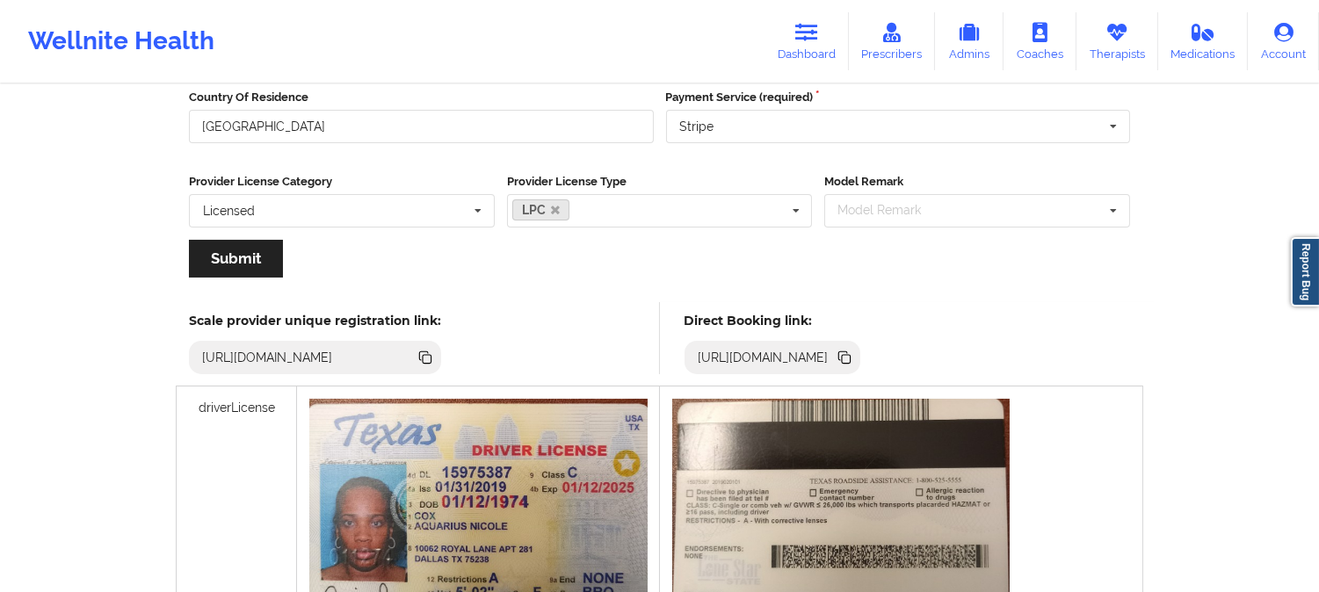
click at [850, 358] on icon at bounding box center [846, 359] width 9 height 9
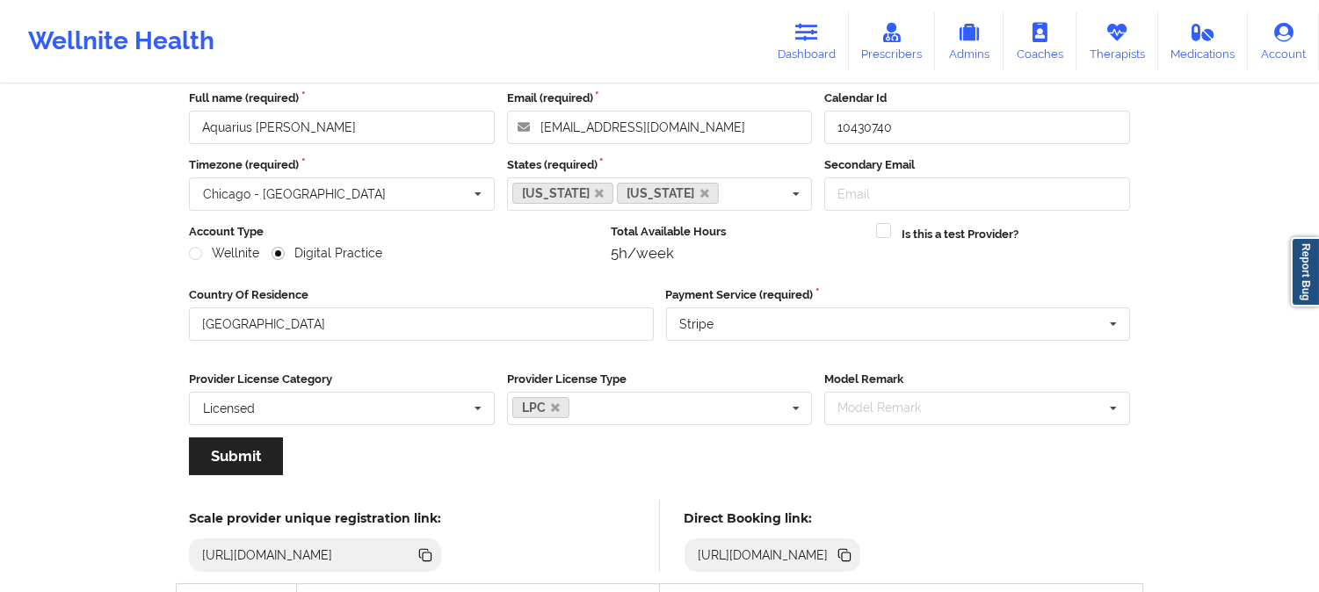
scroll to position [0, 0]
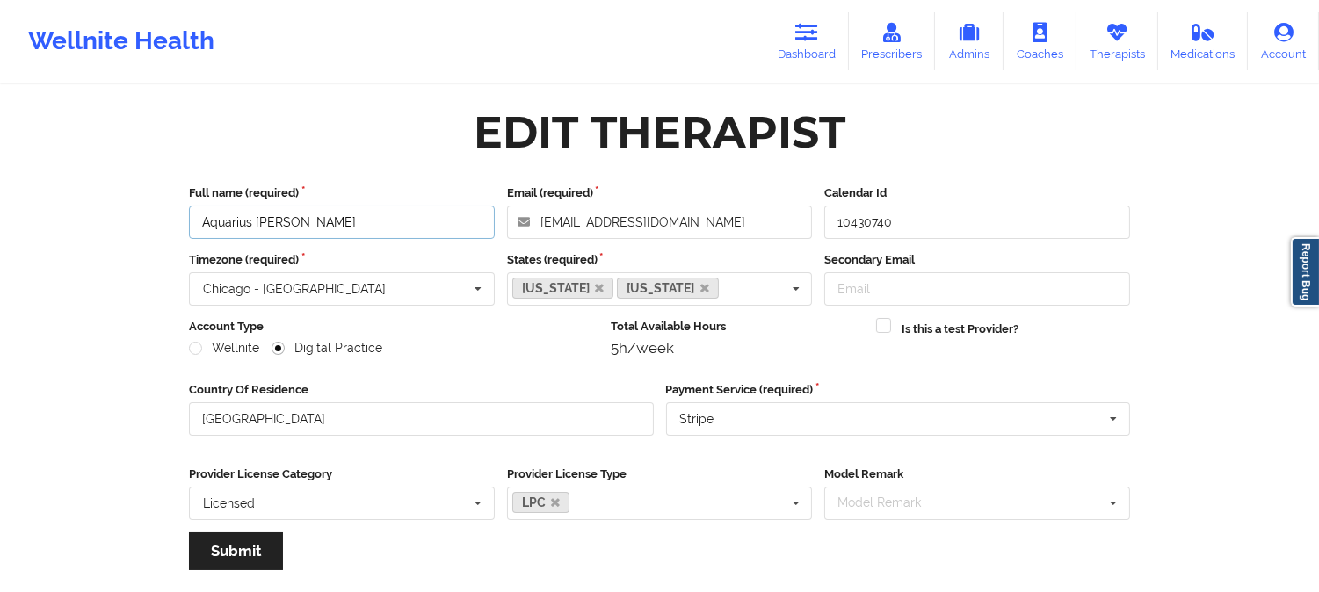
click at [356, 206] on input "Aquarius Cox" at bounding box center [342, 222] width 306 height 33
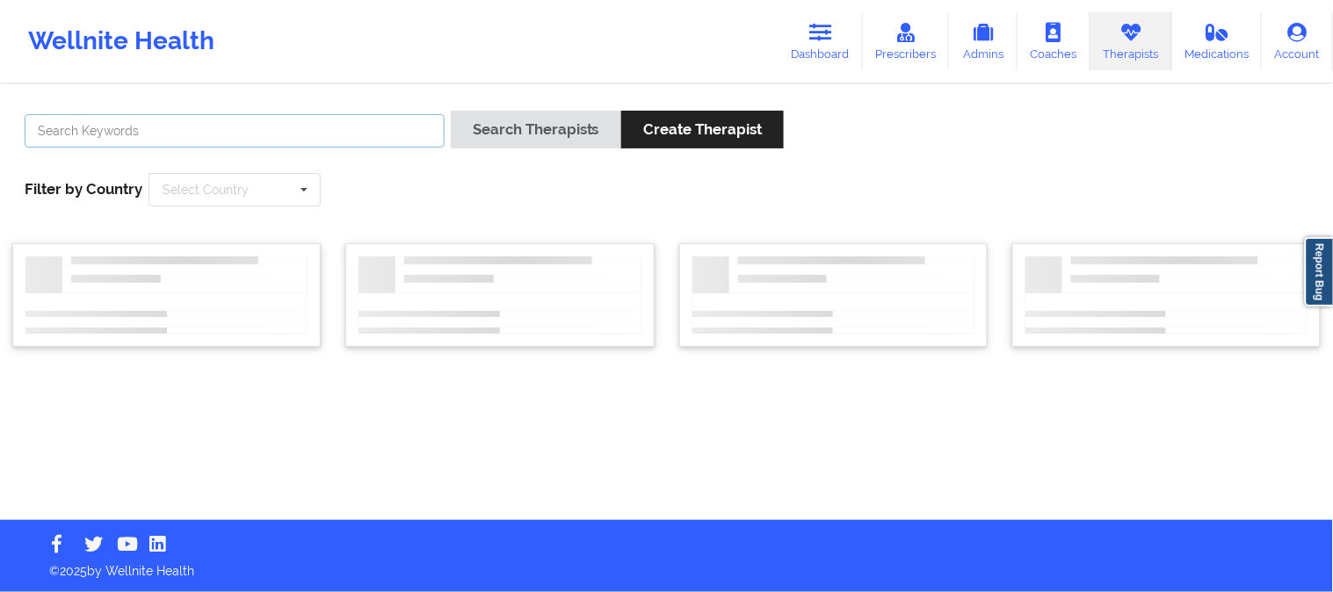
click at [240, 132] on input "text" at bounding box center [235, 130] width 420 height 33
paste input "[PERSON_NAME]"
type input "[PERSON_NAME]"
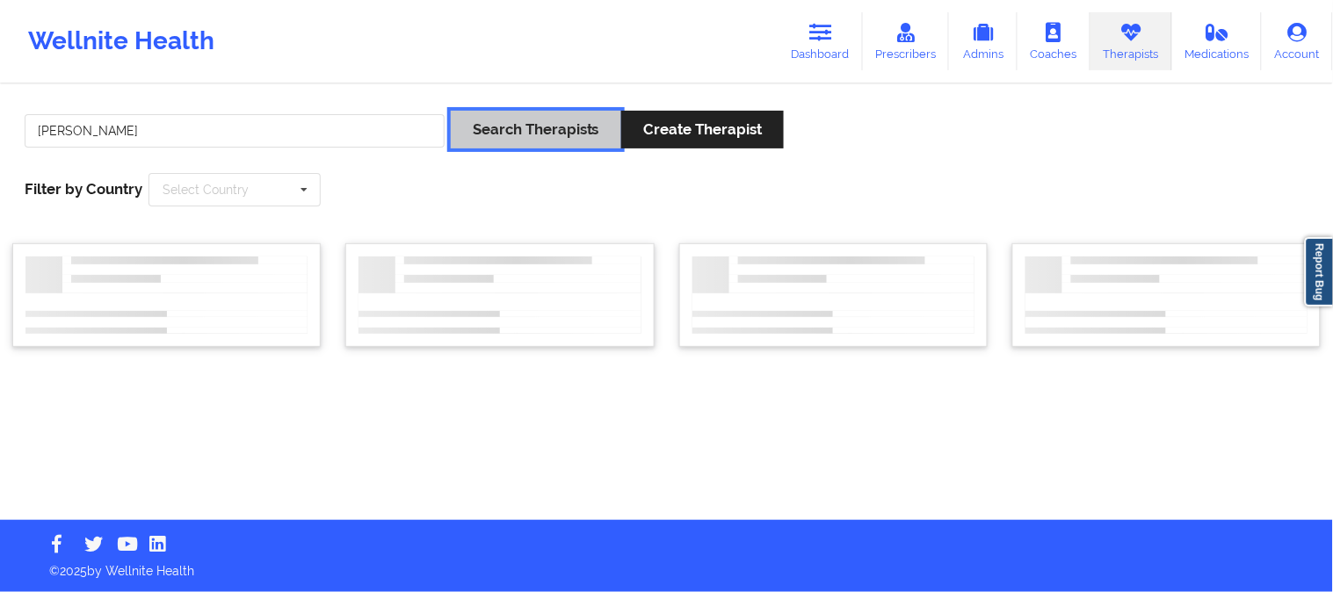
click at [451, 130] on button "Search Therapists" at bounding box center [536, 130] width 170 height 38
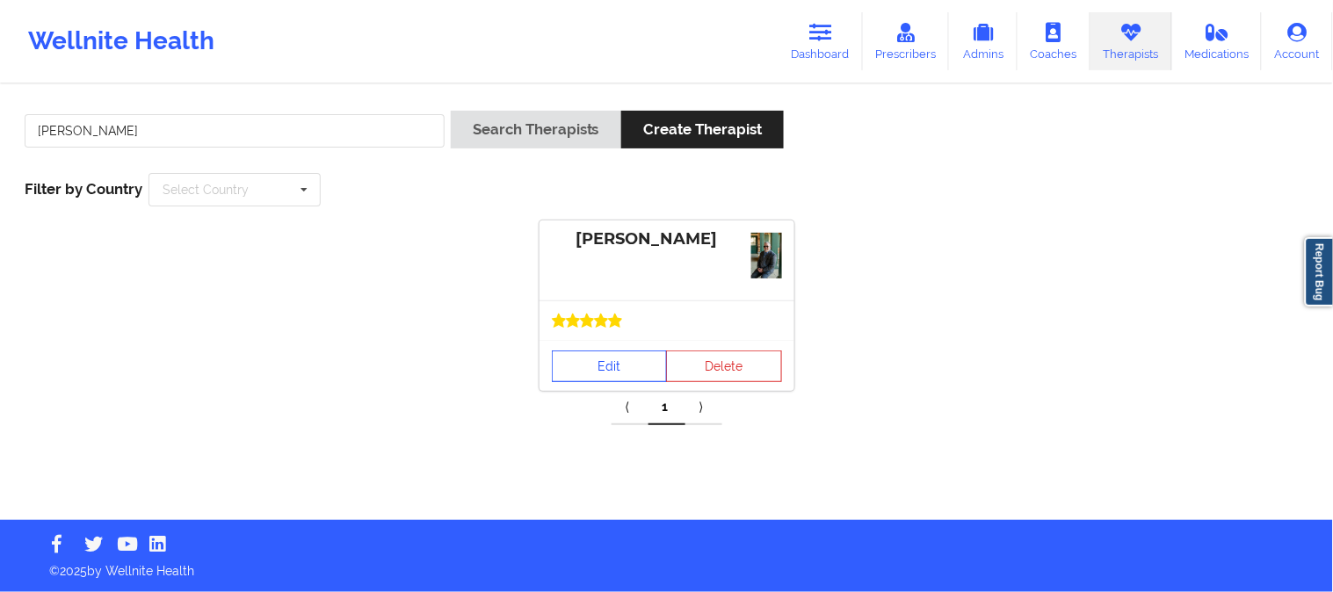
click at [615, 360] on link "Edit" at bounding box center [610, 367] width 116 height 32
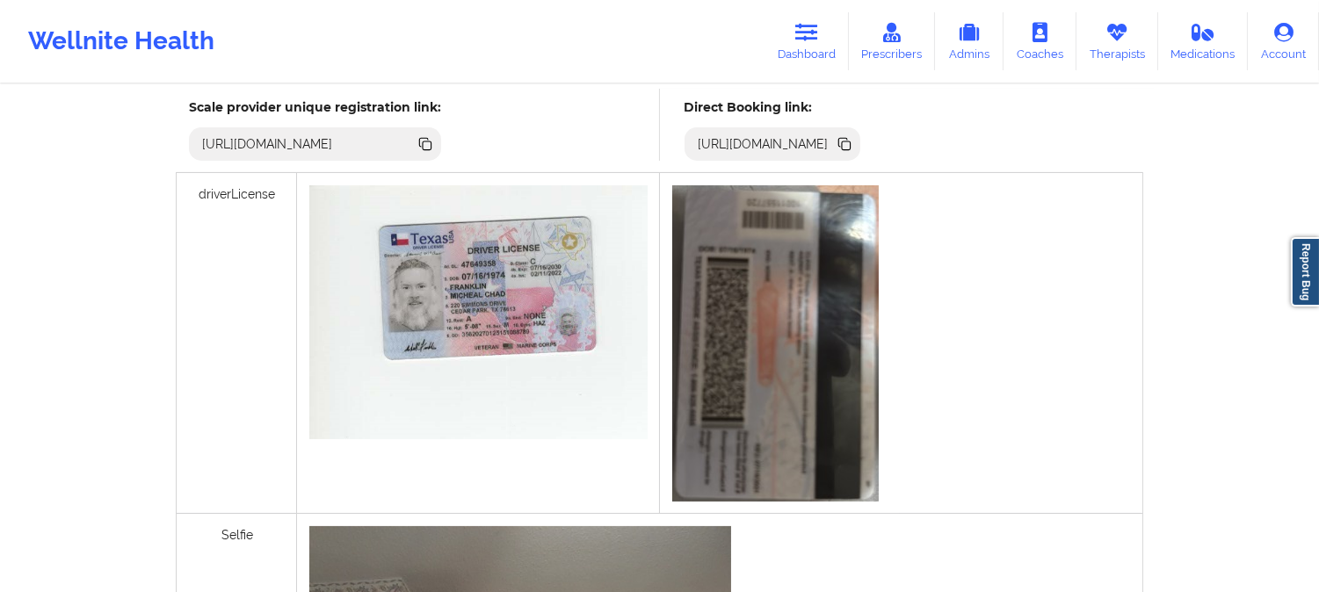
scroll to position [488, 0]
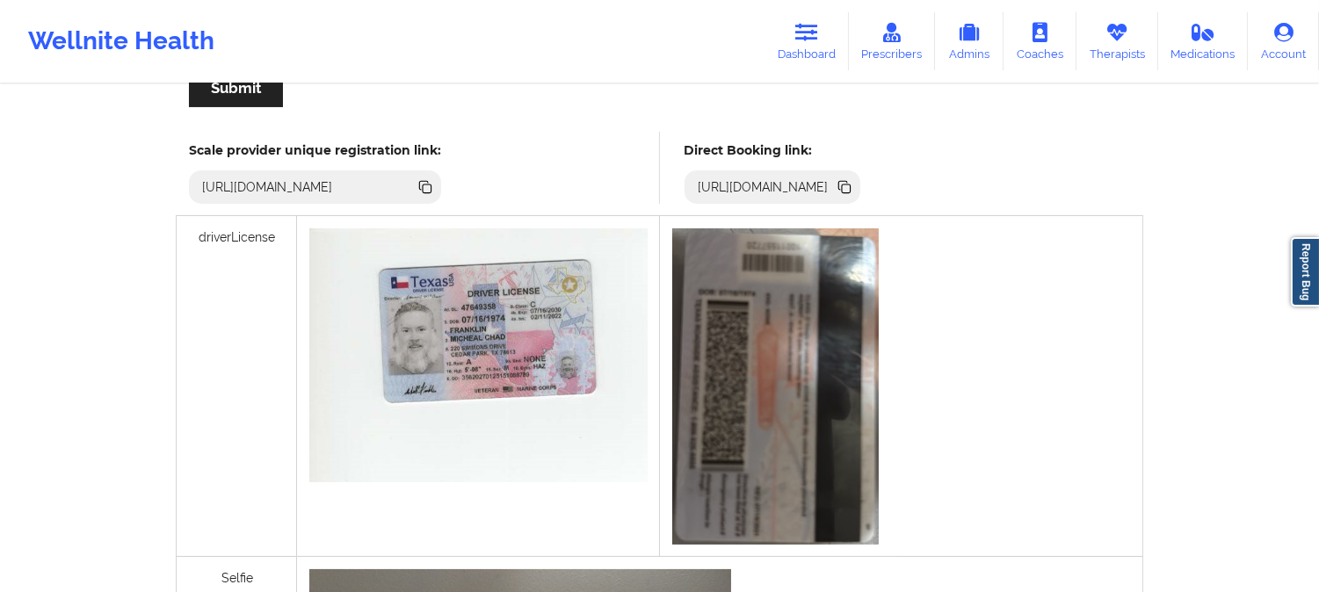
click at [850, 188] on icon at bounding box center [846, 188] width 9 height 9
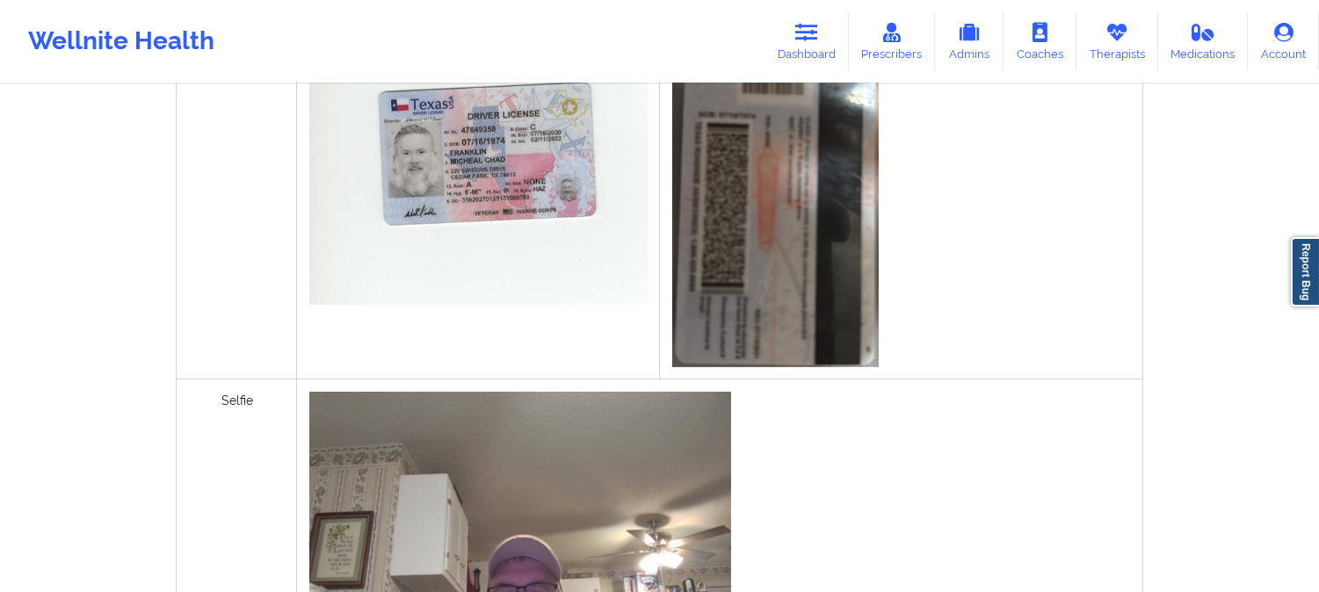
scroll to position [0, 0]
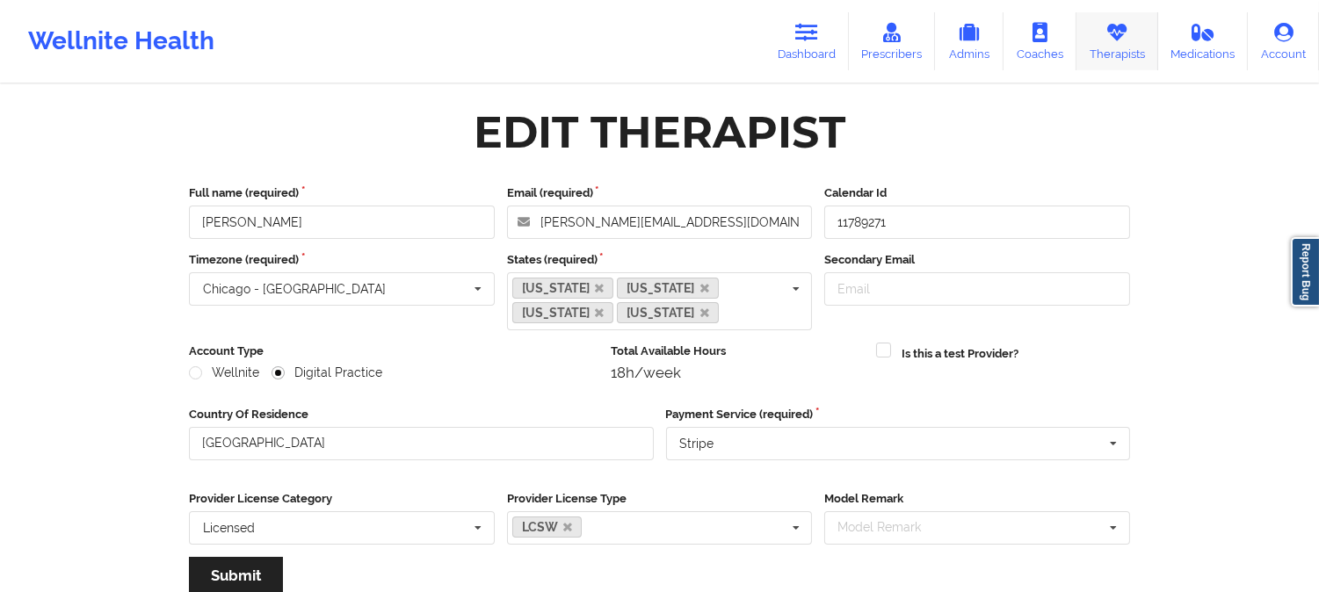
click at [1120, 33] on icon at bounding box center [1116, 32] width 23 height 19
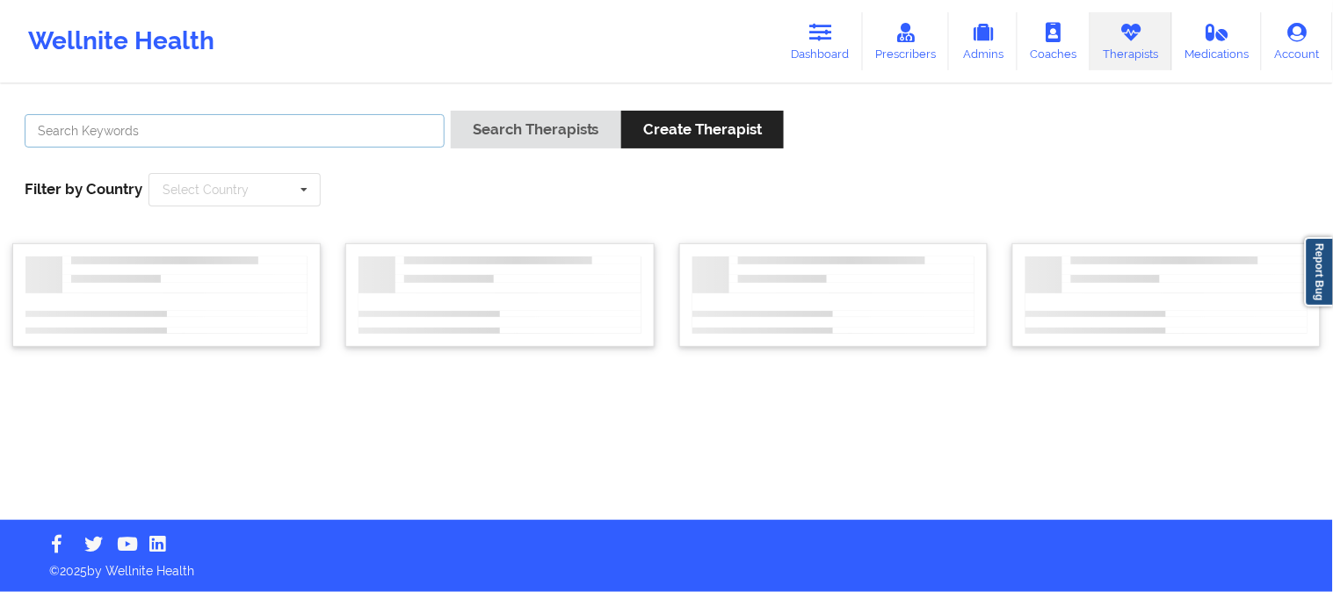
click at [293, 134] on input "text" at bounding box center [235, 130] width 420 height 33
paste input "[PERSON_NAME]"
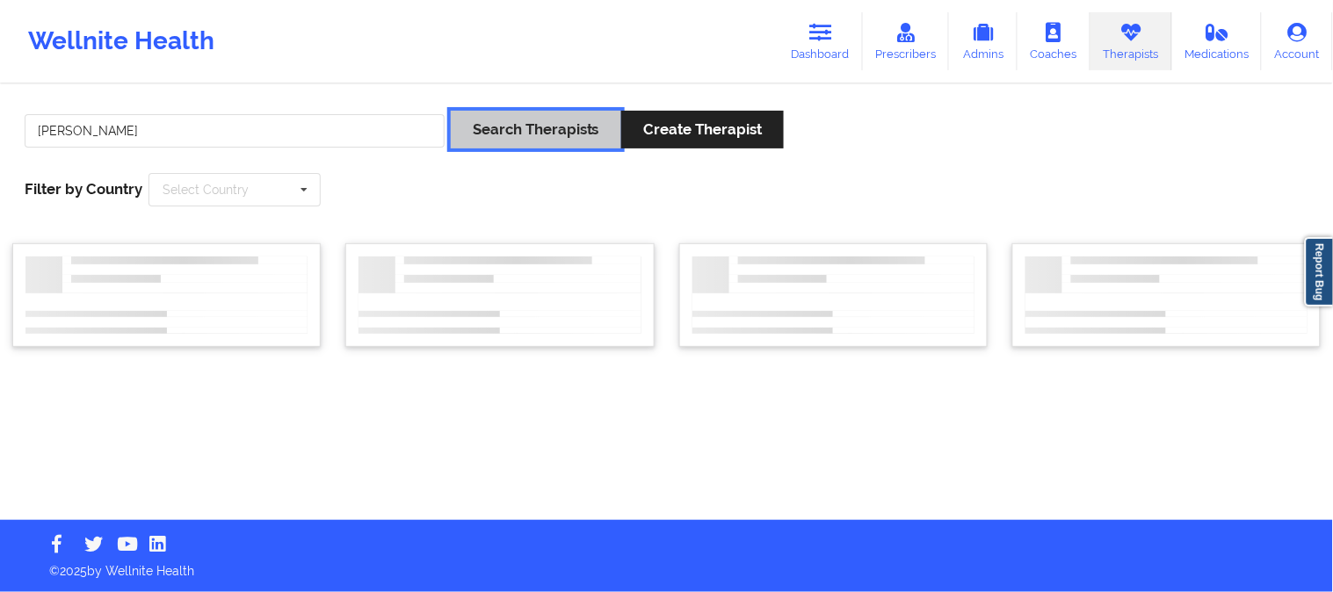
click at [495, 112] on button "Search Therapists" at bounding box center [536, 130] width 170 height 38
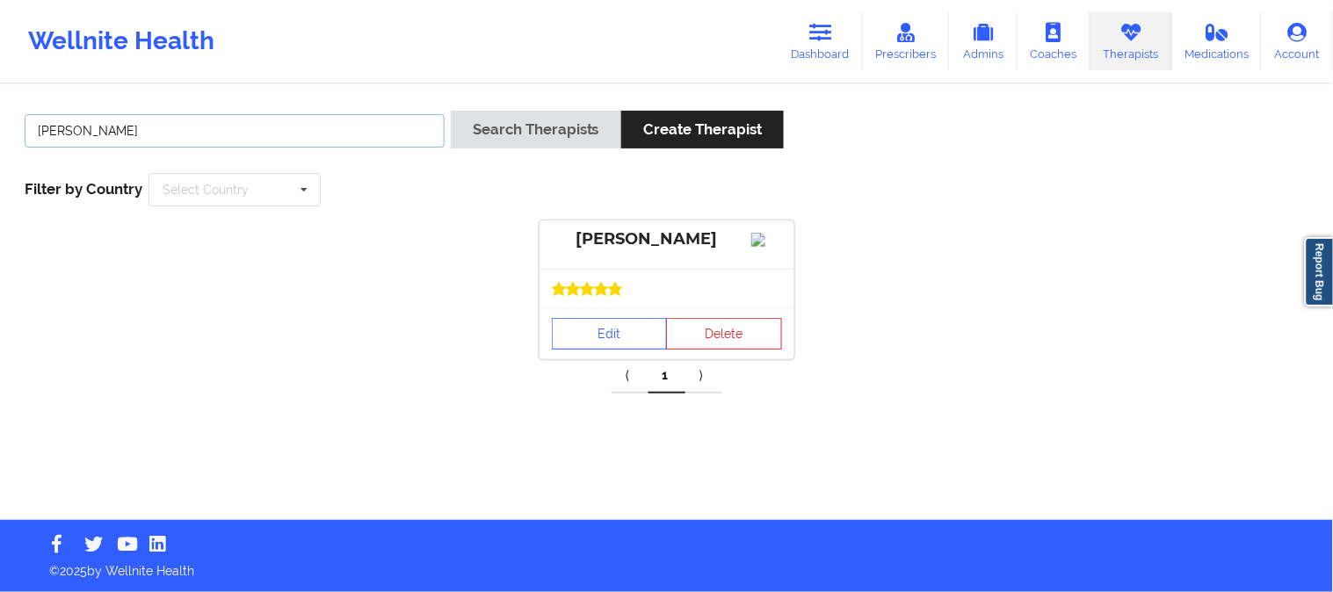
click at [294, 124] on input "[PERSON_NAME]" at bounding box center [235, 130] width 420 height 33
paste input "[PERSON_NAME]"
type input "[PERSON_NAME]"
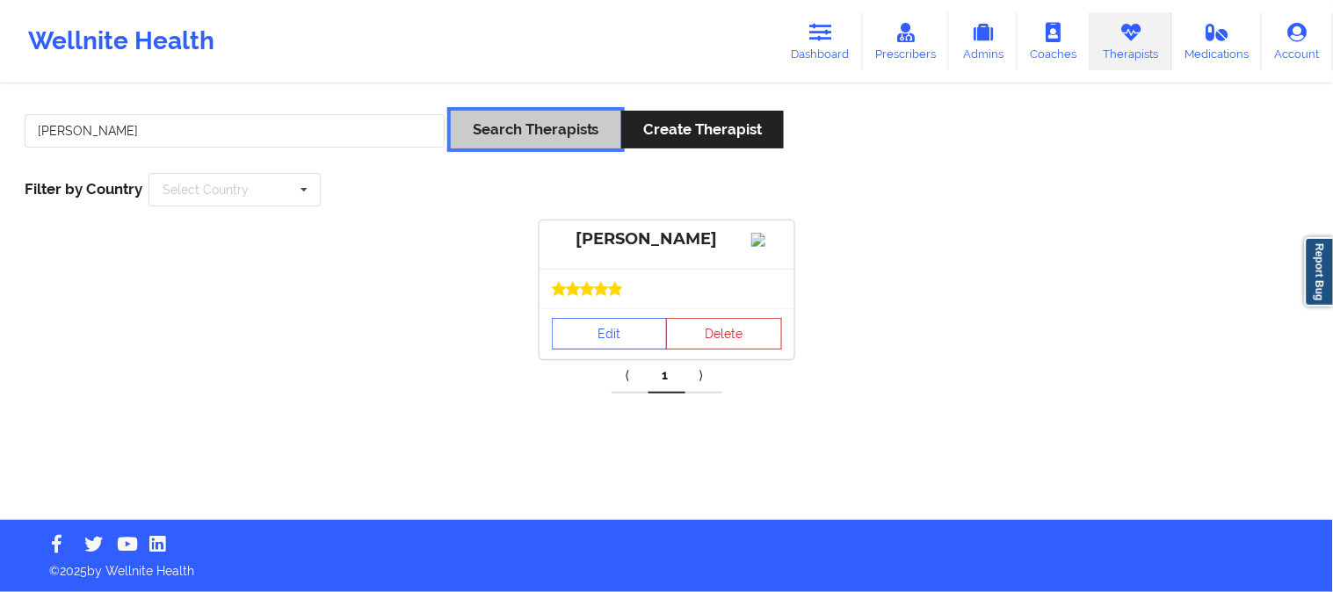
click at [516, 120] on button "Search Therapists" at bounding box center [536, 130] width 170 height 38
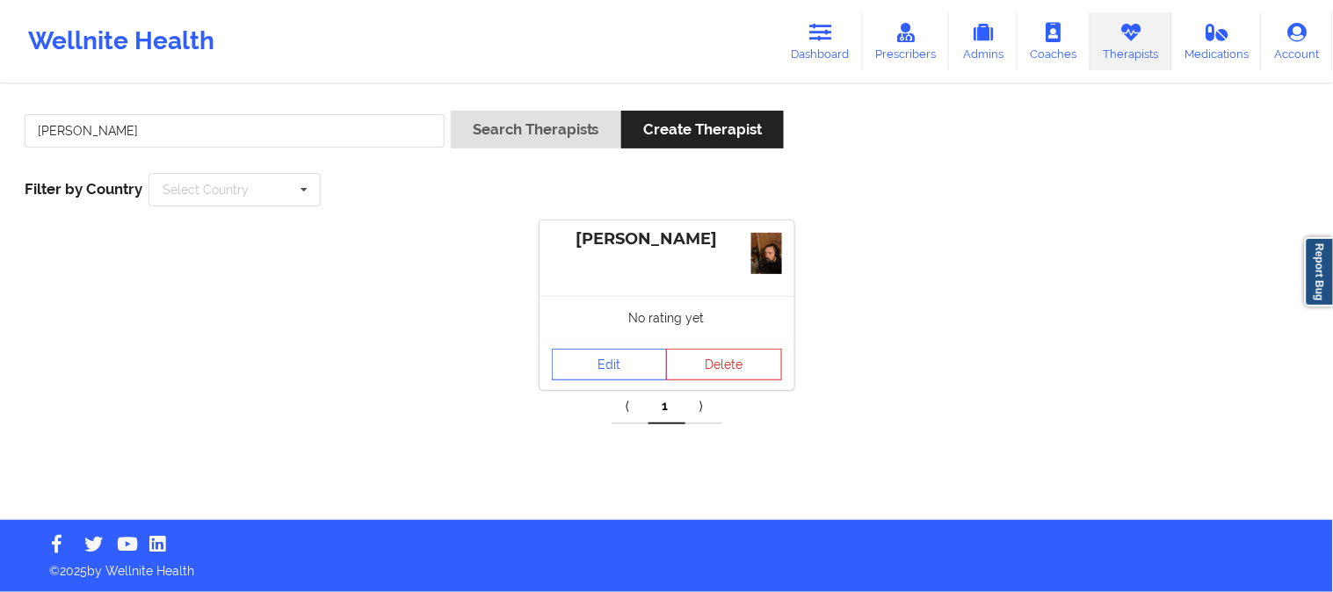
click at [604, 327] on div "No rating yet" at bounding box center [666, 317] width 255 height 43
click at [610, 364] on link "Edit" at bounding box center [610, 365] width 116 height 32
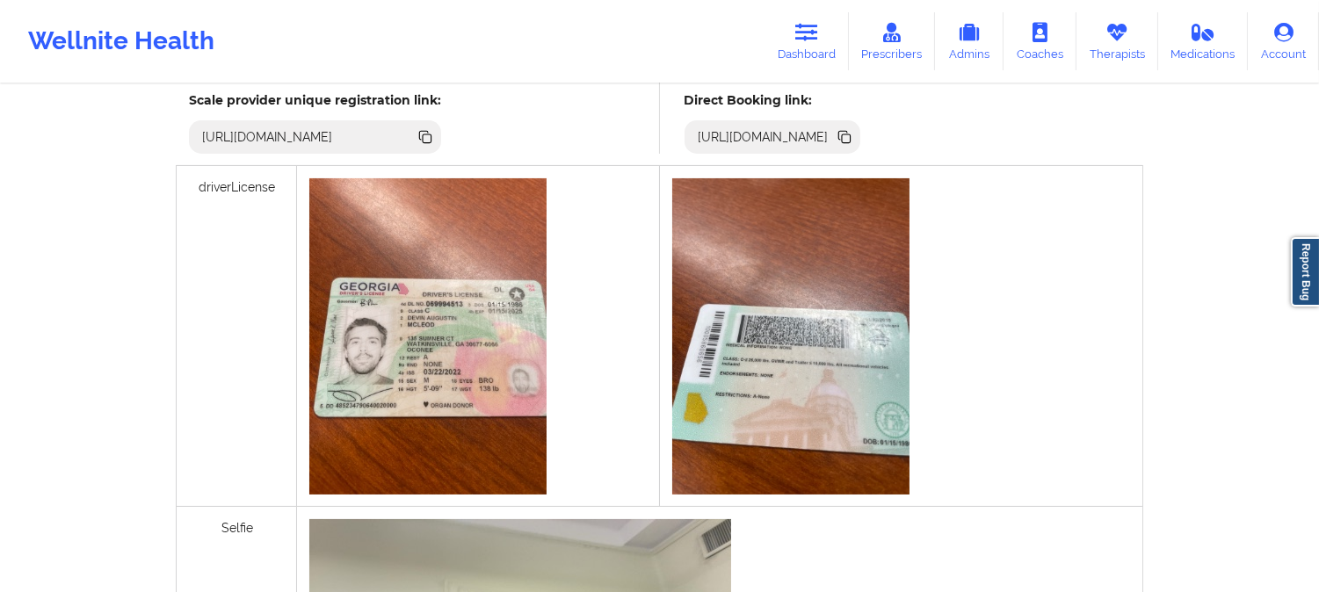
scroll to position [390, 0]
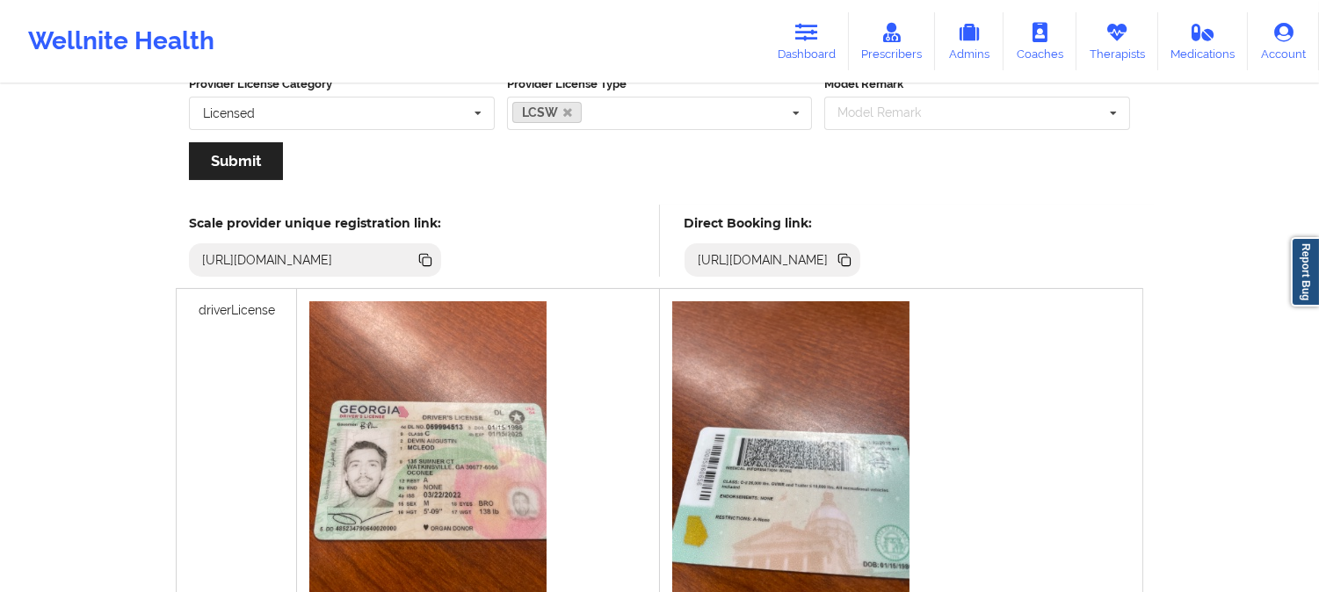
click at [850, 261] on icon at bounding box center [846, 261] width 9 height 9
